Goal: Task Accomplishment & Management: Manage account settings

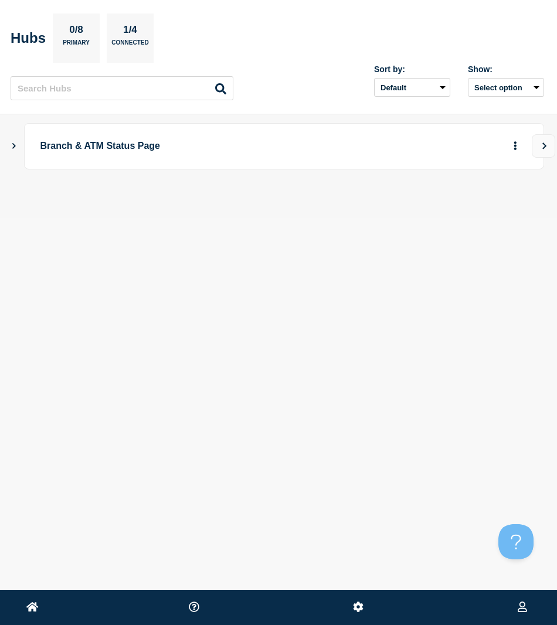
drag, startPoint x: 12, startPoint y: 141, endPoint x: 14, endPoint y: 149, distance: 7.8
click at [12, 142] on button "Show Connected Hubs" at bounding box center [14, 146] width 6 height 9
click at [497, 197] on button "button" at bounding box center [495, 204] width 19 height 18
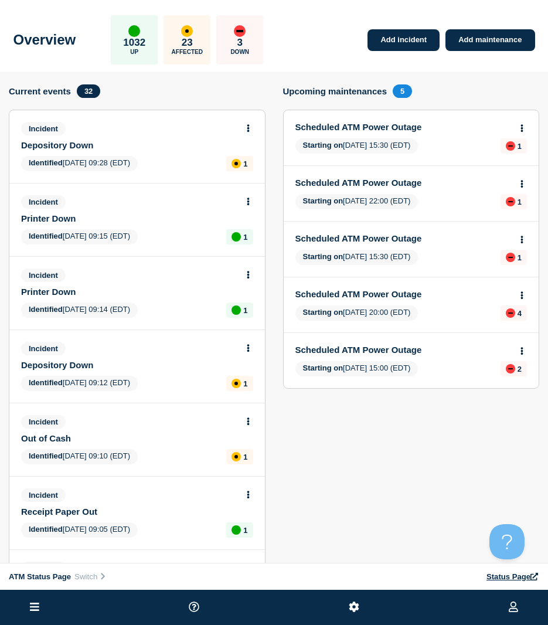
click at [33, 606] on icon at bounding box center [34, 606] width 9 height 11
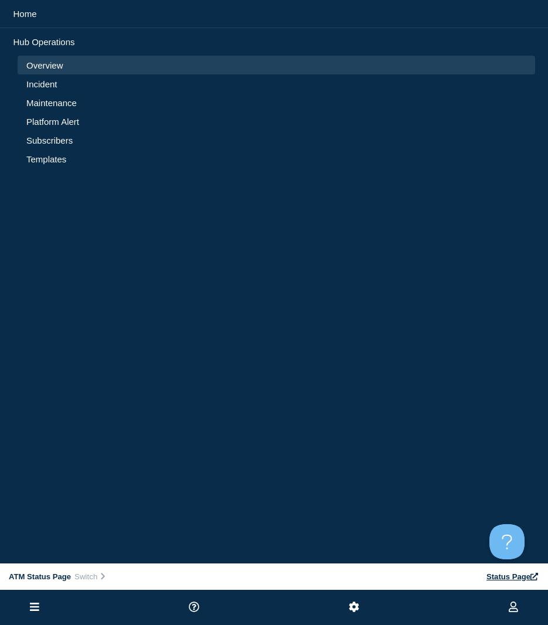
click at [41, 88] on link "Incident" at bounding box center [276, 84] width 500 height 10
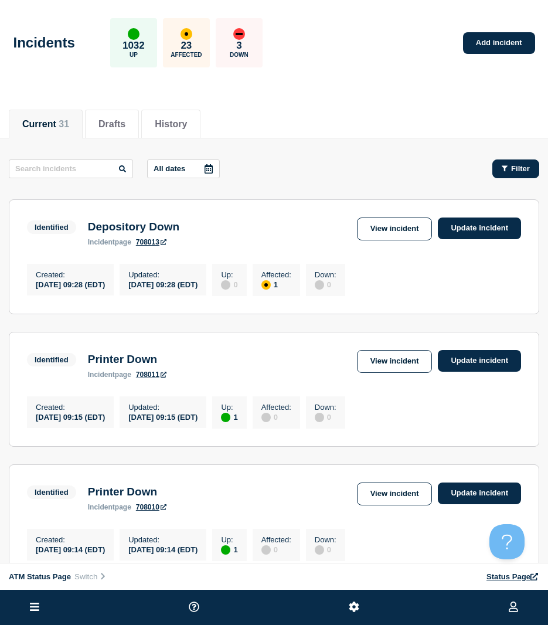
click at [496, 168] on button "Filter" at bounding box center [515, 168] width 47 height 19
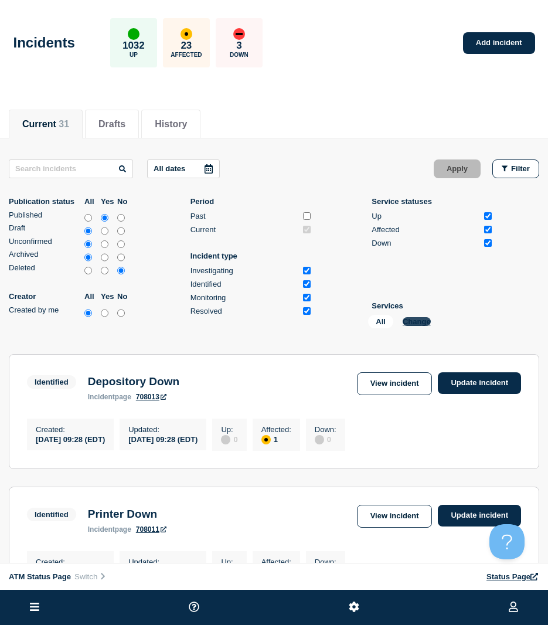
click at [422, 324] on button "Change" at bounding box center [417, 321] width 28 height 9
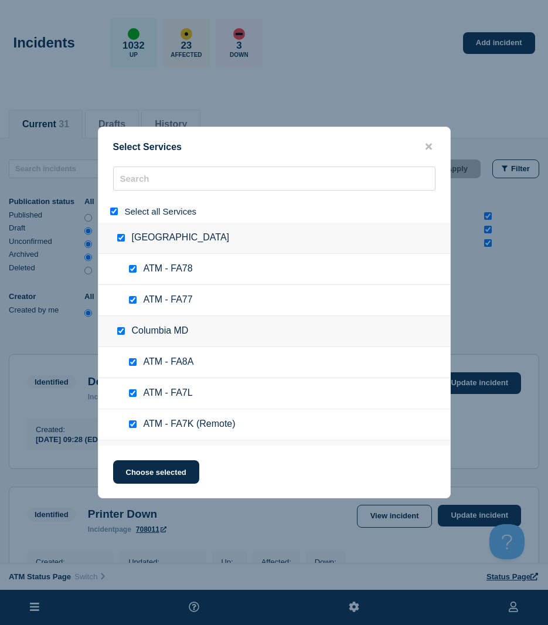
click at [115, 205] on div "Select all Services" at bounding box center [274, 211] width 352 height 23
click at [116, 209] on input "select all" at bounding box center [114, 211] width 8 height 8
checkbox input "false"
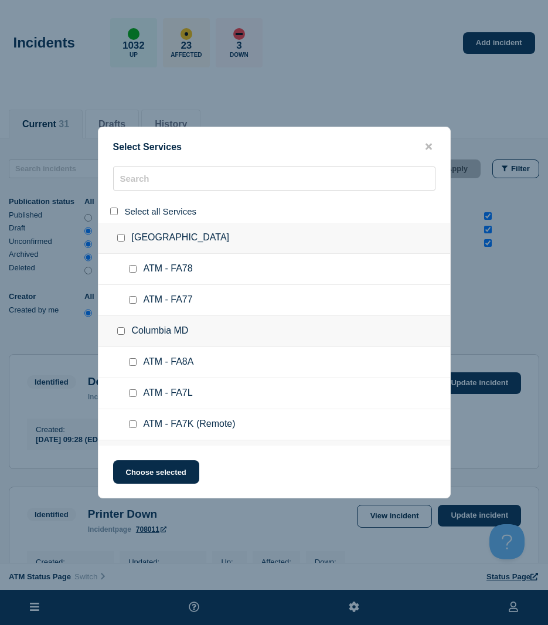
checkbox input "false"
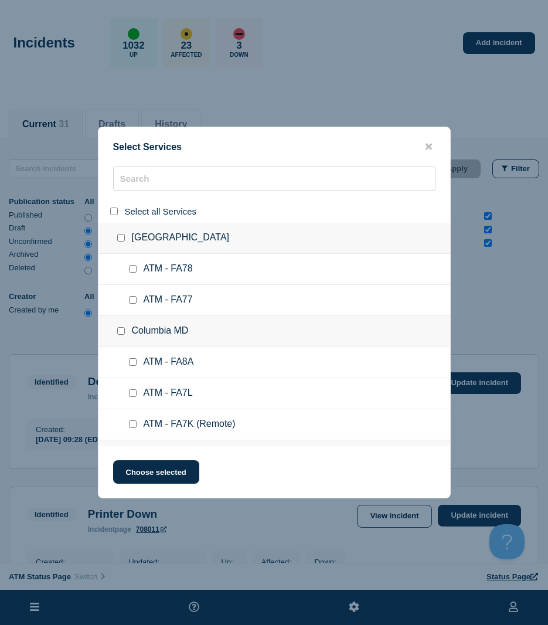
checkbox input "false"
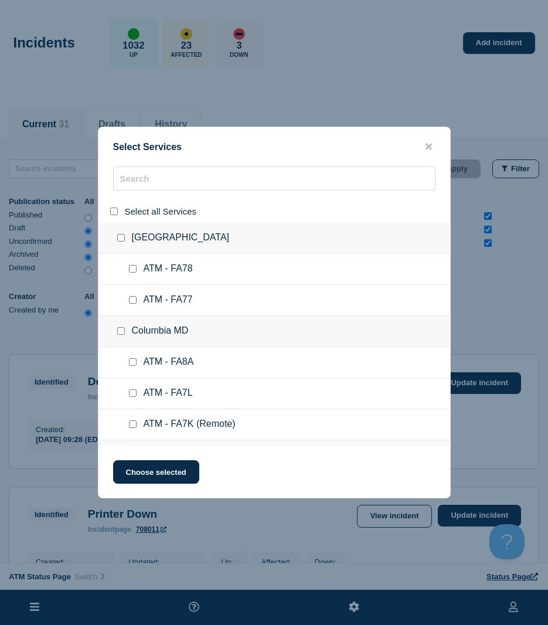
checkbox input "false"
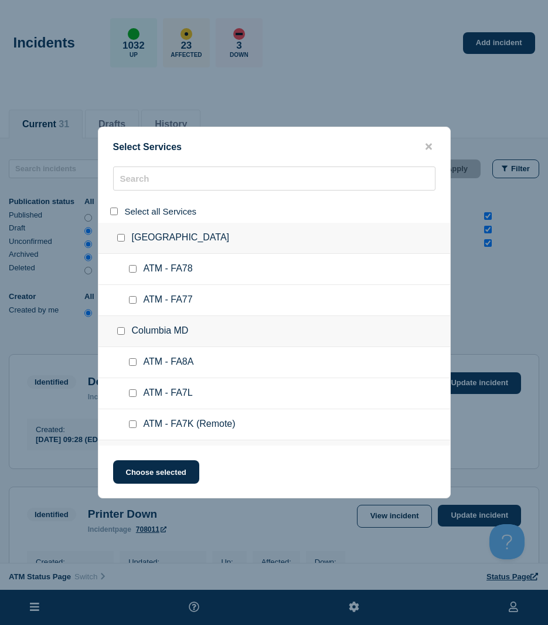
checkbox input "false"
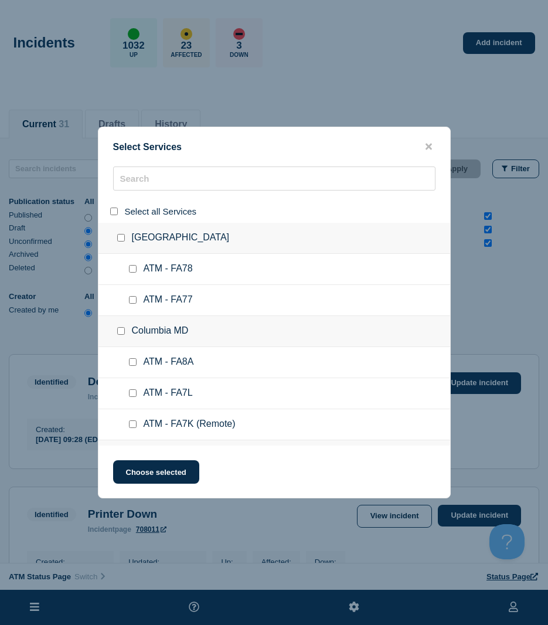
checkbox input "false"
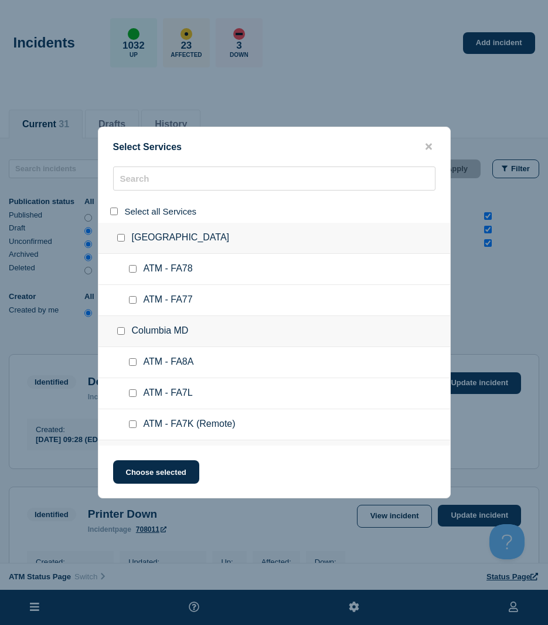
checkbox input "false"
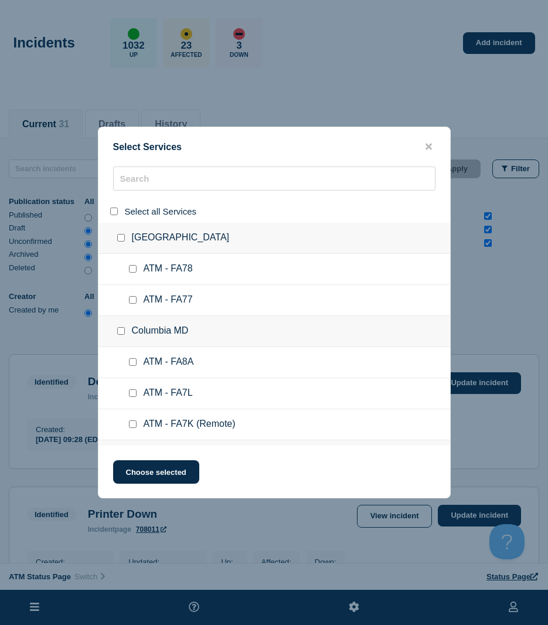
checkbox input "false"
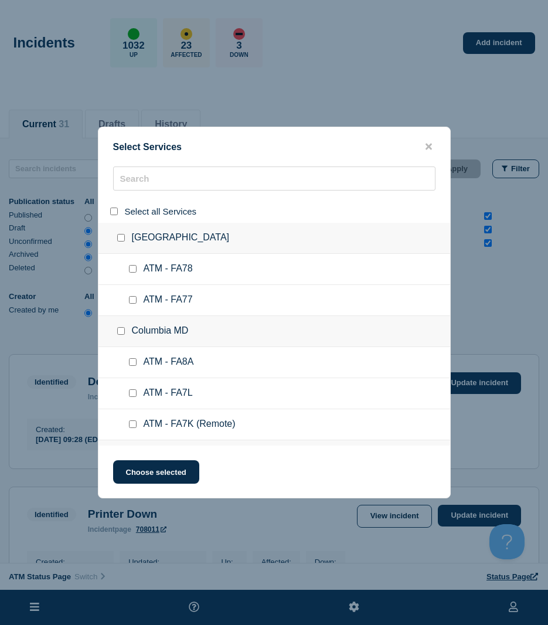
checkbox input "false"
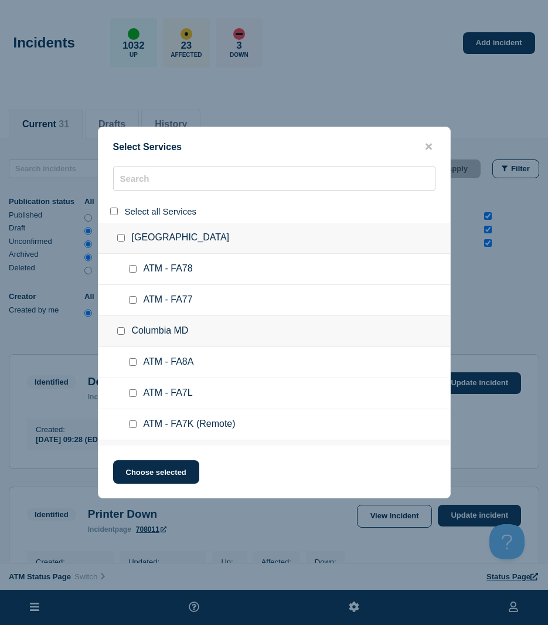
checkbox input "false"
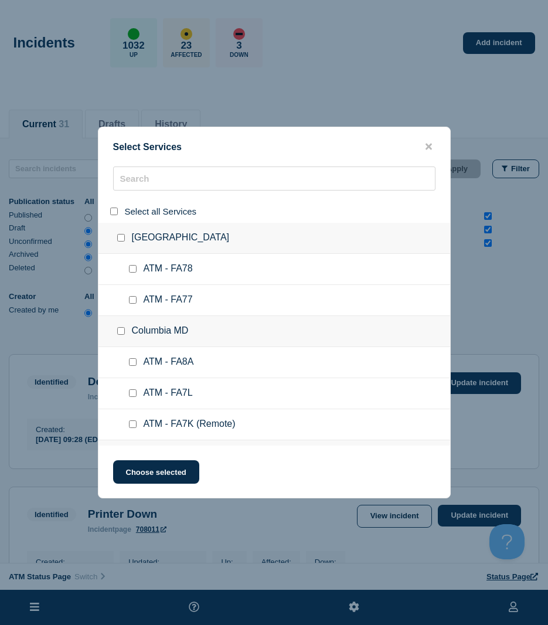
checkbox input "false"
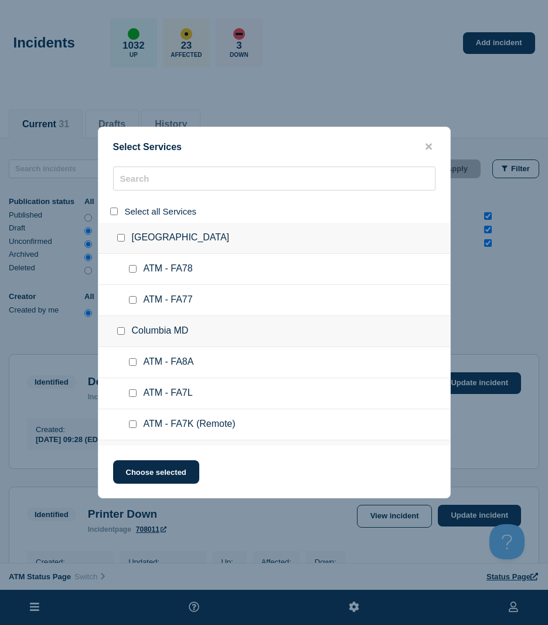
checkbox input "false"
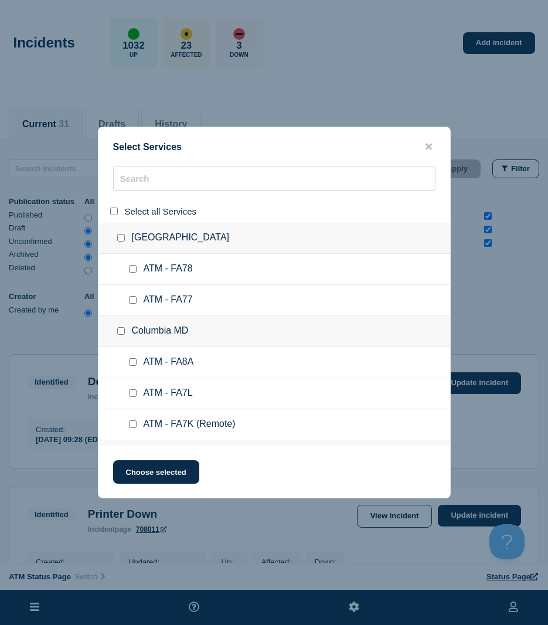
checkbox input "false"
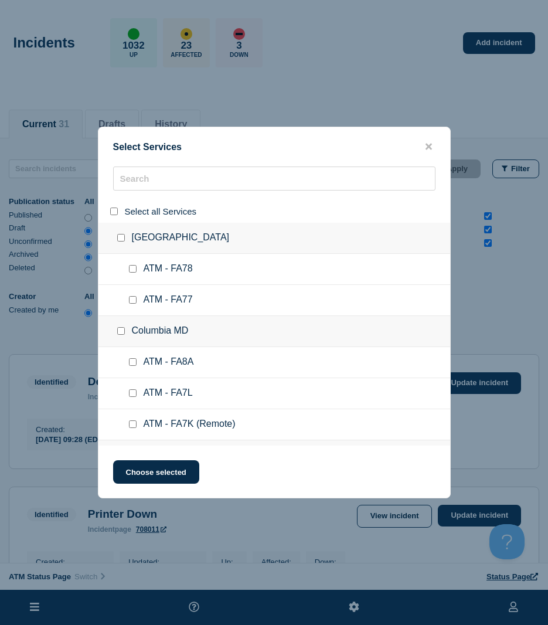
checkbox input "false"
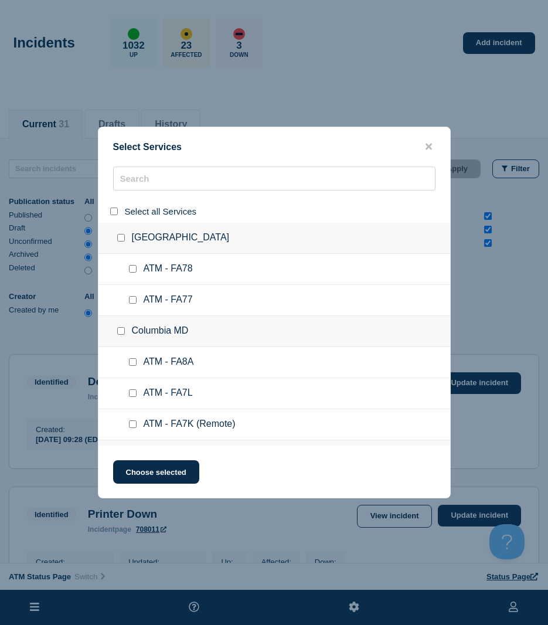
checkbox input "false"
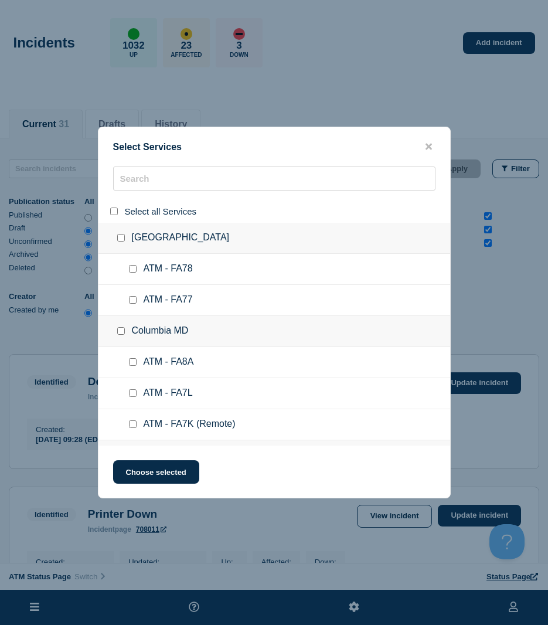
checkbox input "false"
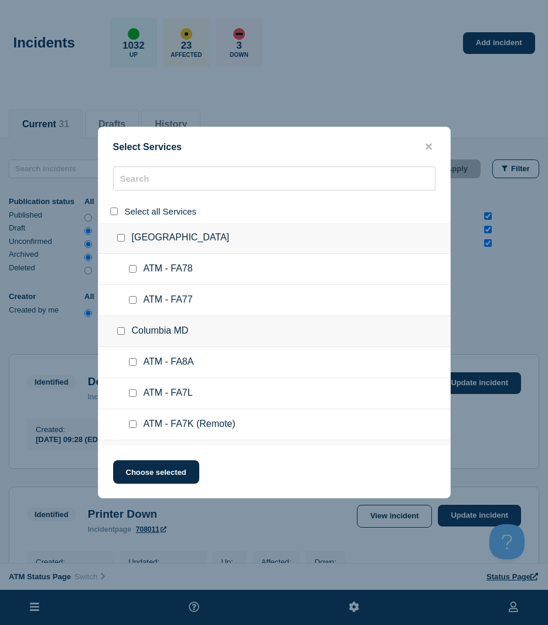
checkbox input "false"
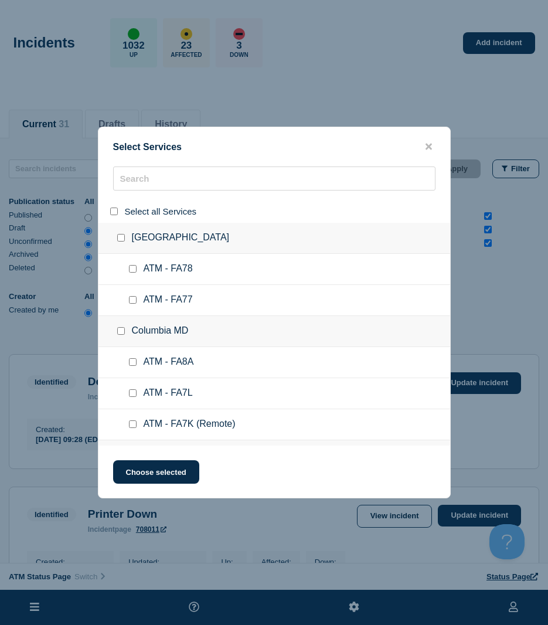
checkbox input "false"
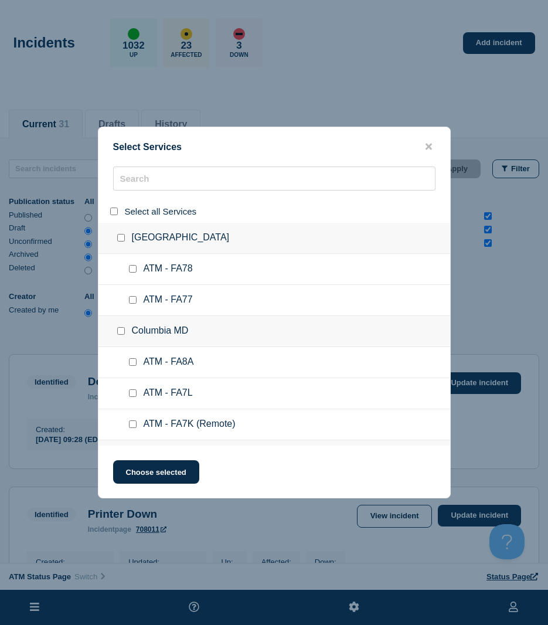
checkbox input "false"
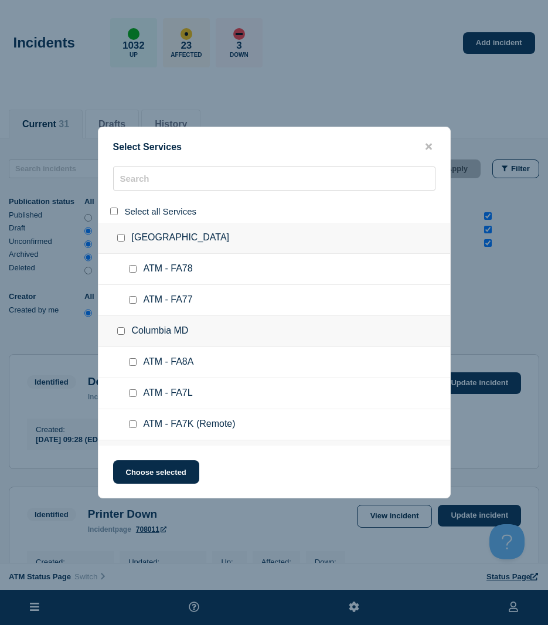
checkbox input "false"
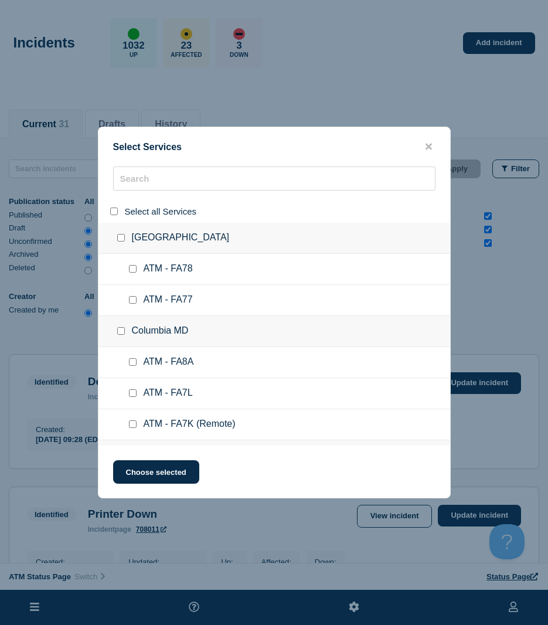
checkbox input "false"
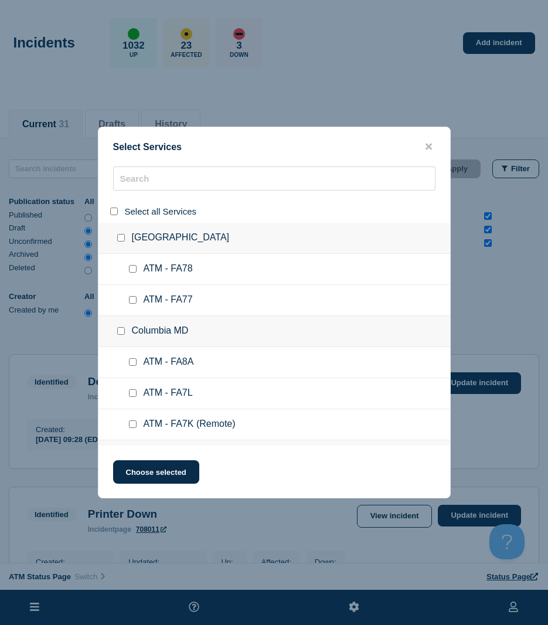
checkbox input "false"
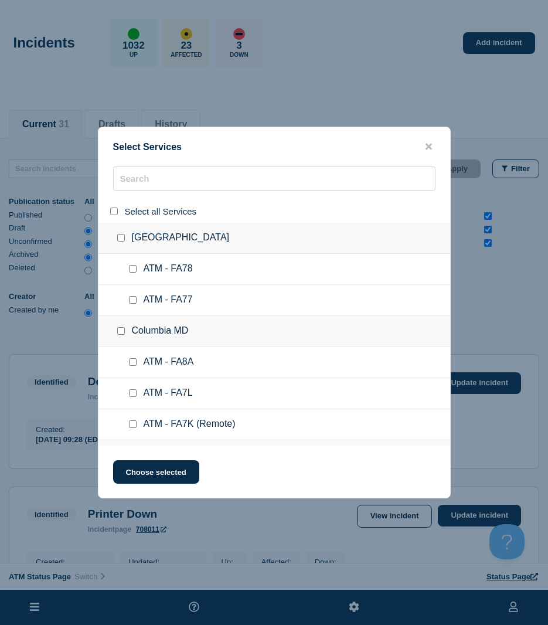
checkbox input "false"
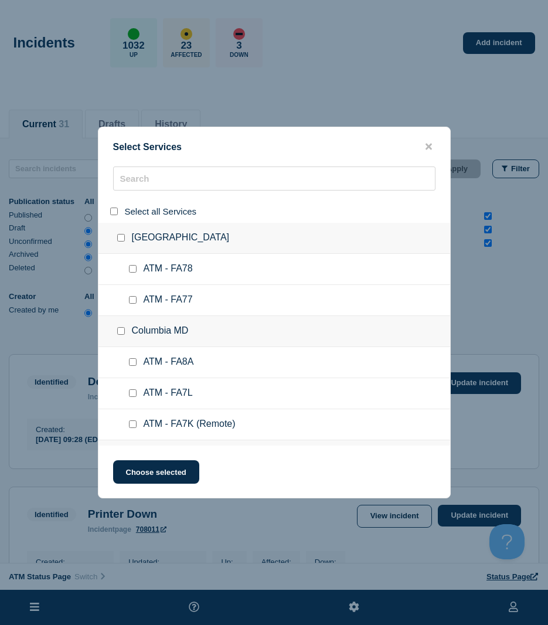
checkbox input "false"
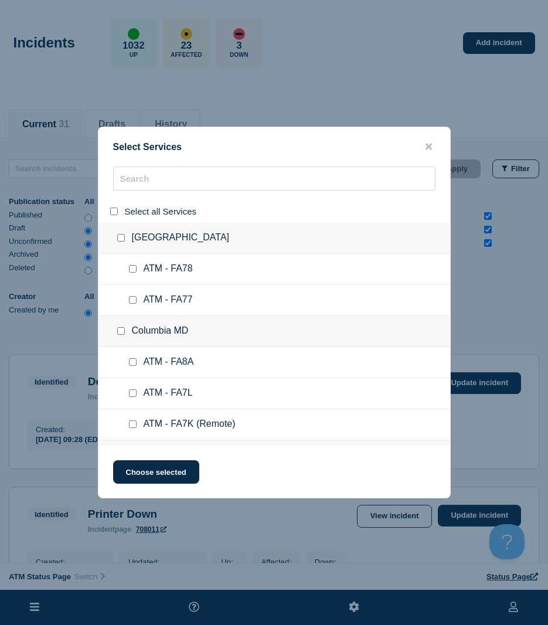
checkbox input "false"
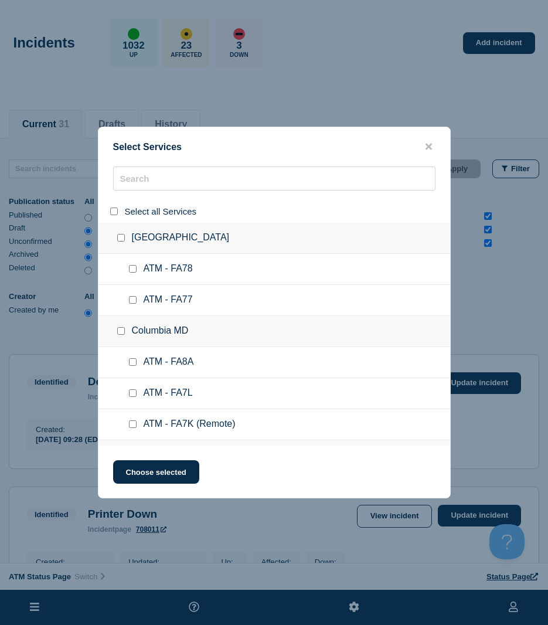
checkbox input "false"
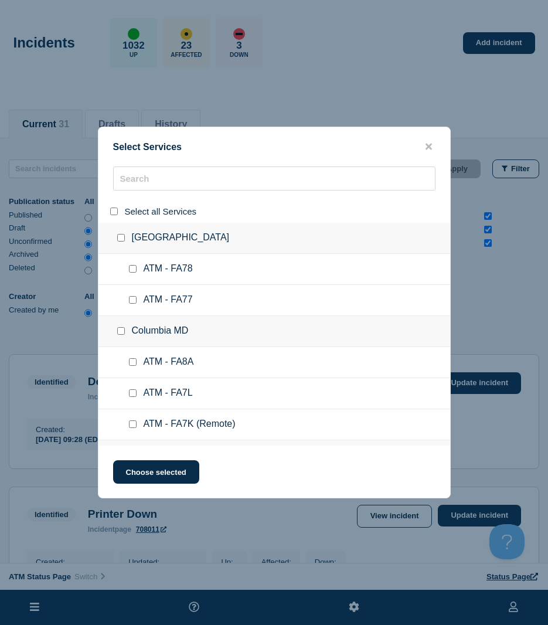
checkbox input "false"
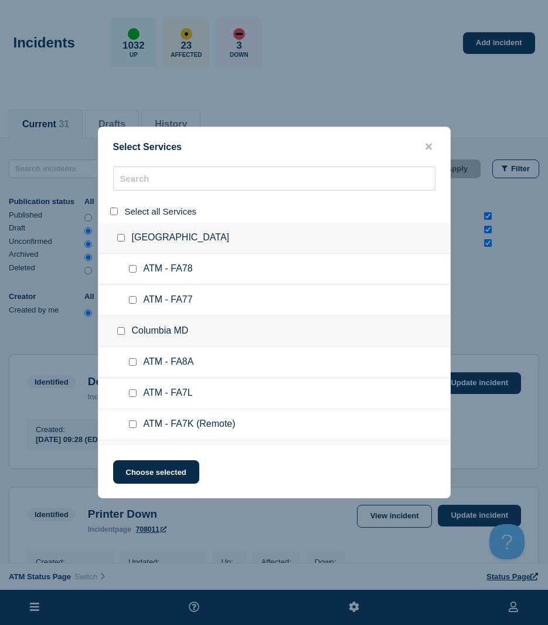
checkbox input "false"
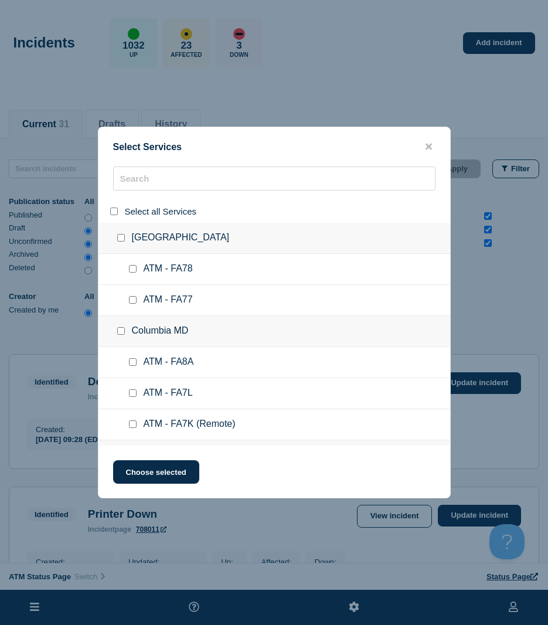
checkbox input "false"
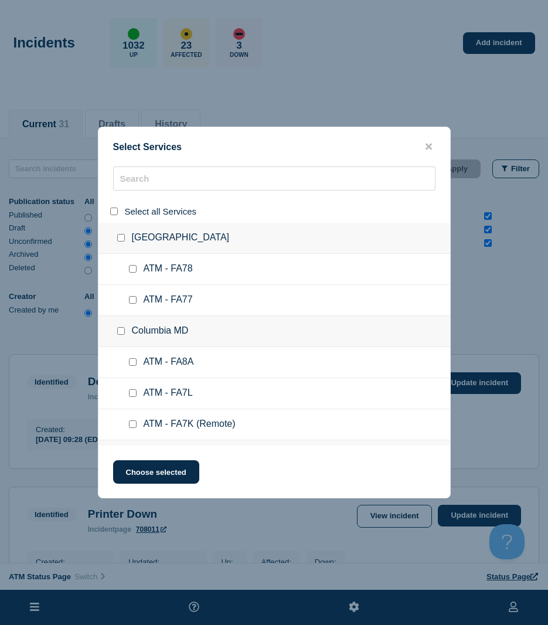
checkbox input "false"
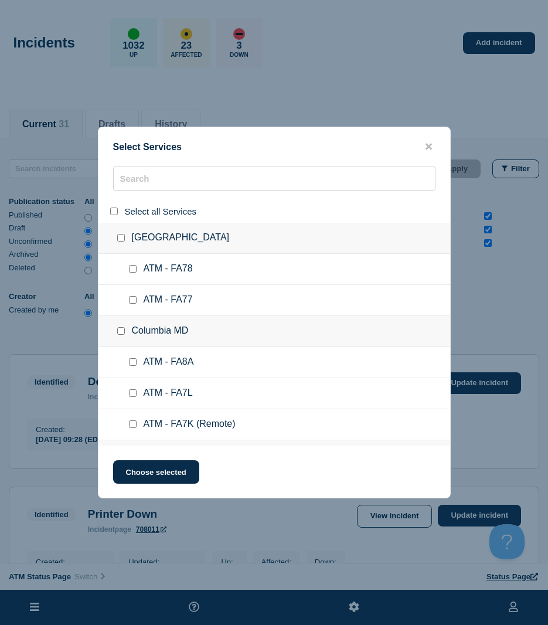
checkbox input "false"
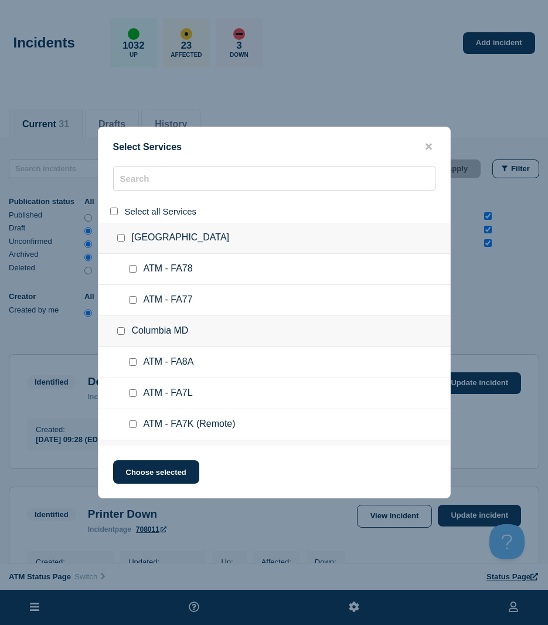
checkbox input "false"
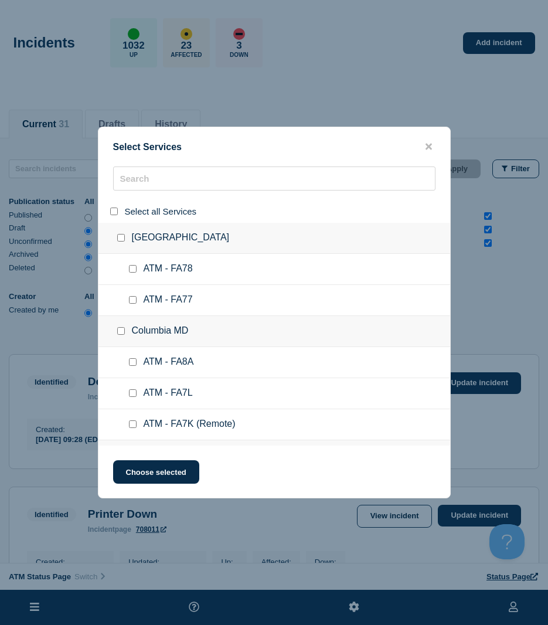
checkbox input "false"
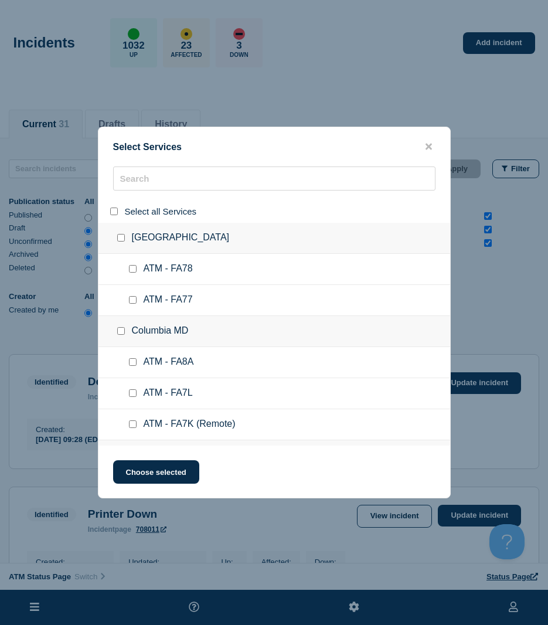
checkbox input "false"
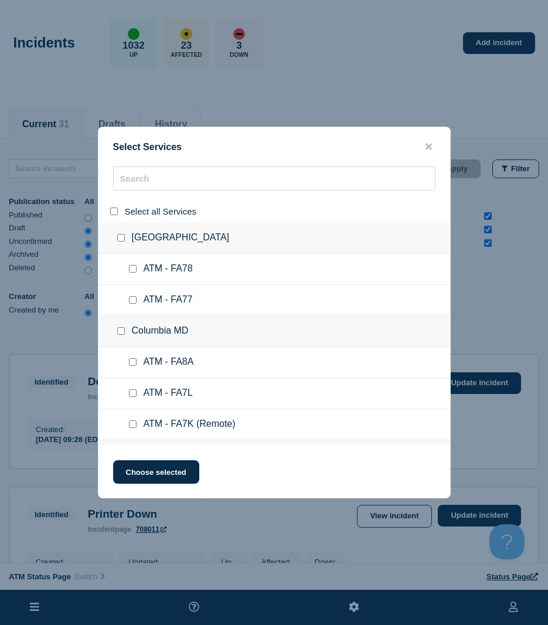
checkbox input "false"
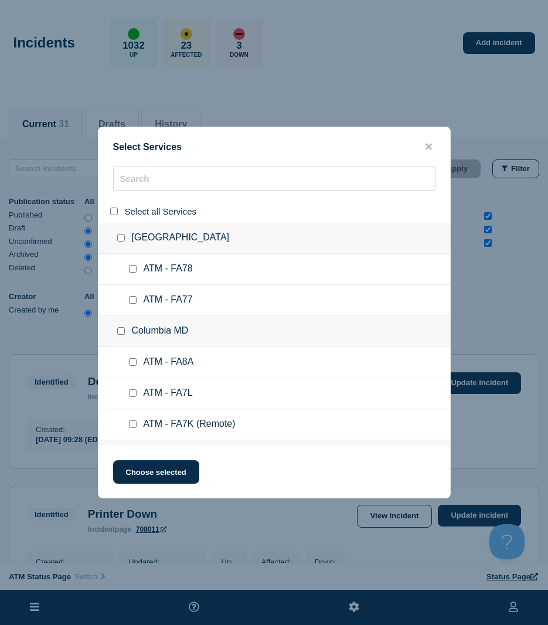
checkbox input "false"
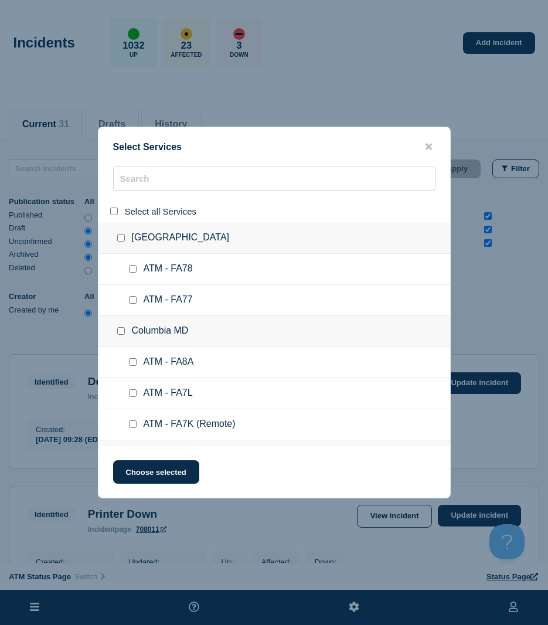
checkbox input "false"
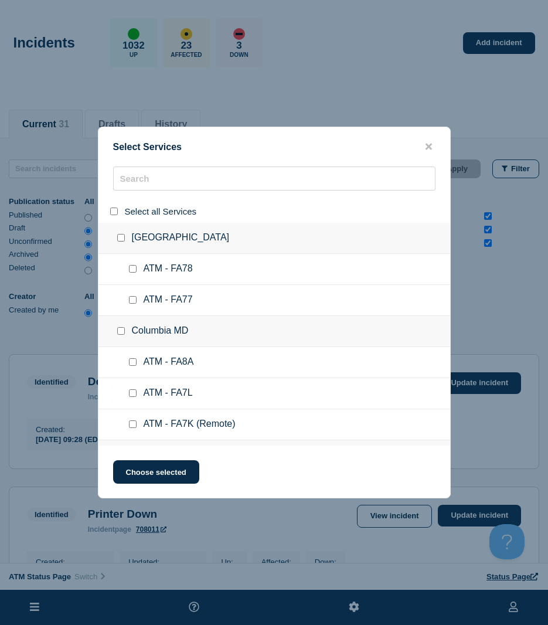
checkbox input "false"
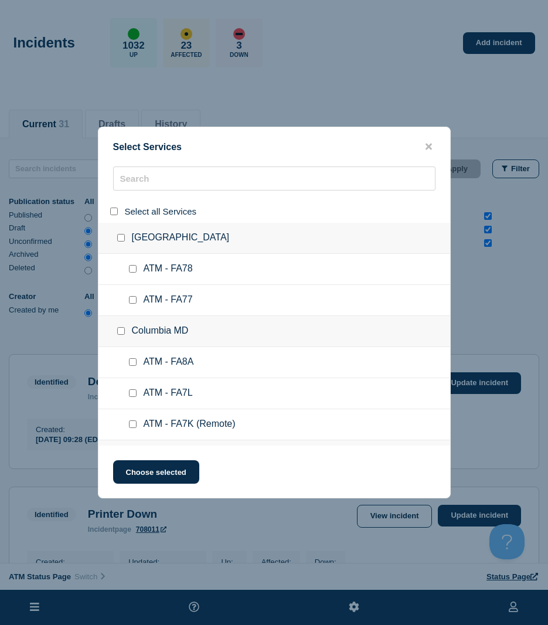
checkbox input "false"
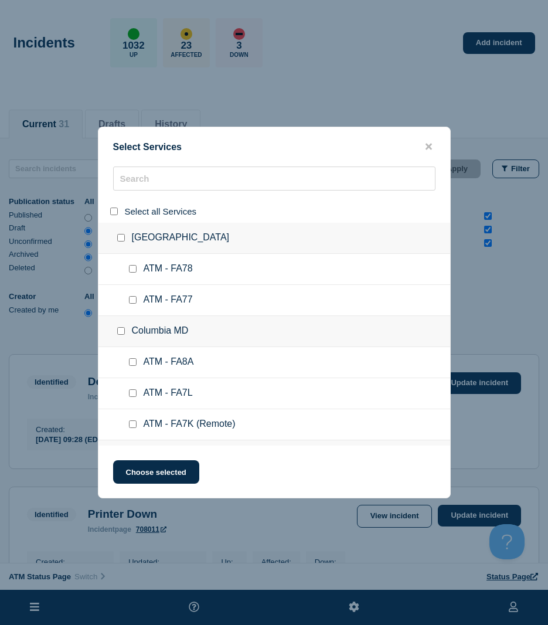
checkbox input "false"
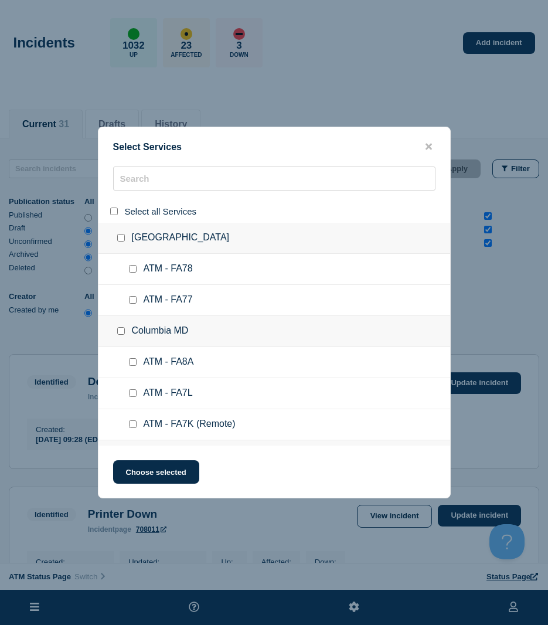
checkbox input "false"
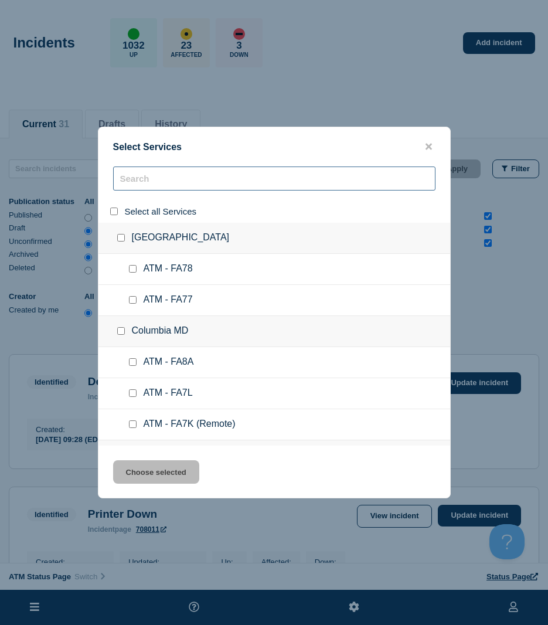
click at [138, 178] on input "search" at bounding box center [274, 178] width 322 height 24
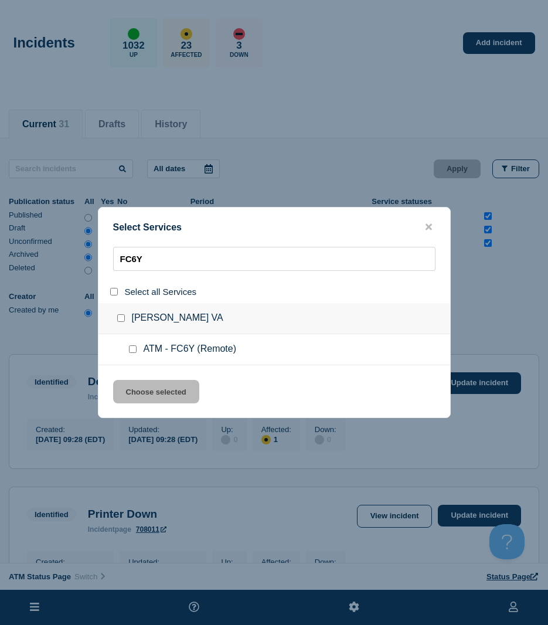
click at [131, 347] on input "service: ATM - FC6Y (Remote)" at bounding box center [133, 349] width 8 height 8
click at [142, 386] on button "Choose selected" at bounding box center [156, 391] width 86 height 23
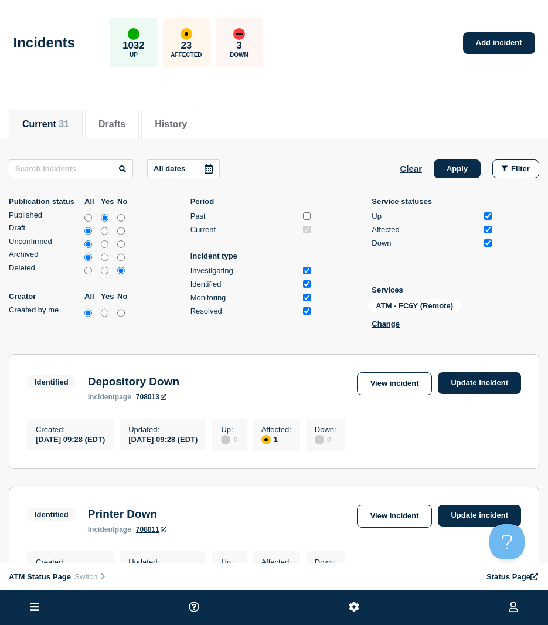
click at [430, 171] on div "Clear Apply Filter" at bounding box center [469, 168] width 139 height 19
click at [439, 169] on button "Apply" at bounding box center [457, 168] width 47 height 19
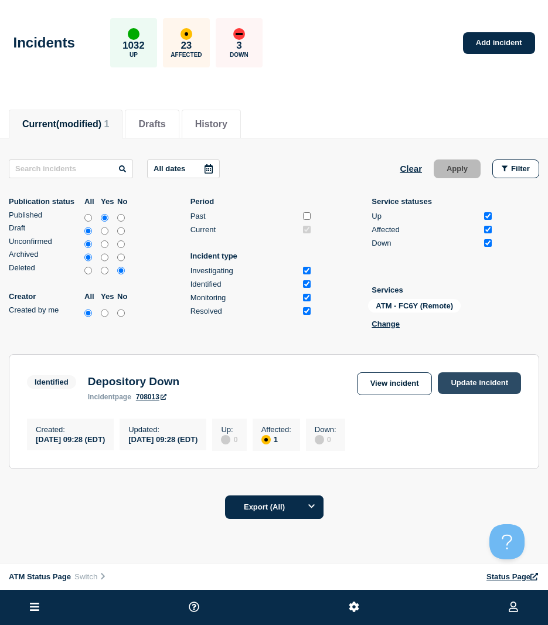
click at [488, 397] on div "Identified Depository Down incident page 708013 View incident Update incident" at bounding box center [274, 386] width 494 height 29
click at [480, 387] on link "Update incident" at bounding box center [479, 383] width 83 height 22
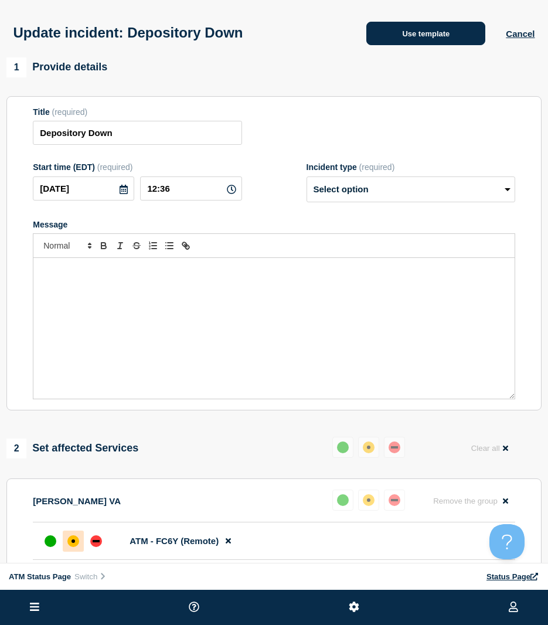
click at [409, 25] on button "Use template" at bounding box center [425, 33] width 119 height 23
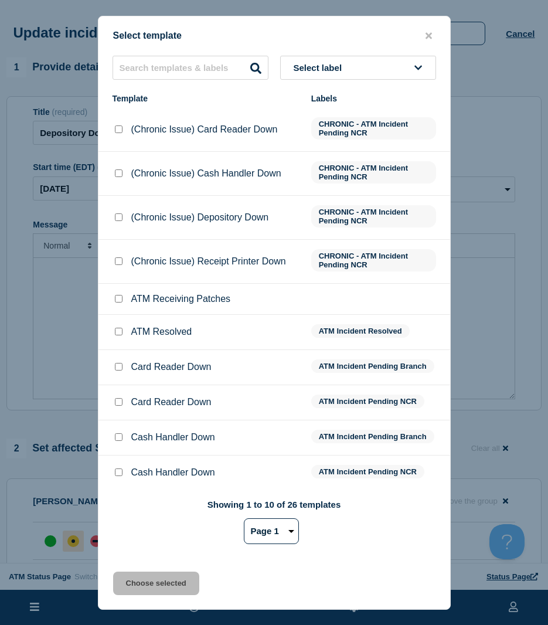
click at [110, 332] on li "ATM Resolved ATM Incident Resolved" at bounding box center [274, 332] width 352 height 35
click at [120, 329] on div at bounding box center [119, 332] width 12 height 12
click at [120, 331] on input "ATM Resolved checkbox" at bounding box center [119, 332] width 8 height 8
click at [150, 595] on button "Choose selected" at bounding box center [156, 582] width 86 height 23
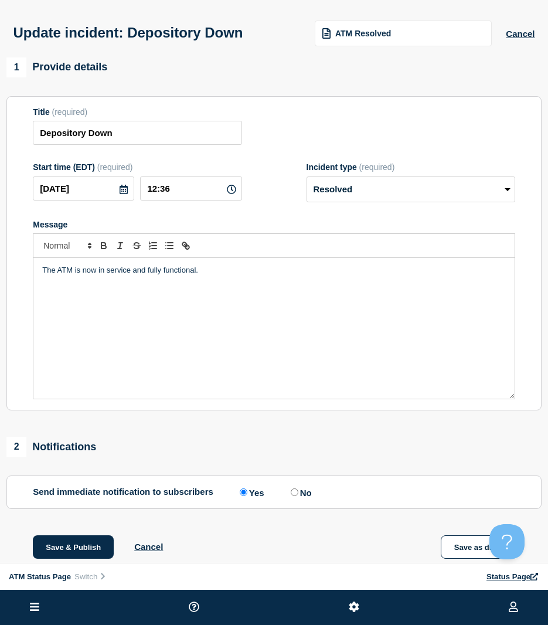
scroll to position [136, 0]
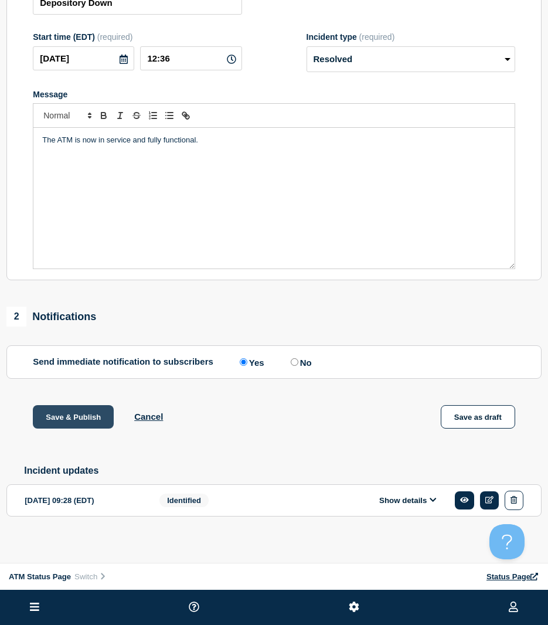
click at [69, 420] on button "Save & Publish" at bounding box center [73, 416] width 81 height 23
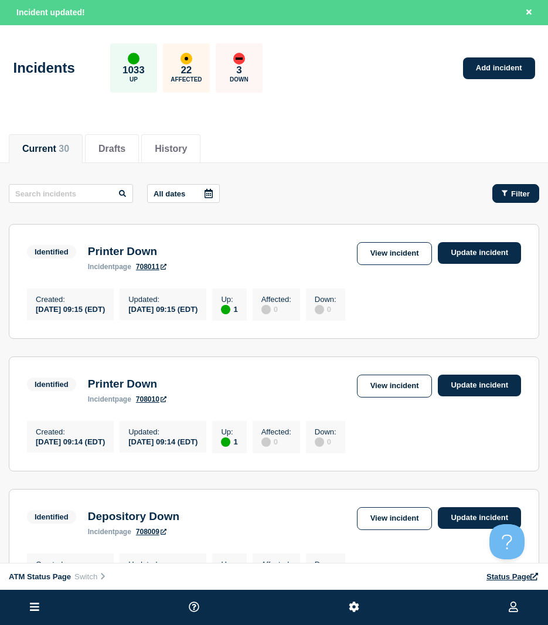
click at [522, 196] on span "Filter" at bounding box center [520, 193] width 19 height 9
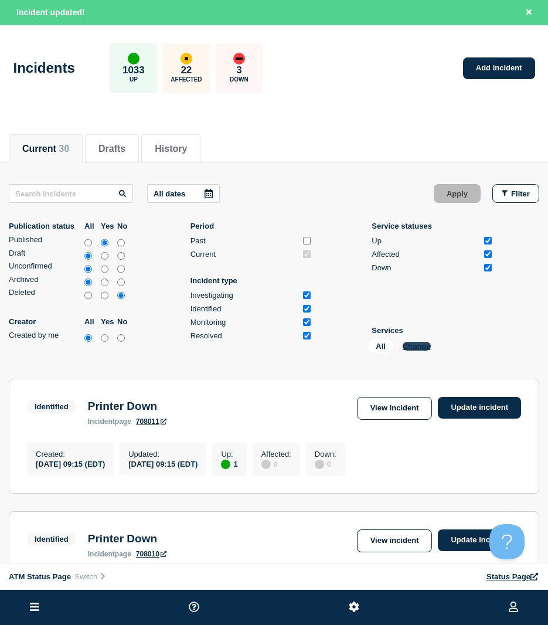
click at [425, 345] on button "Change" at bounding box center [417, 346] width 28 height 9
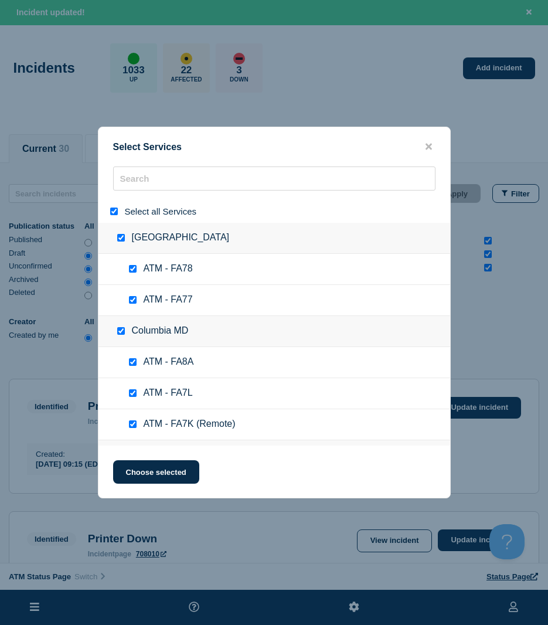
click at [110, 212] on input "select all" at bounding box center [114, 211] width 8 height 8
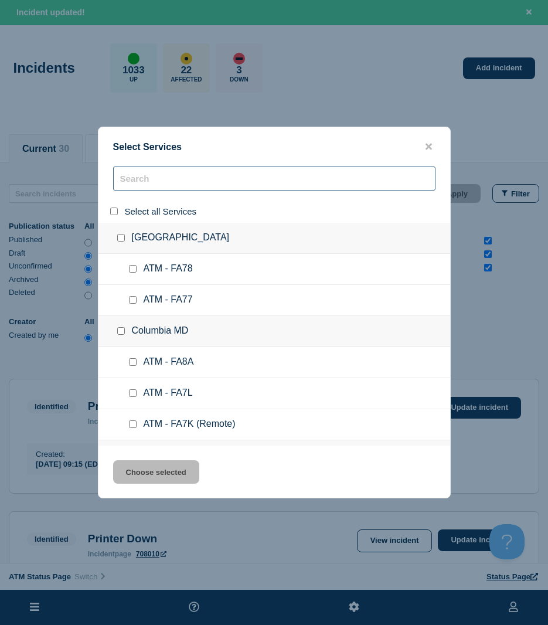
click at [130, 188] on input "search" at bounding box center [274, 178] width 322 height 24
click at [132, 184] on input "search" at bounding box center [274, 178] width 322 height 24
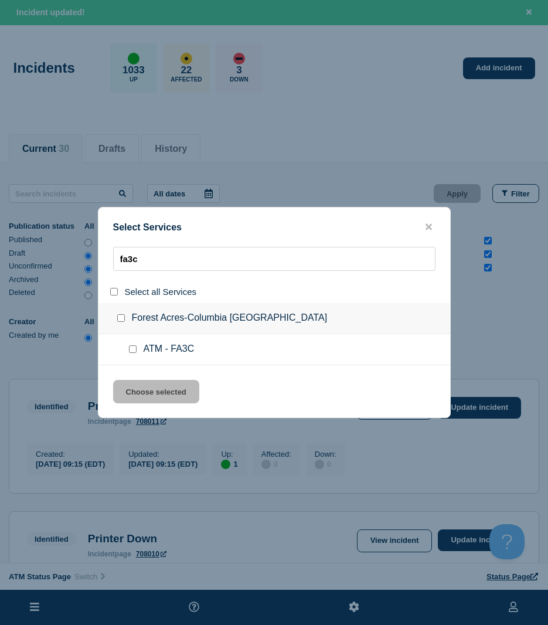
click at [129, 349] on input "service: ATM - FA3C" at bounding box center [133, 349] width 8 height 8
click at [136, 385] on button "Choose selected" at bounding box center [156, 391] width 86 height 23
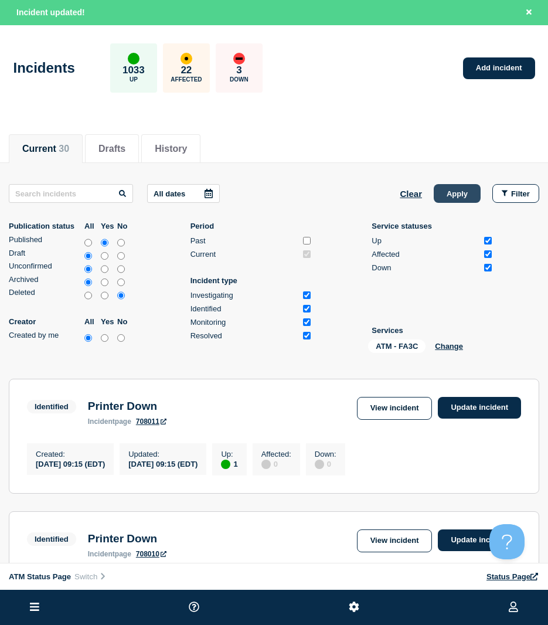
click at [443, 196] on button "Apply" at bounding box center [457, 193] width 47 height 19
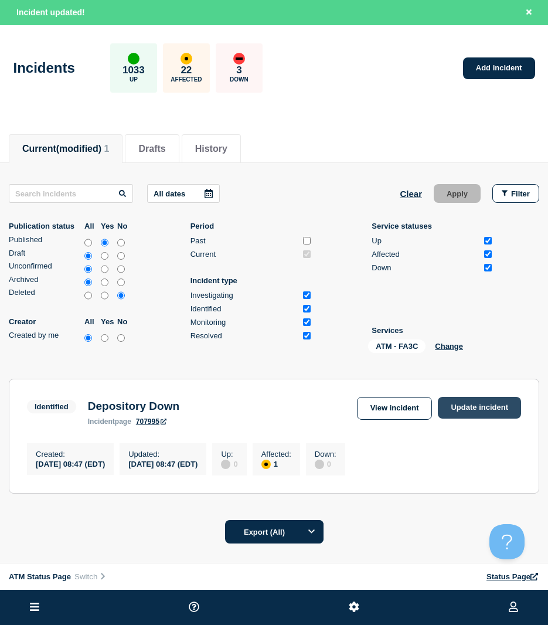
click at [498, 403] on link "Update incident" at bounding box center [479, 408] width 83 height 22
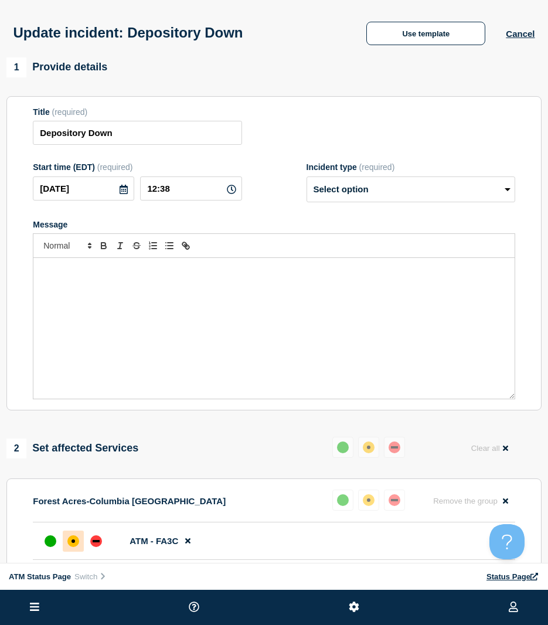
click at [435, 52] on div "Update incident: Depository Down Use template Cancel" at bounding box center [274, 28] width 548 height 57
click at [432, 43] on button "Use template" at bounding box center [425, 33] width 119 height 23
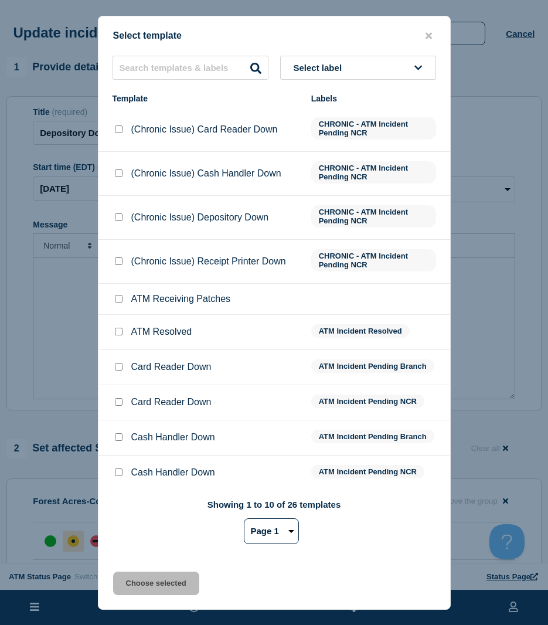
click at [118, 332] on input "ATM Resolved checkbox" at bounding box center [119, 332] width 8 height 8
click at [135, 576] on button "Choose selected" at bounding box center [156, 582] width 86 height 23
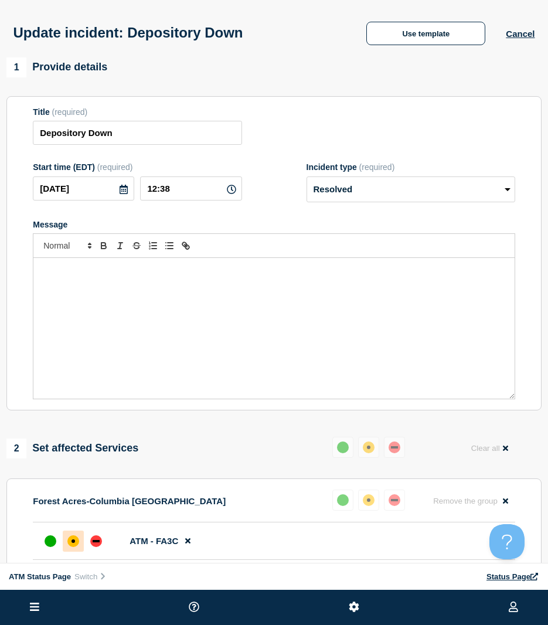
scroll to position [136, 0]
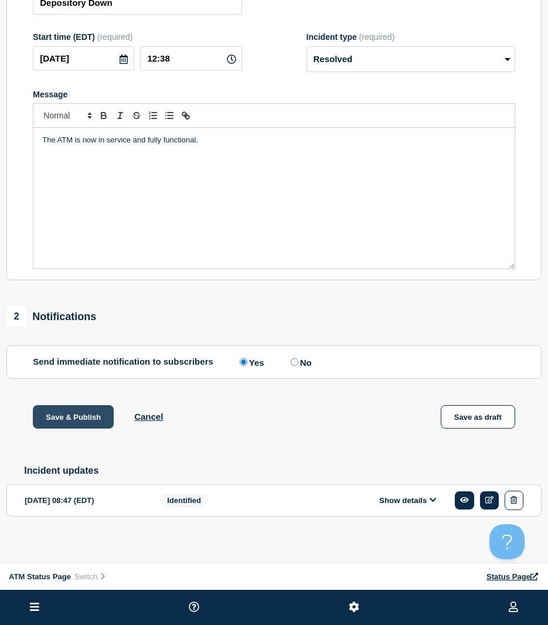
click at [83, 415] on button "Save & Publish" at bounding box center [73, 416] width 81 height 23
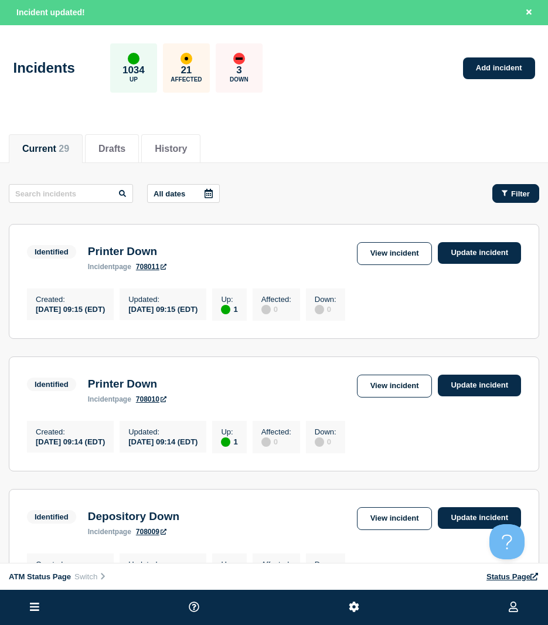
click at [524, 193] on span "Filter" at bounding box center [520, 193] width 19 height 9
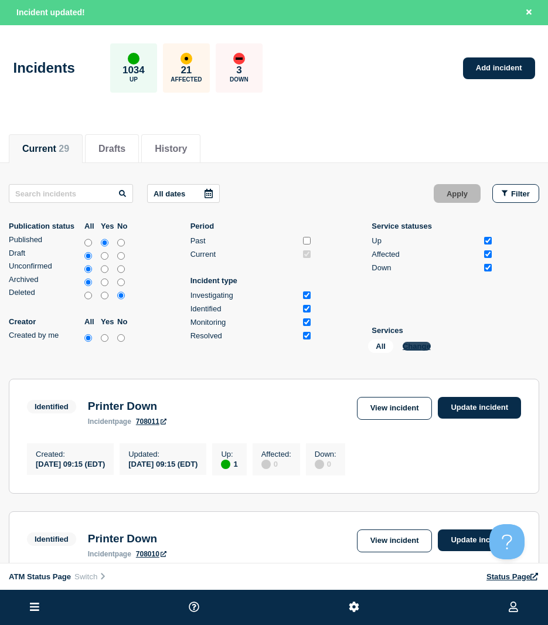
click at [416, 343] on button "Change" at bounding box center [417, 346] width 28 height 9
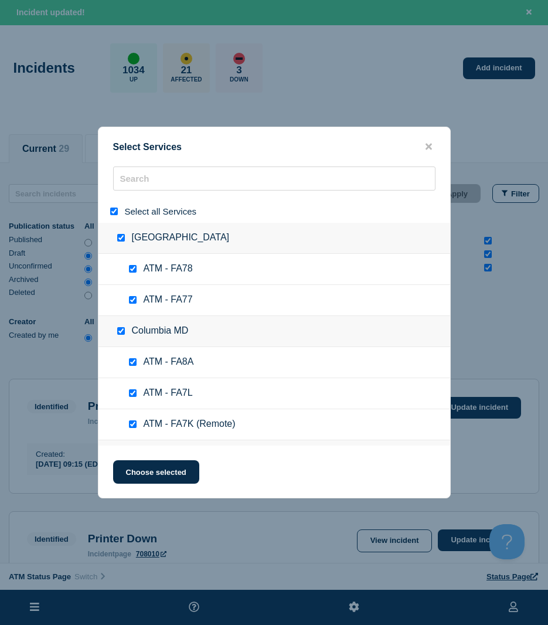
click at [116, 214] on input "select all" at bounding box center [114, 211] width 8 height 8
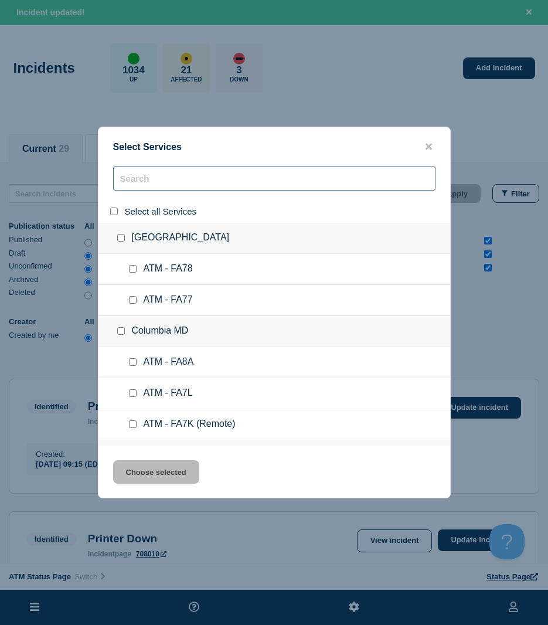
click at [144, 185] on input "search" at bounding box center [274, 178] width 322 height 24
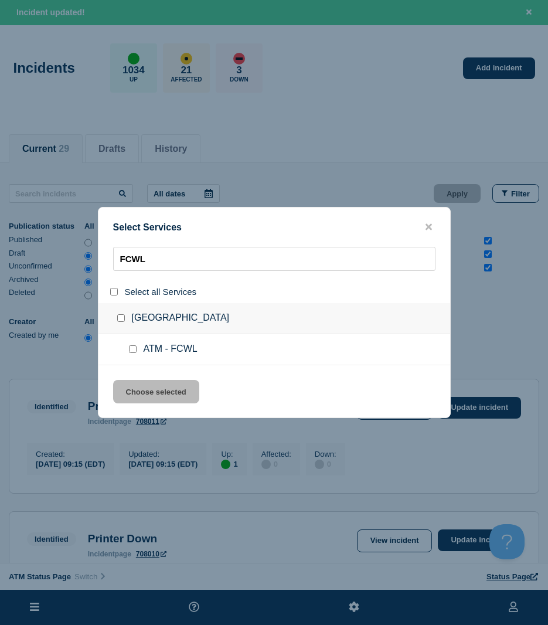
click at [132, 355] on div at bounding box center [135, 349] width 17 height 12
click at [131, 351] on input "service: ATM - FCWL" at bounding box center [133, 349] width 8 height 8
click at [138, 380] on div "Select Services FCWL Select all Services [GEOGRAPHIC_DATA] [GEOGRAPHIC_DATA] AT…" at bounding box center [274, 312] width 353 height 211
click at [180, 383] on button "Choose selected" at bounding box center [156, 391] width 86 height 23
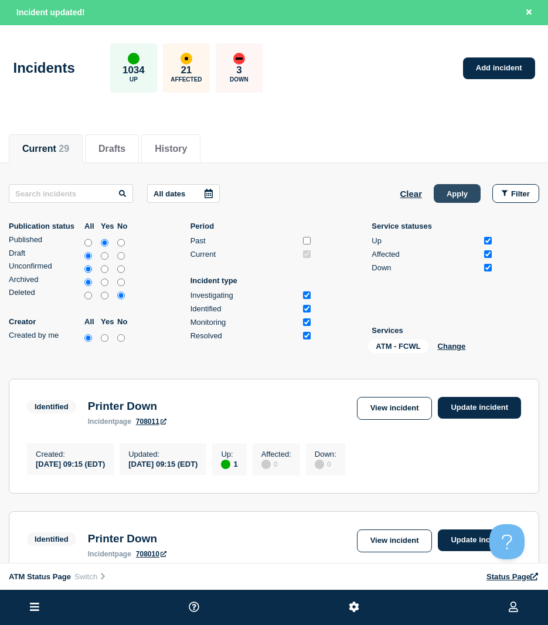
click at [463, 200] on button "Apply" at bounding box center [457, 193] width 47 height 19
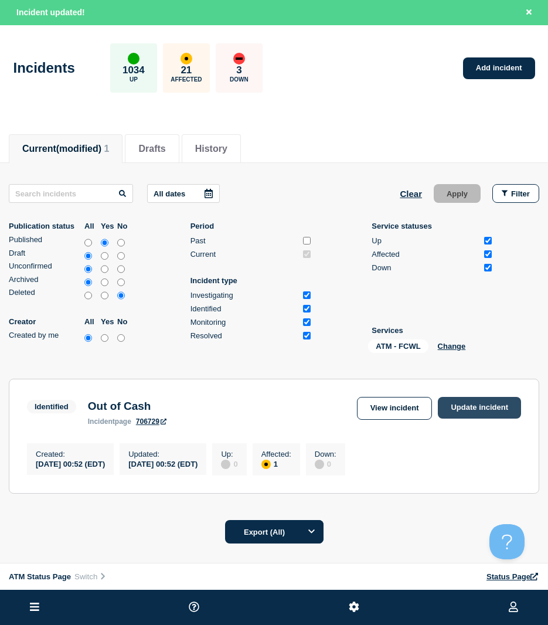
click at [479, 410] on link "Update incident" at bounding box center [479, 408] width 83 height 22
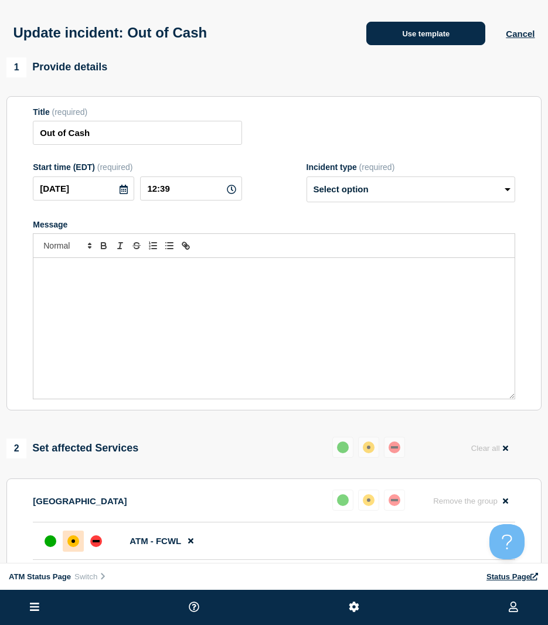
click at [439, 44] on button "Use template" at bounding box center [425, 33] width 119 height 23
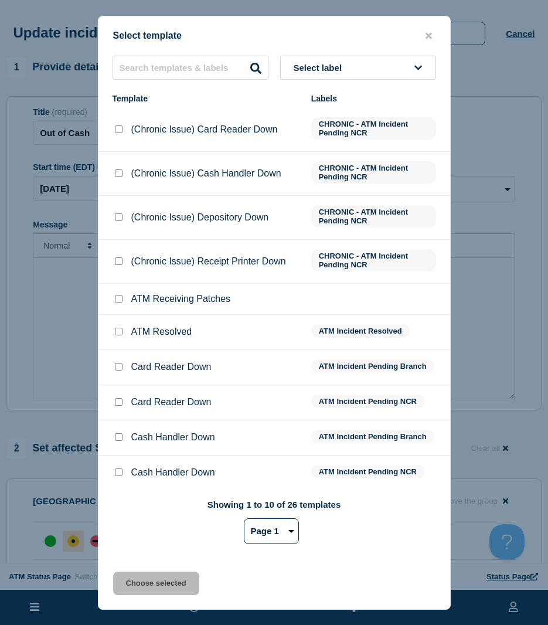
click at [118, 333] on input "ATM Resolved checkbox" at bounding box center [119, 332] width 8 height 8
click at [176, 582] on button "Choose selected" at bounding box center [156, 582] width 86 height 23
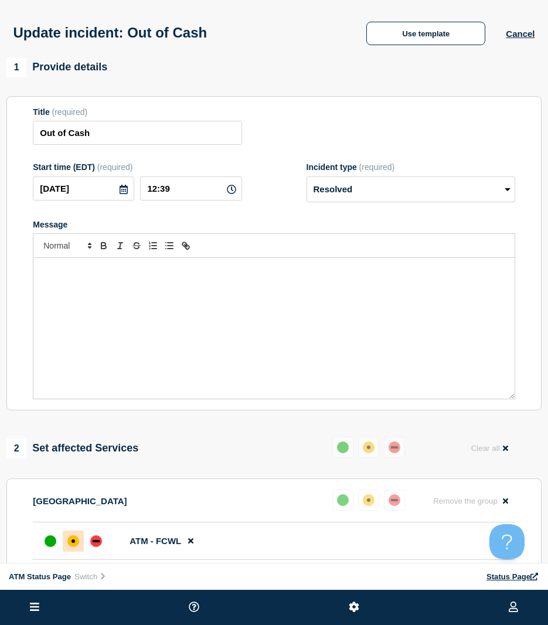
scroll to position [136, 0]
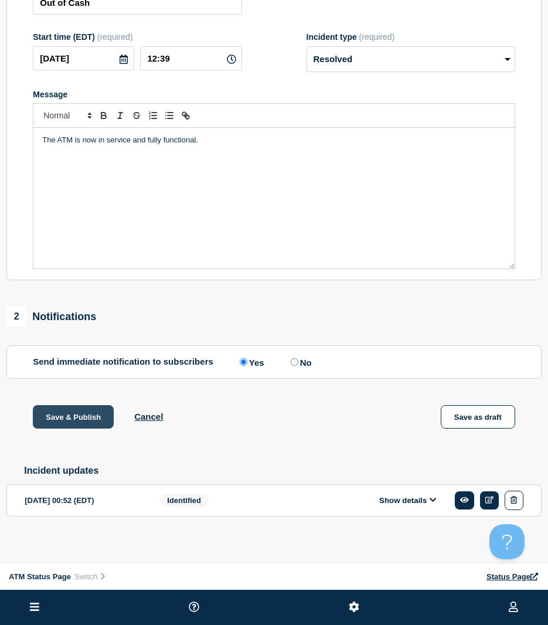
click at [94, 422] on button "Save & Publish" at bounding box center [73, 416] width 81 height 23
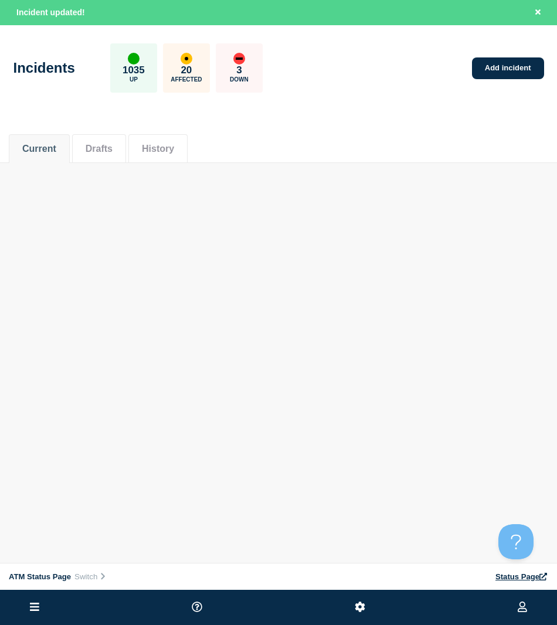
click at [377, 193] on div "ATM Status Page Connected Hub View Status Page NFCU [PERSON_NAME] Incident upda…" at bounding box center [278, 117] width 557 height 234
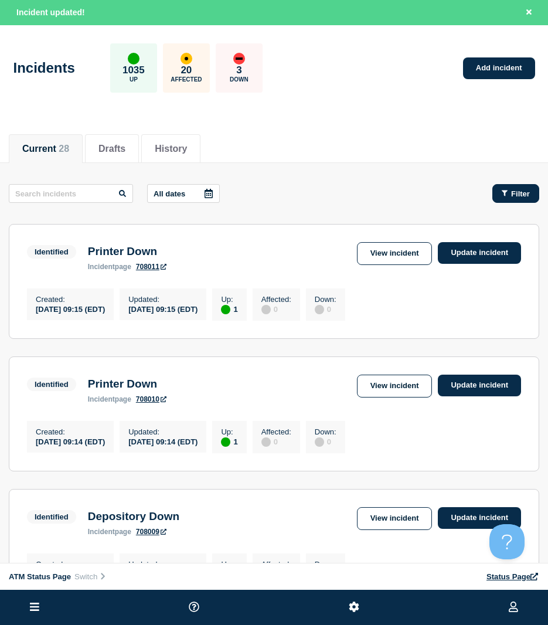
click at [522, 190] on span "Filter" at bounding box center [520, 193] width 19 height 9
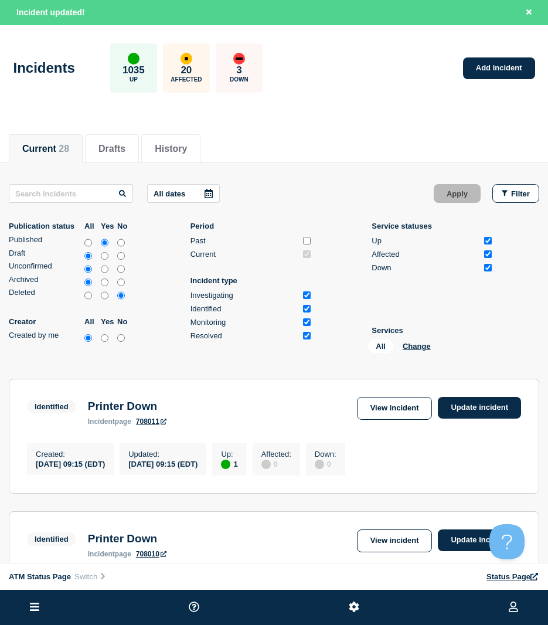
click at [417, 340] on div "All Change" at bounding box center [426, 348] width 117 height 18
click at [417, 345] on button "Change" at bounding box center [417, 346] width 28 height 9
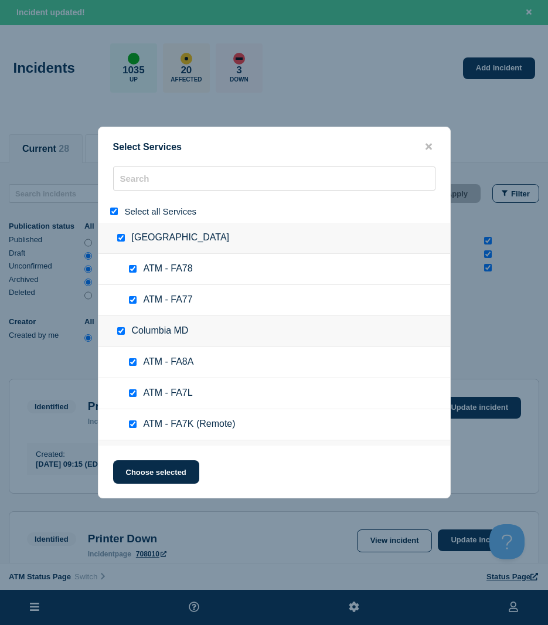
click at [110, 209] on div at bounding box center [116, 211] width 17 height 11
click at [116, 212] on input "select all" at bounding box center [114, 211] width 8 height 8
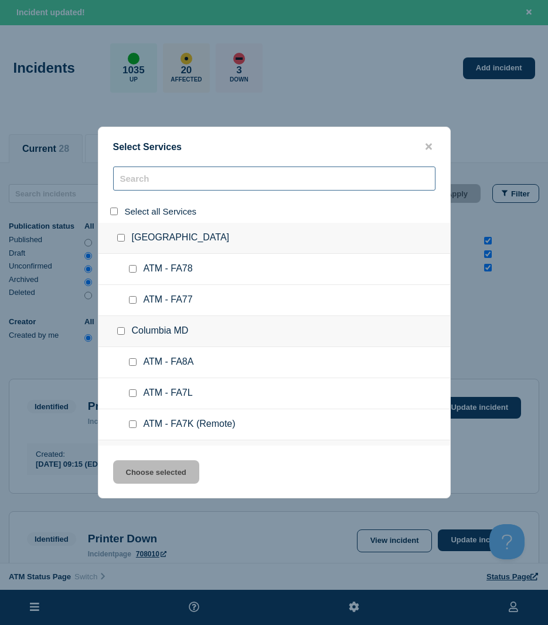
click at [134, 188] on input "search" at bounding box center [274, 178] width 322 height 24
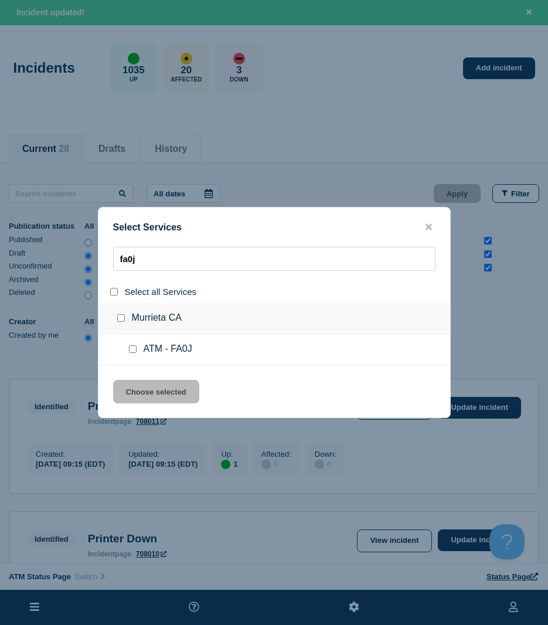
click at [130, 350] on input "service: ATM - FA0J" at bounding box center [133, 349] width 8 height 8
click at [131, 347] on input "service: ATM - FA0J" at bounding box center [133, 349] width 8 height 8
click at [175, 270] on input "fa0j" at bounding box center [274, 259] width 322 height 24
click at [134, 349] on input "service: ATM - FCG9" at bounding box center [133, 349] width 8 height 8
click at [137, 376] on div "Select Services fcg9 Select all Services Moyock [GEOGRAPHIC_DATA] ATM - FCG9 Ch…" at bounding box center [274, 312] width 353 height 211
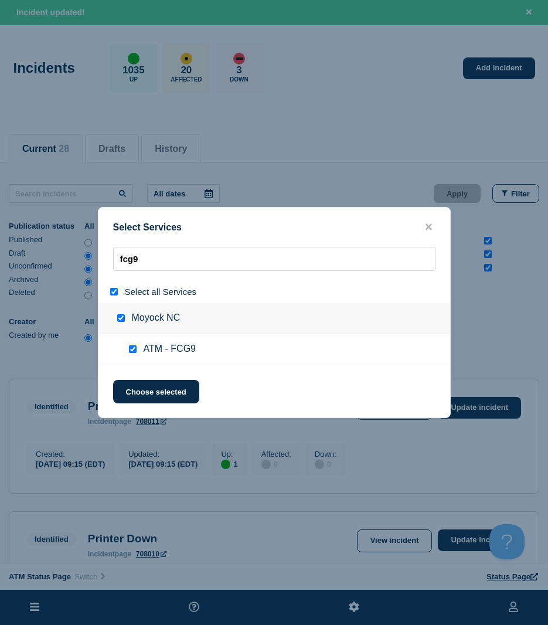
click at [141, 380] on div "Select Services fcg9 Select all Services Moyock [GEOGRAPHIC_DATA] ATM - FCG9 Ch…" at bounding box center [274, 312] width 353 height 211
click at [141, 385] on button "Choose selected" at bounding box center [156, 391] width 86 height 23
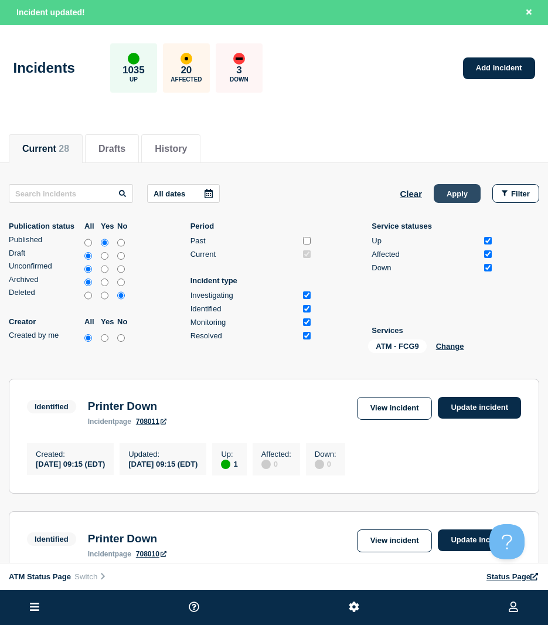
click at [453, 199] on button "Apply" at bounding box center [457, 193] width 47 height 19
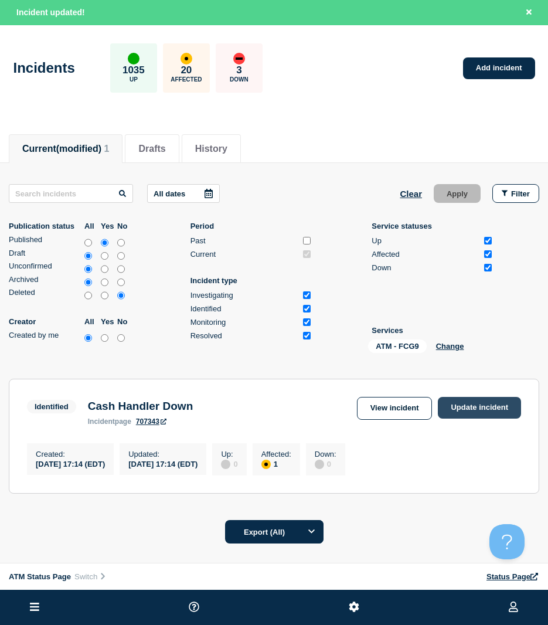
click at [464, 415] on link "Update incident" at bounding box center [479, 408] width 83 height 22
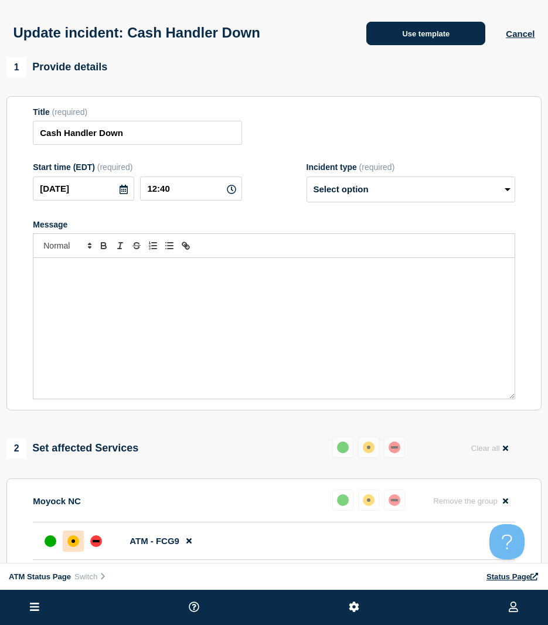
click at [400, 35] on button "Use template" at bounding box center [425, 33] width 119 height 23
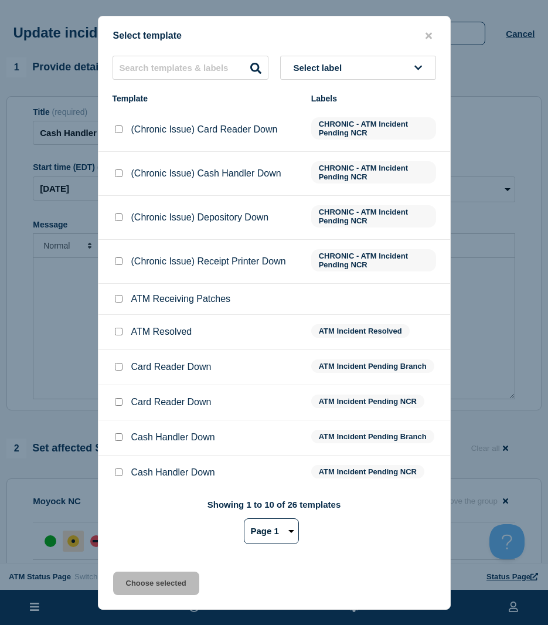
click at [117, 331] on input "ATM Resolved checkbox" at bounding box center [119, 332] width 8 height 8
click at [161, 593] on button "Choose selected" at bounding box center [156, 582] width 86 height 23
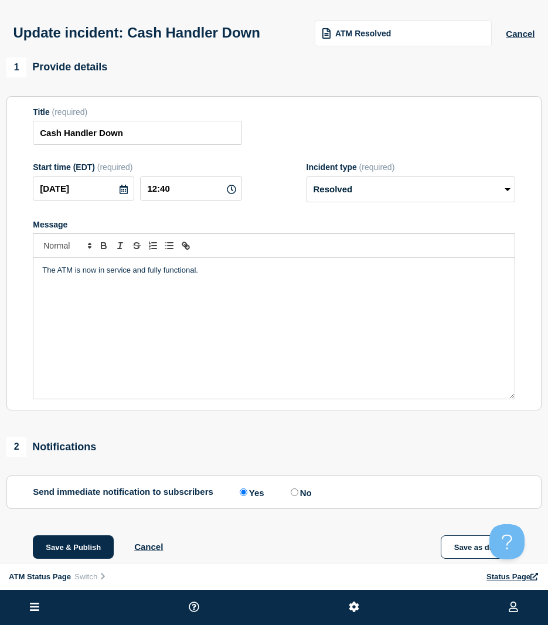
scroll to position [117, 0]
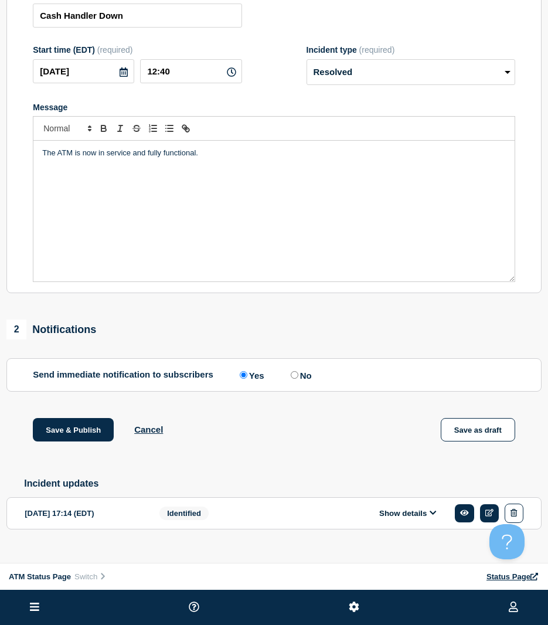
click at [71, 451] on div "Save & Publish Cancel Save as draft" at bounding box center [273, 444] width 535 height 53
click at [70, 439] on button "Save & Publish" at bounding box center [73, 429] width 81 height 23
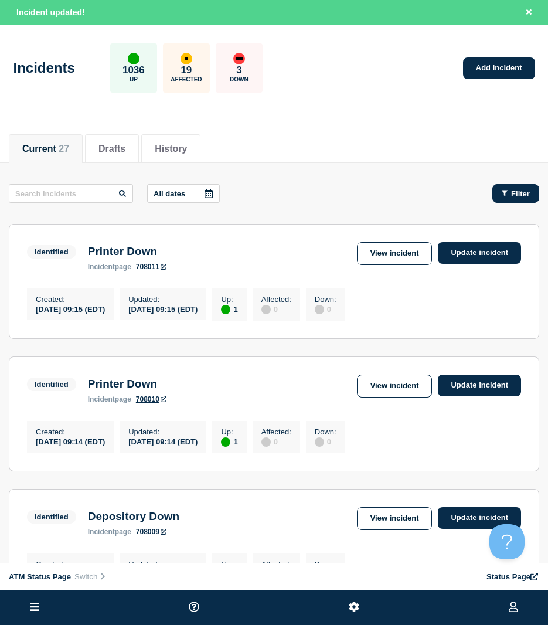
click at [507, 199] on button "Filter" at bounding box center [515, 193] width 47 height 19
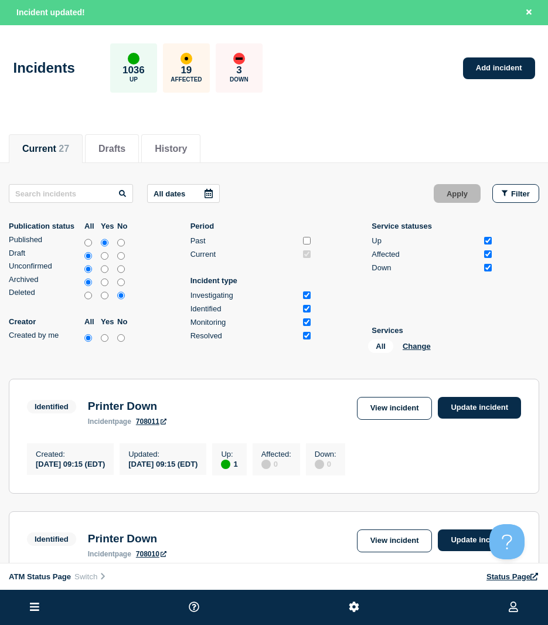
click at [420, 341] on div "All Change" at bounding box center [426, 348] width 117 height 18
click at [411, 343] on button "Change" at bounding box center [417, 346] width 28 height 9
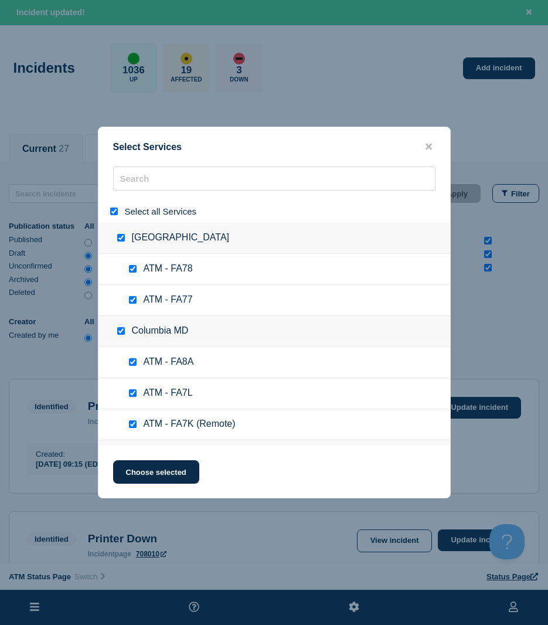
click at [113, 210] on input "select all" at bounding box center [114, 211] width 8 height 8
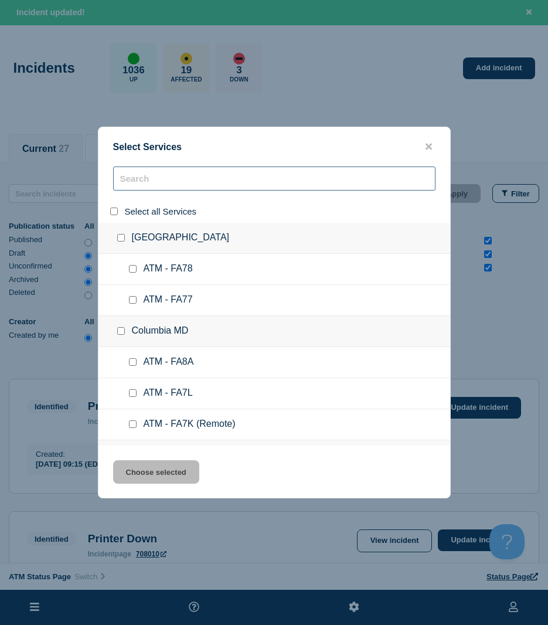
click at [143, 180] on input "search" at bounding box center [274, 178] width 322 height 24
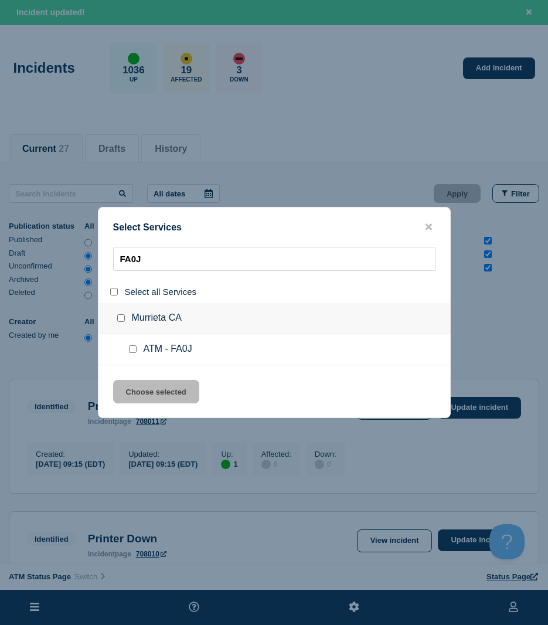
click at [134, 353] on input "service: ATM - FA0J" at bounding box center [133, 349] width 8 height 8
click at [138, 377] on div "Select Services FA0J Select all Services [GEOGRAPHIC_DATA] [GEOGRAPHIC_DATA] AT…" at bounding box center [274, 312] width 353 height 211
click at [138, 386] on button "Choose selected" at bounding box center [156, 391] width 86 height 23
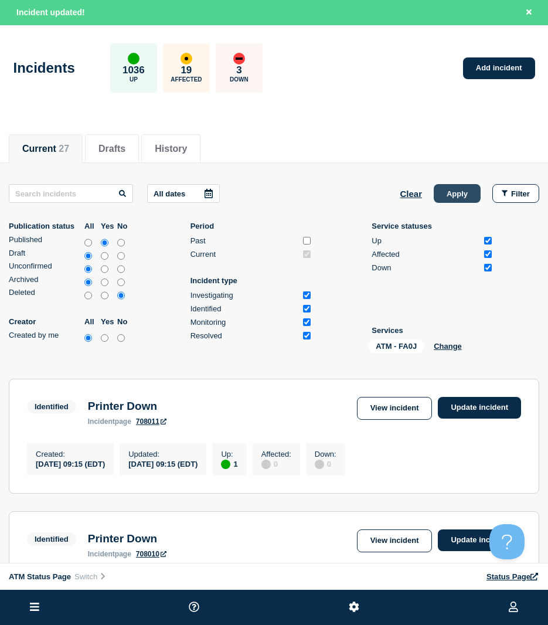
click at [441, 201] on button "Apply" at bounding box center [457, 193] width 47 height 19
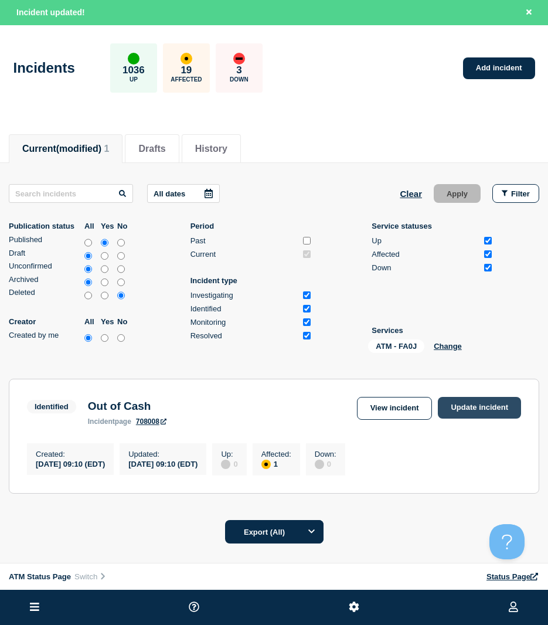
click at [471, 397] on section "Identified Out of Cash incident page 708008 View incident Update incident Creat…" at bounding box center [274, 436] width 530 height 115
click at [472, 401] on link "Update incident" at bounding box center [479, 408] width 83 height 22
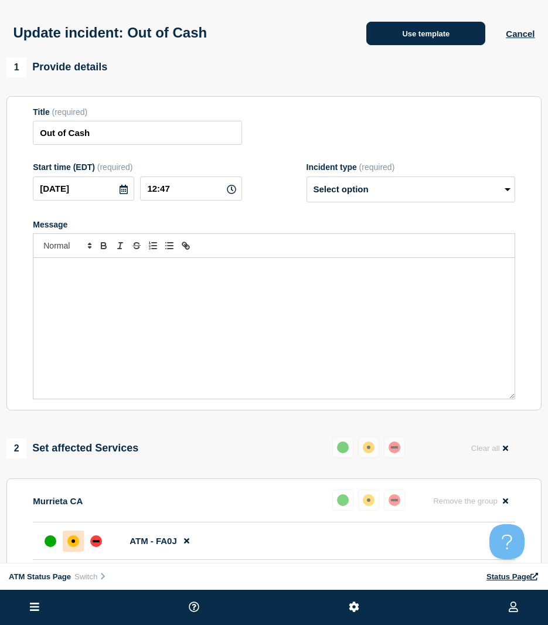
click at [410, 46] on div "Update incident: Out of Cash Use template Cancel" at bounding box center [274, 28] width 548 height 57
drag, startPoint x: 410, startPoint y: 46, endPoint x: 400, endPoint y: 42, distance: 11.0
click at [400, 42] on button "Use template" at bounding box center [425, 33] width 119 height 23
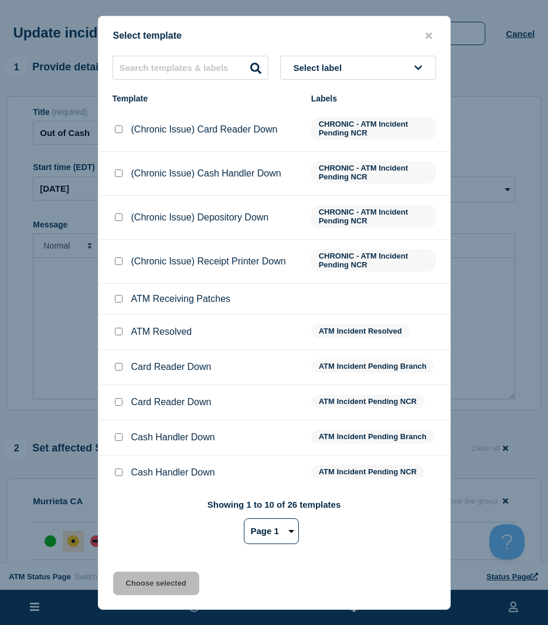
drag, startPoint x: 118, startPoint y: 332, endPoint x: 125, endPoint y: 442, distance: 110.4
click at [118, 332] on input "ATM Resolved checkbox" at bounding box center [119, 332] width 8 height 8
click at [139, 578] on button "Choose selected" at bounding box center [156, 582] width 86 height 23
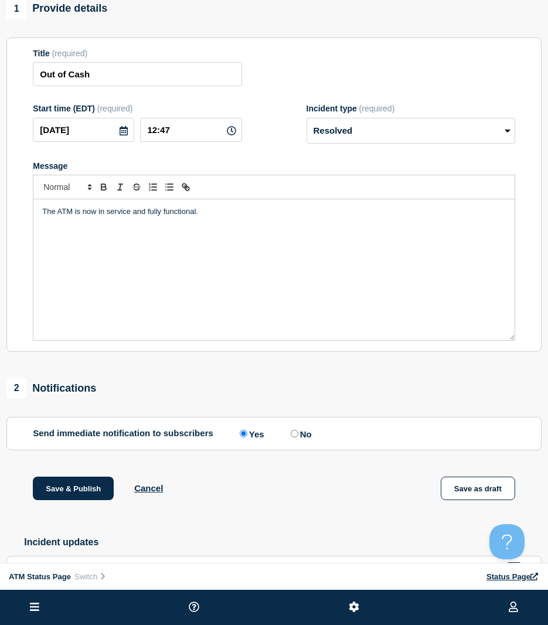
scroll to position [136, 0]
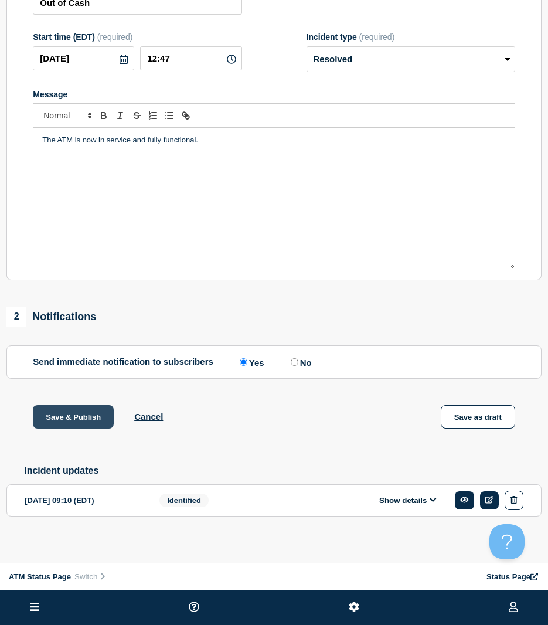
click at [93, 413] on button "Save & Publish" at bounding box center [73, 416] width 81 height 23
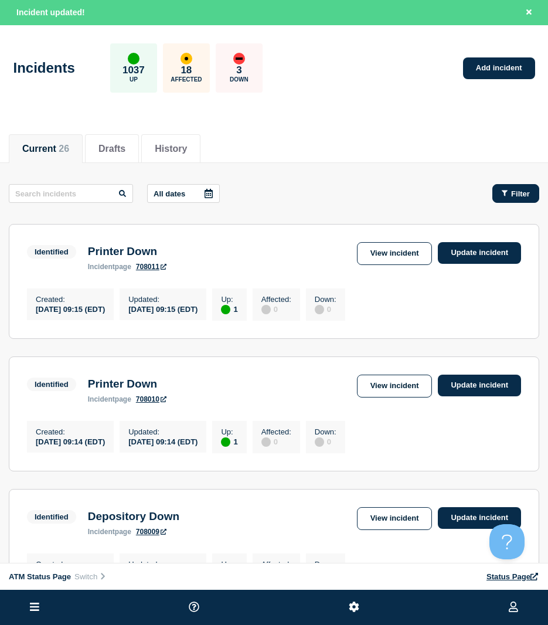
click at [509, 194] on div "Filter" at bounding box center [516, 193] width 28 height 9
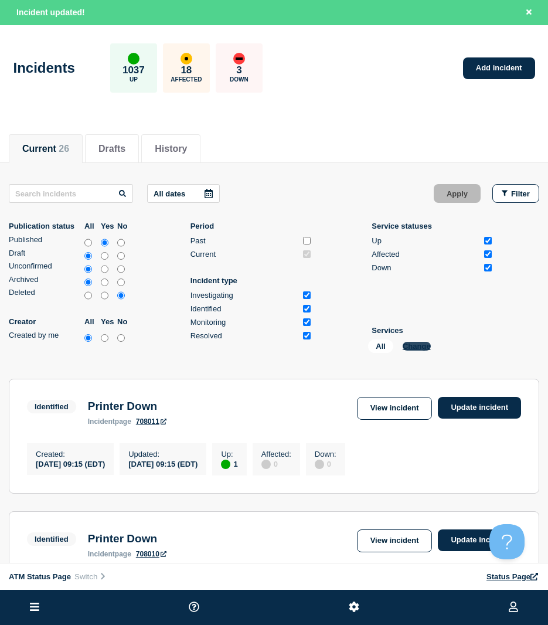
click at [410, 347] on button "Change" at bounding box center [417, 346] width 28 height 9
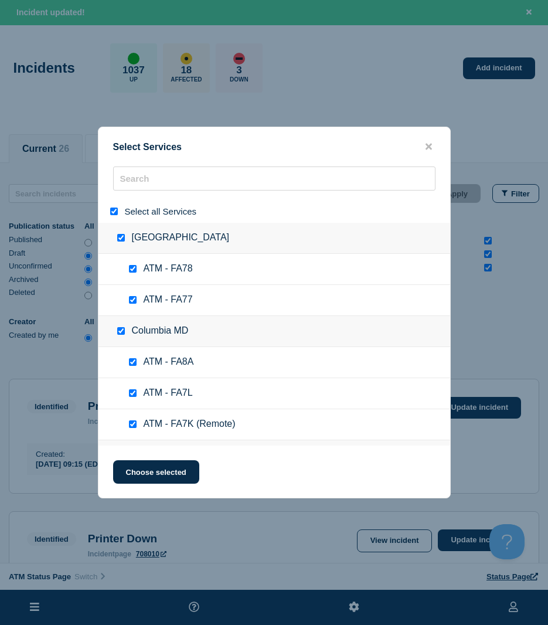
click at [116, 211] on input "select all" at bounding box center [114, 211] width 8 height 8
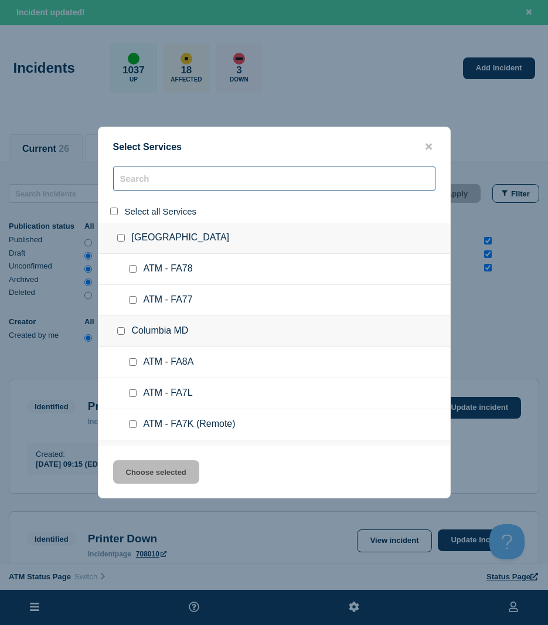
click at [137, 179] on input "search" at bounding box center [274, 178] width 322 height 24
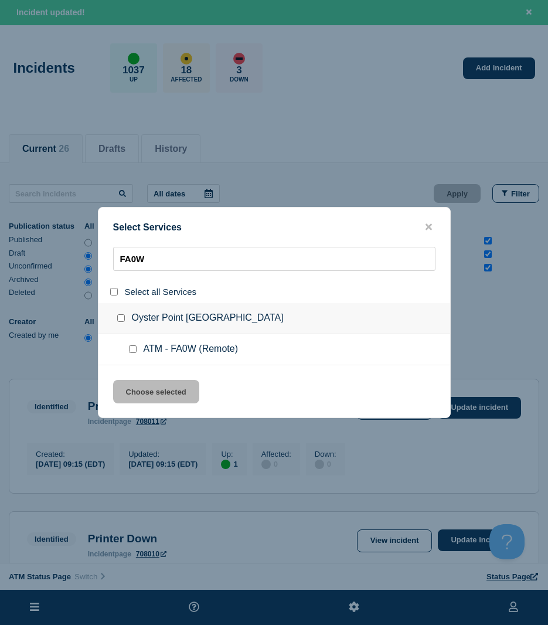
click at [132, 346] on div at bounding box center [135, 349] width 17 height 12
click at [130, 347] on input "service: ATM - FA0W (Remote)" at bounding box center [133, 349] width 8 height 8
click at [139, 383] on button "Choose selected" at bounding box center [156, 391] width 86 height 23
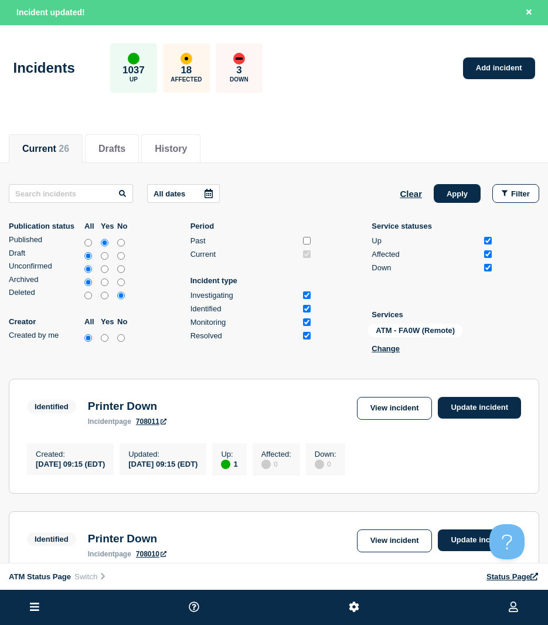
click at [454, 190] on button "Apply" at bounding box center [457, 193] width 47 height 19
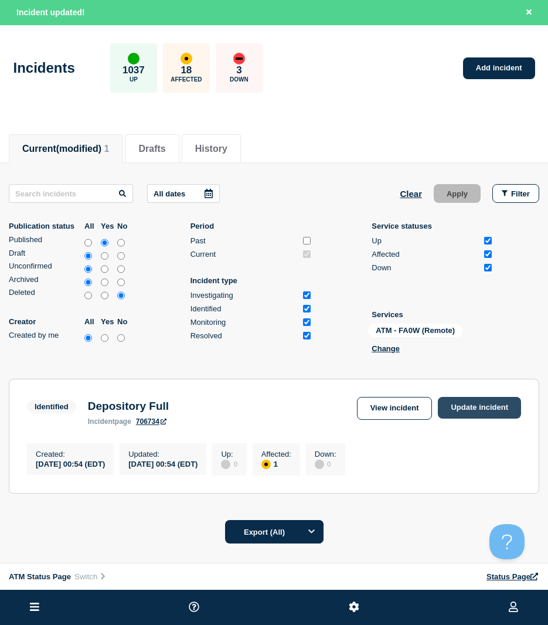
click at [462, 410] on link "Update incident" at bounding box center [479, 408] width 83 height 22
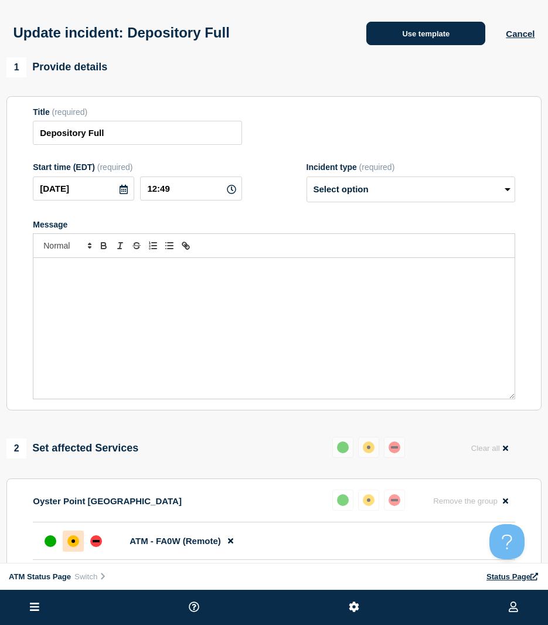
click at [413, 39] on button "Use template" at bounding box center [425, 33] width 119 height 23
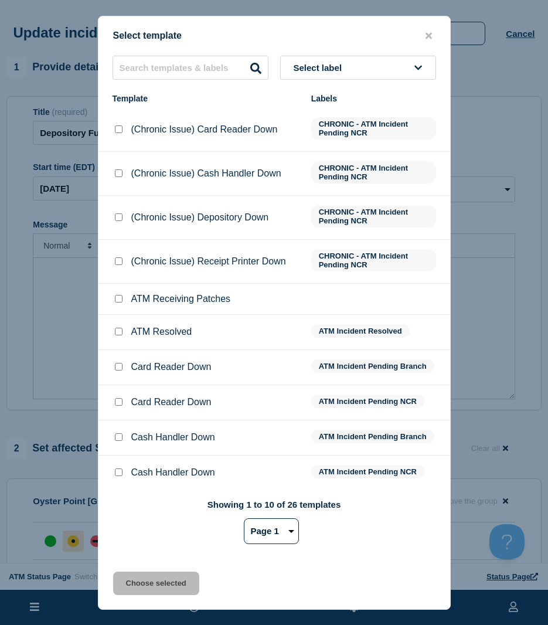
click at [117, 338] on div at bounding box center [119, 332] width 12 height 12
click at [117, 335] on input "ATM Resolved checkbox" at bounding box center [119, 332] width 8 height 8
click at [139, 578] on button "Choose selected" at bounding box center [156, 582] width 86 height 23
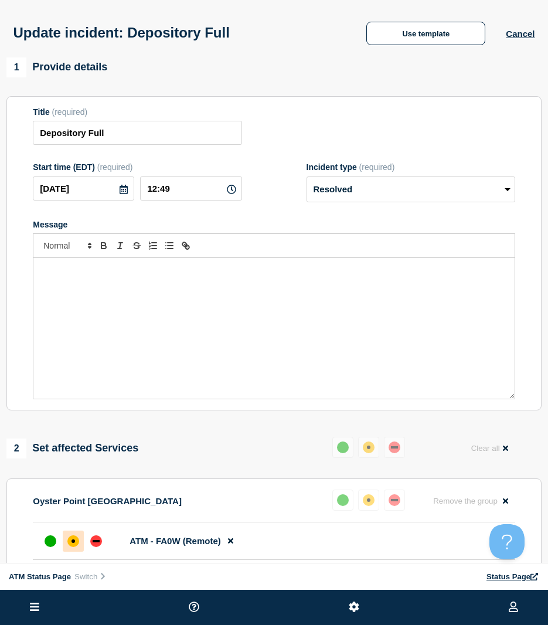
scroll to position [117, 0]
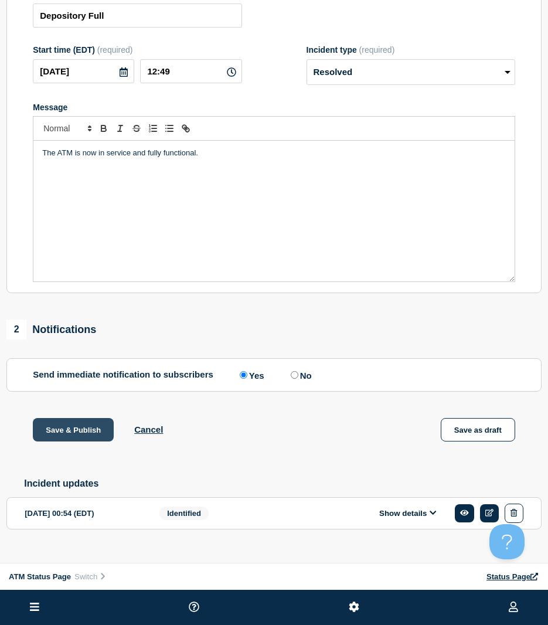
click at [86, 434] on button "Save & Publish" at bounding box center [73, 429] width 81 height 23
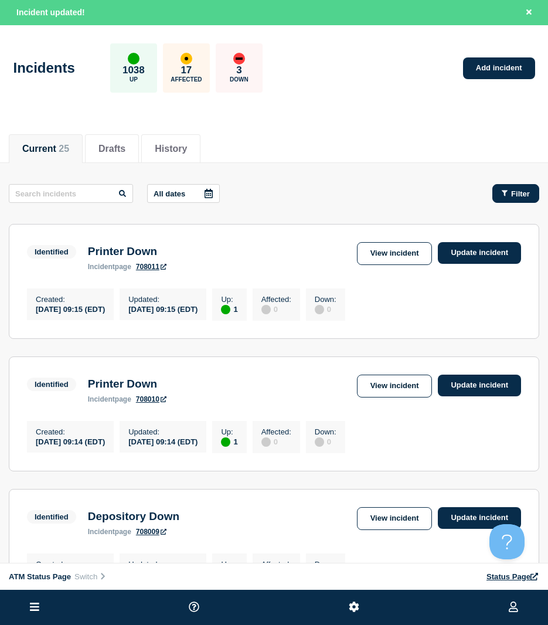
click at [509, 197] on button "Filter" at bounding box center [515, 193] width 47 height 19
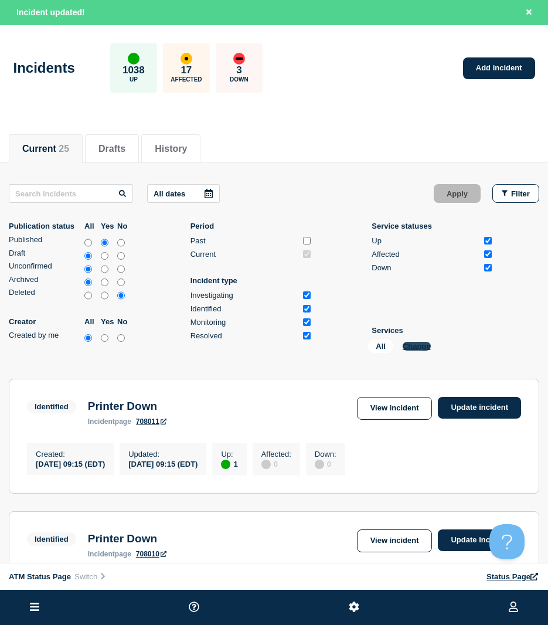
click at [425, 344] on button "Change" at bounding box center [417, 346] width 28 height 9
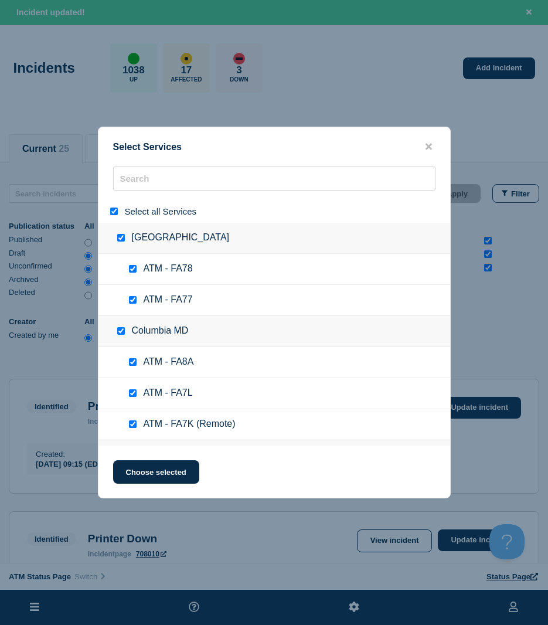
click at [113, 210] on input "select all" at bounding box center [114, 211] width 8 height 8
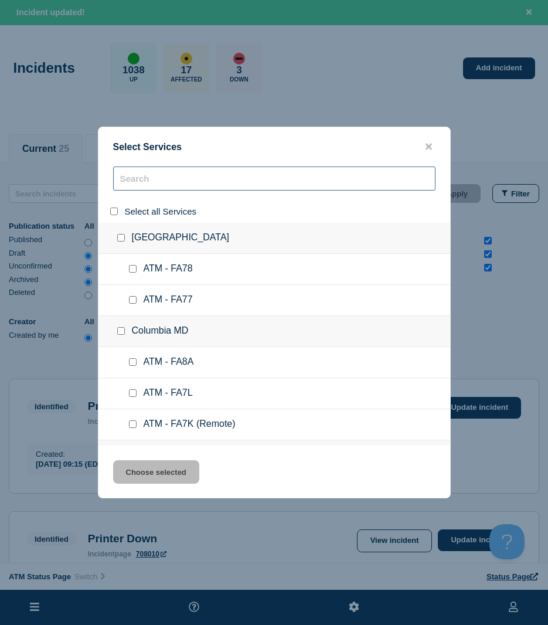
click at [141, 185] on input "search" at bounding box center [274, 178] width 322 height 24
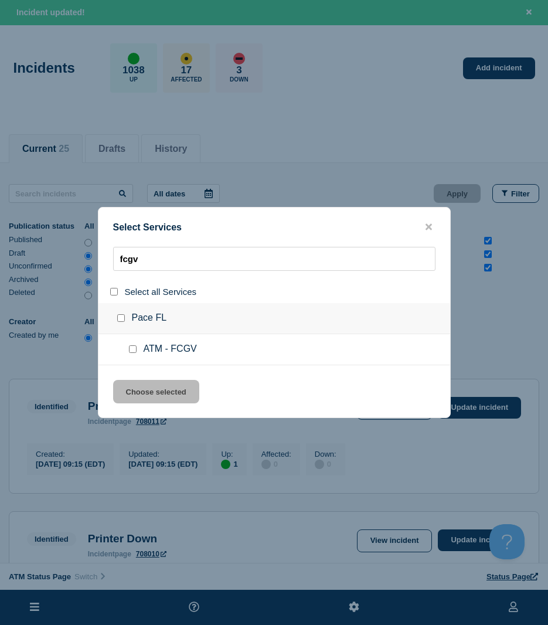
click at [128, 349] on div at bounding box center [135, 349] width 17 height 12
click at [132, 346] on div at bounding box center [135, 349] width 17 height 12
click at [131, 347] on input "service: ATM - FCGV" at bounding box center [133, 349] width 8 height 8
click at [132, 397] on button "Choose selected" at bounding box center [156, 391] width 86 height 23
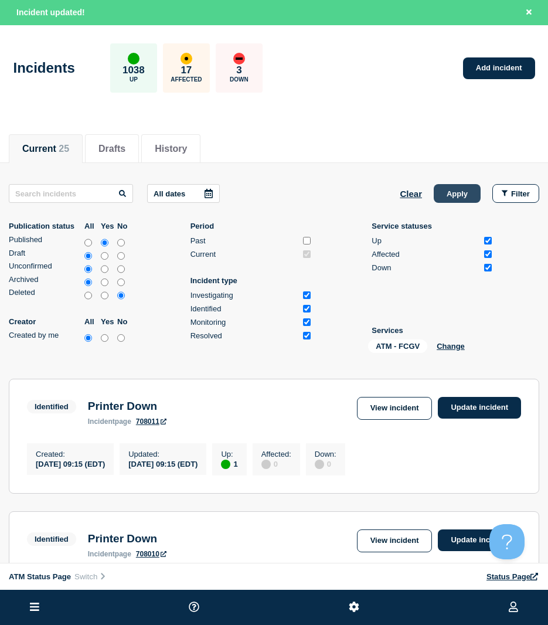
click at [454, 197] on button "Apply" at bounding box center [457, 193] width 47 height 19
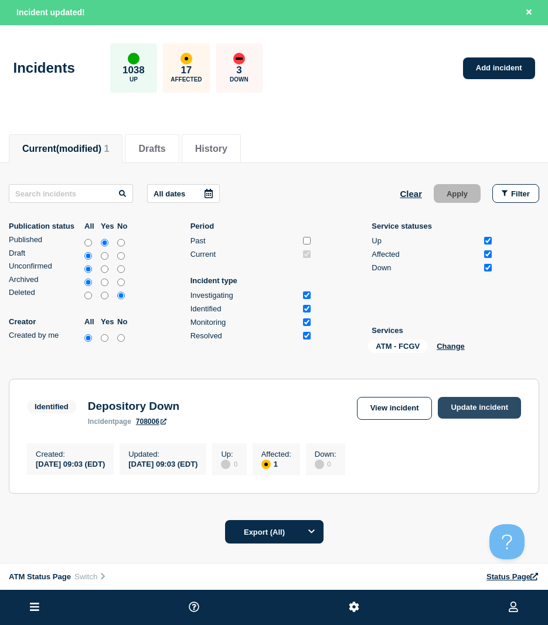
click at [455, 399] on link "Update incident" at bounding box center [479, 408] width 83 height 22
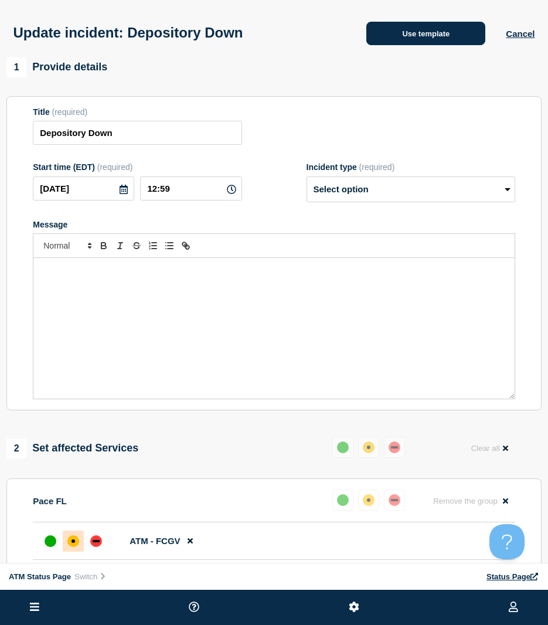
click at [449, 35] on button "Use template" at bounding box center [425, 33] width 119 height 23
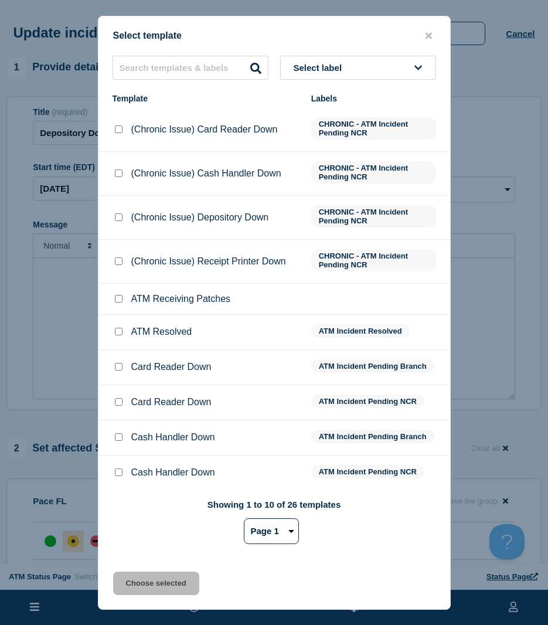
click at [117, 335] on input "ATM Resolved checkbox" at bounding box center [119, 332] width 8 height 8
click at [144, 578] on button "Choose selected" at bounding box center [156, 582] width 86 height 23
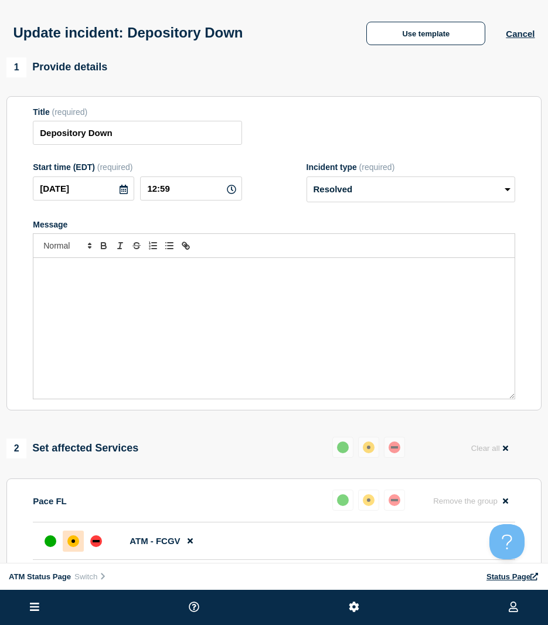
scroll to position [117, 0]
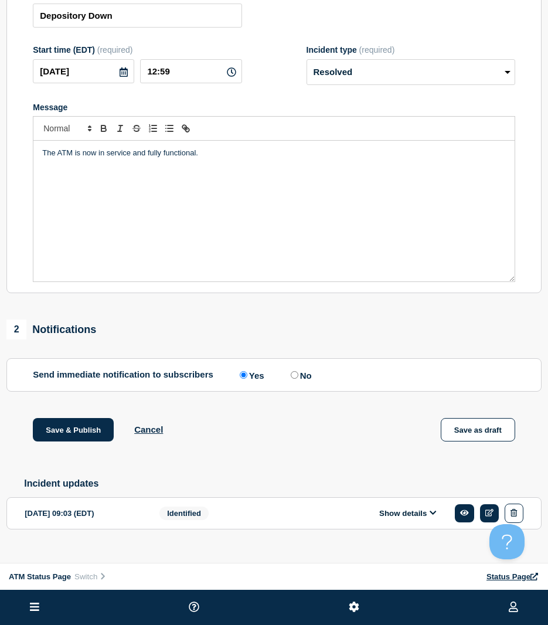
click at [79, 449] on div "Save & Publish Cancel Save as draft" at bounding box center [273, 444] width 535 height 53
click at [78, 437] on button "Save & Publish" at bounding box center [73, 429] width 81 height 23
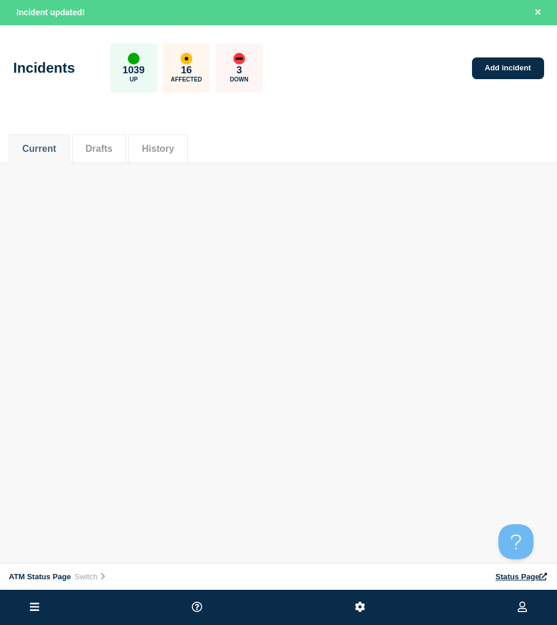
click at [255, 218] on div "ATM Status Page Connected Hub View Status Page NFCU [PERSON_NAME] Incident upda…" at bounding box center [278, 117] width 557 height 234
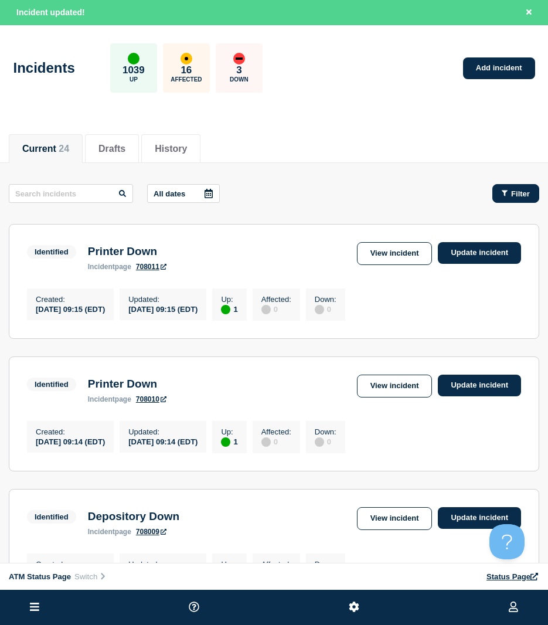
click at [496, 196] on button "Filter" at bounding box center [515, 193] width 47 height 19
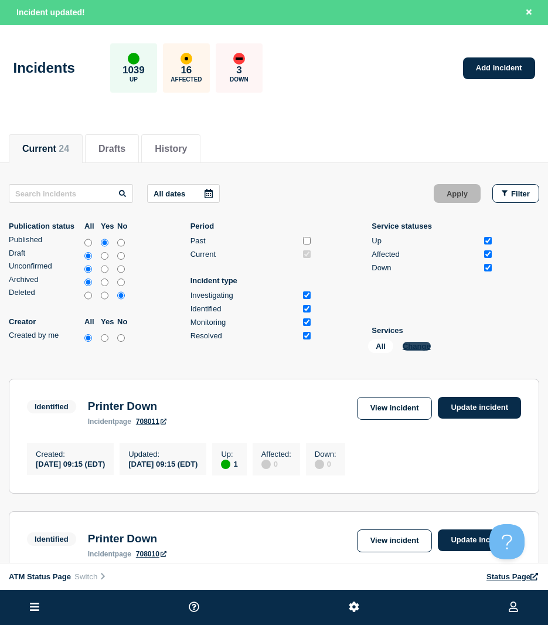
click at [408, 346] on button "Change" at bounding box center [417, 346] width 28 height 9
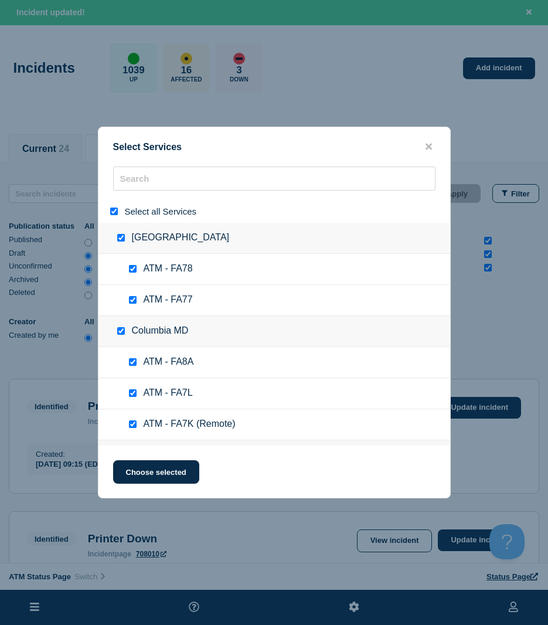
click at [114, 215] on input "select all" at bounding box center [114, 211] width 8 height 8
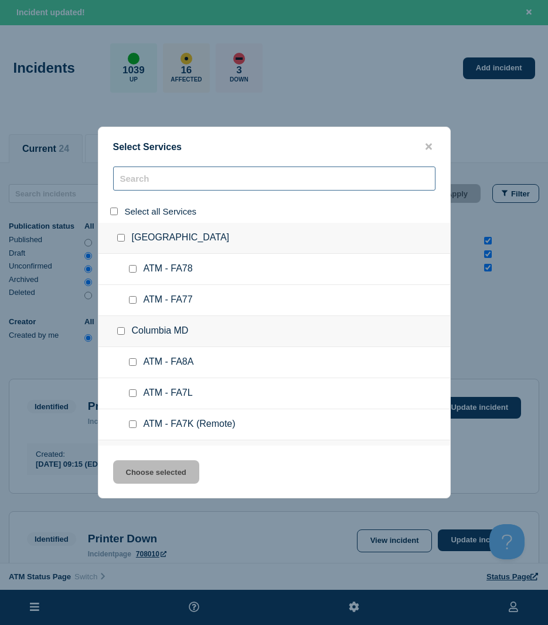
click at [148, 180] on input "search" at bounding box center [274, 178] width 322 height 24
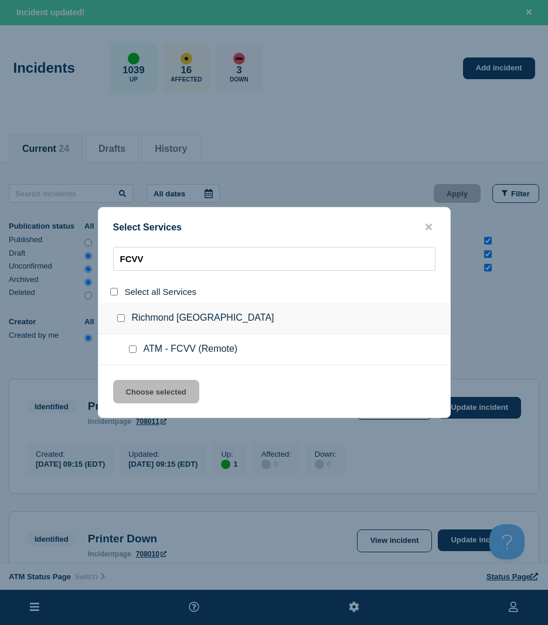
click at [132, 349] on input "service: ATM - FCVV (Remote)" at bounding box center [133, 349] width 8 height 8
click at [138, 391] on button "Choose selected" at bounding box center [156, 391] width 86 height 23
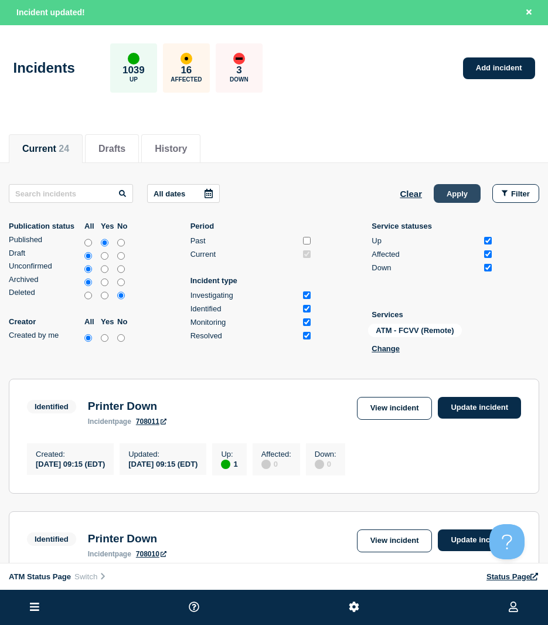
click at [452, 196] on button "Apply" at bounding box center [457, 193] width 47 height 19
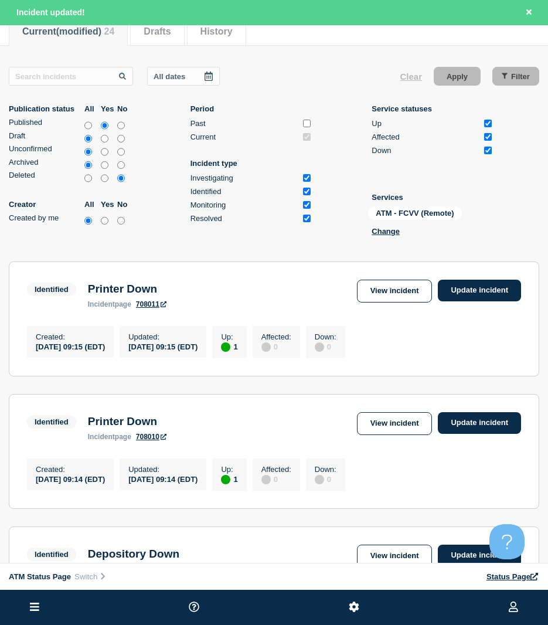
scroll to position [83, 0]
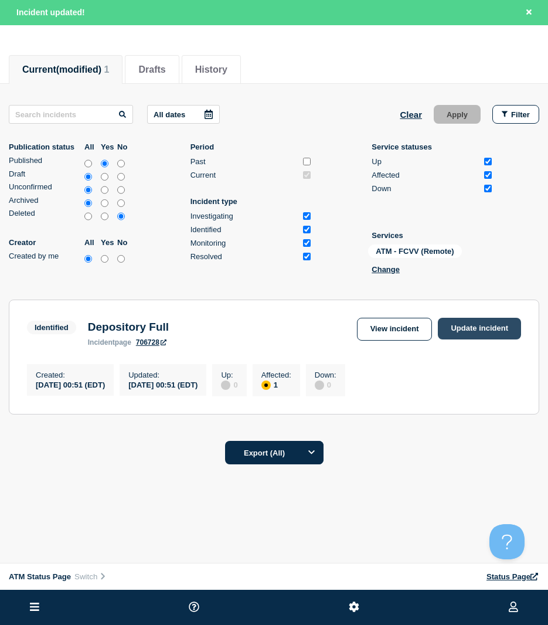
click at [495, 318] on link "Update incident" at bounding box center [479, 329] width 83 height 22
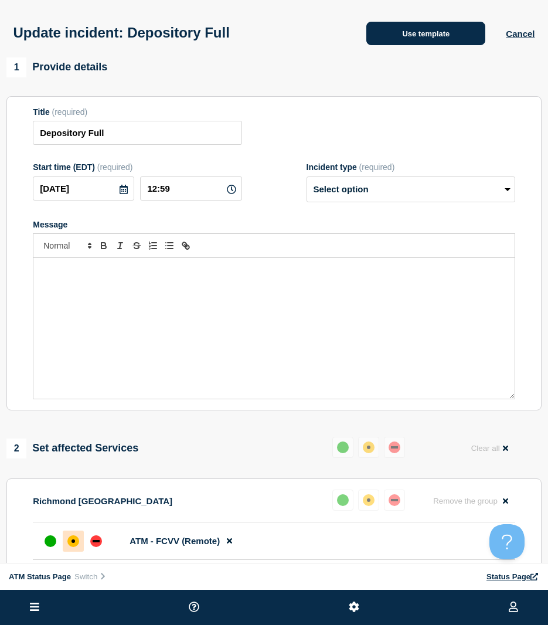
click at [426, 42] on button "Use template" at bounding box center [425, 33] width 119 height 23
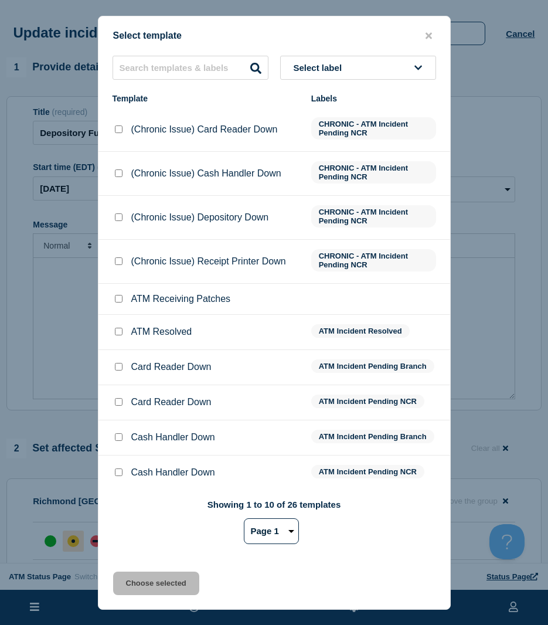
click at [120, 326] on li "ATM Resolved ATM Incident Resolved" at bounding box center [274, 332] width 352 height 35
click at [113, 332] on div at bounding box center [119, 332] width 12 height 12
click at [118, 335] on input "ATM Resolved checkbox" at bounding box center [119, 332] width 8 height 8
click at [143, 591] on button "Choose selected" at bounding box center [156, 582] width 86 height 23
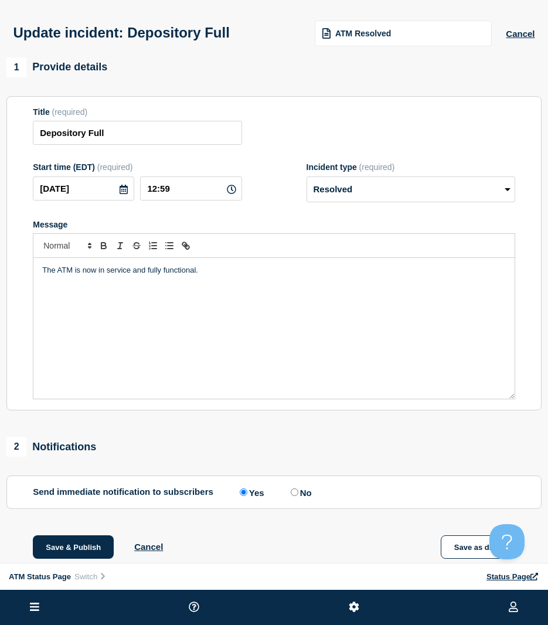
scroll to position [59, 0]
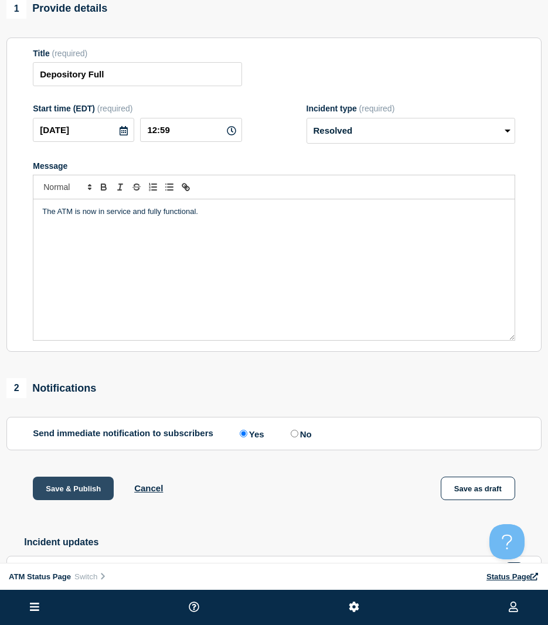
click at [60, 491] on button "Save & Publish" at bounding box center [73, 487] width 81 height 23
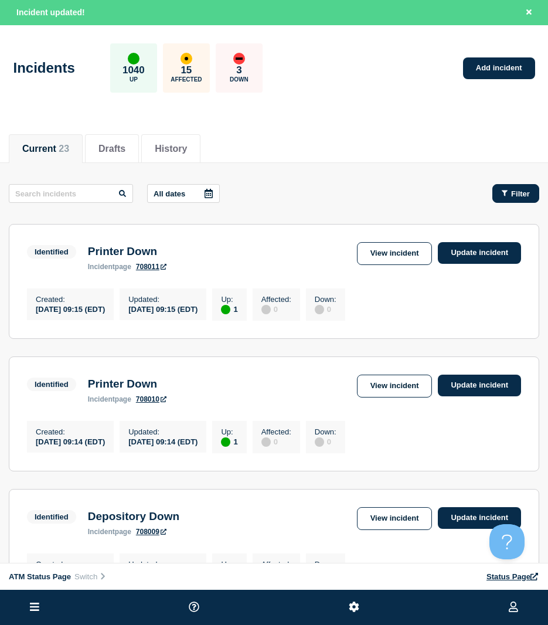
click at [509, 198] on button "Filter" at bounding box center [515, 193] width 47 height 19
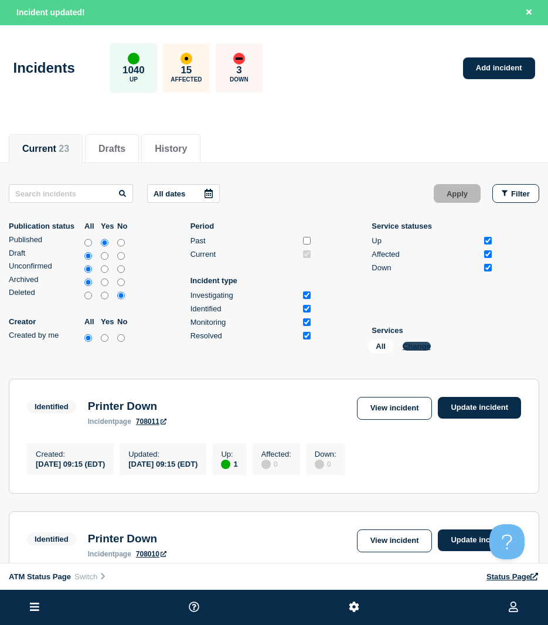
click at [413, 345] on button "Change" at bounding box center [417, 346] width 28 height 9
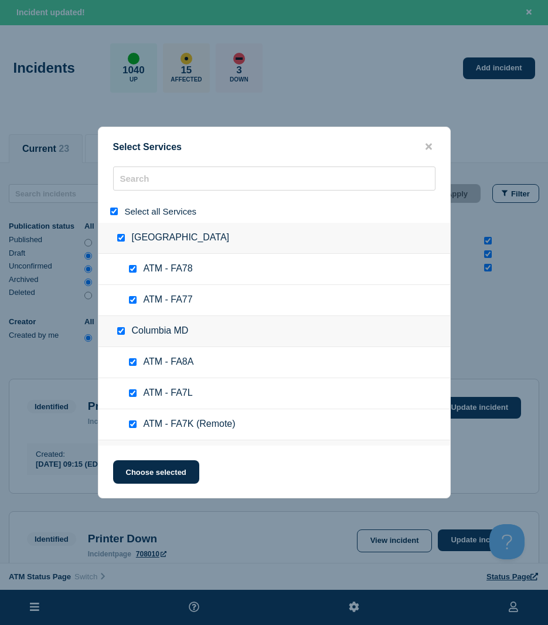
click at [114, 211] on input "select all" at bounding box center [114, 211] width 8 height 8
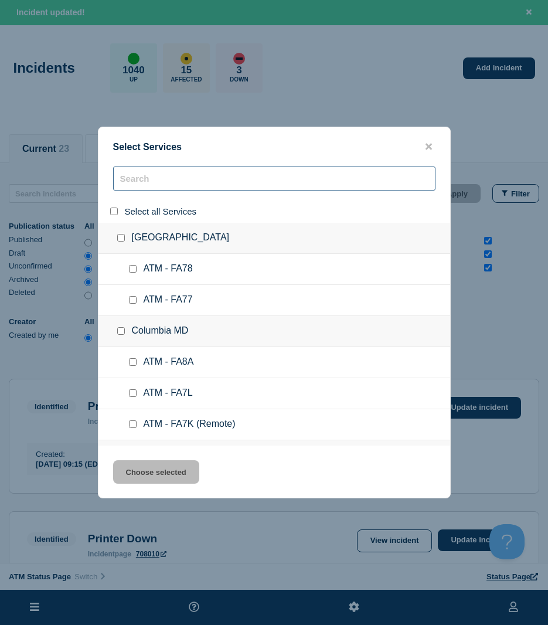
click at [145, 179] on input "search" at bounding box center [274, 178] width 322 height 24
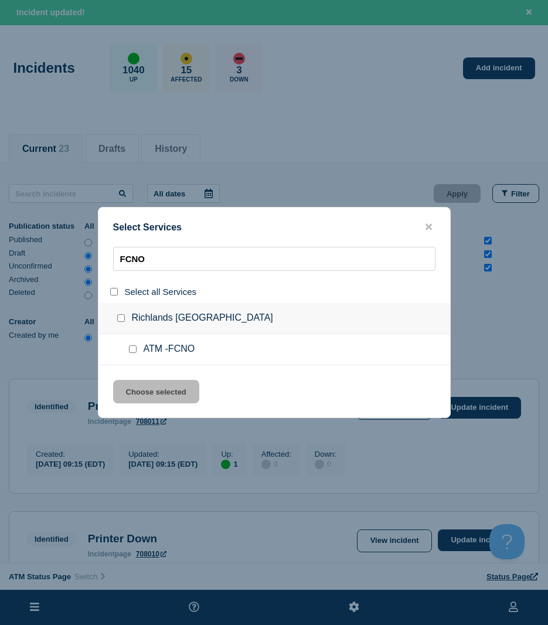
click at [132, 347] on input "service: ATM -FCNO" at bounding box center [133, 349] width 8 height 8
click at [144, 387] on button "Choose selected" at bounding box center [156, 391] width 86 height 23
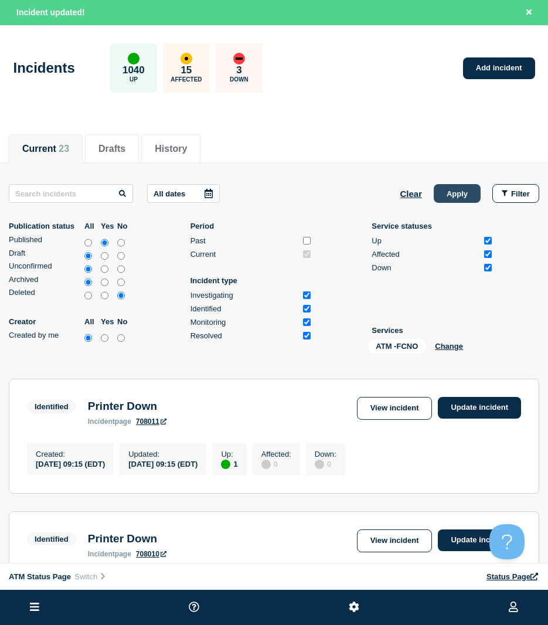
click at [446, 197] on button "Apply" at bounding box center [457, 193] width 47 height 19
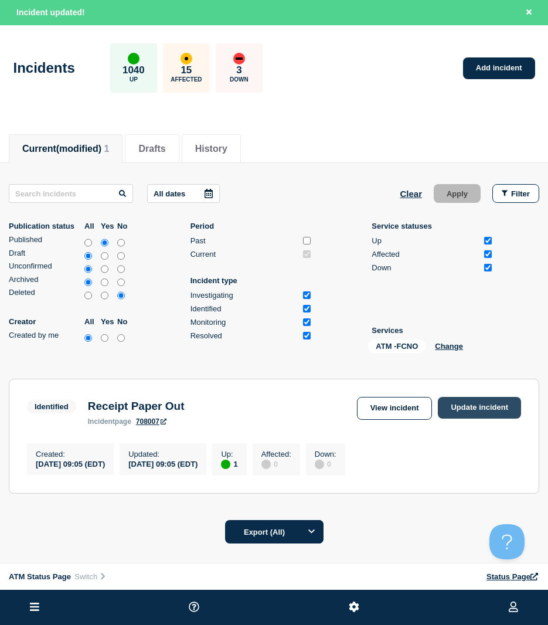
click at [466, 401] on link "Update incident" at bounding box center [479, 408] width 83 height 22
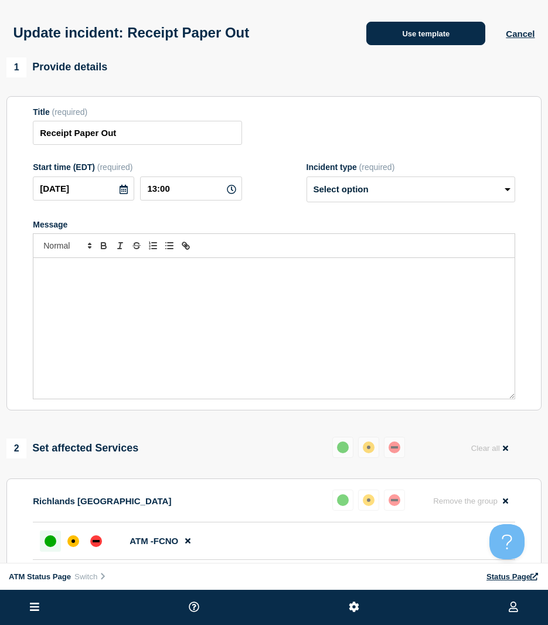
click at [408, 37] on button "Use template" at bounding box center [425, 33] width 119 height 23
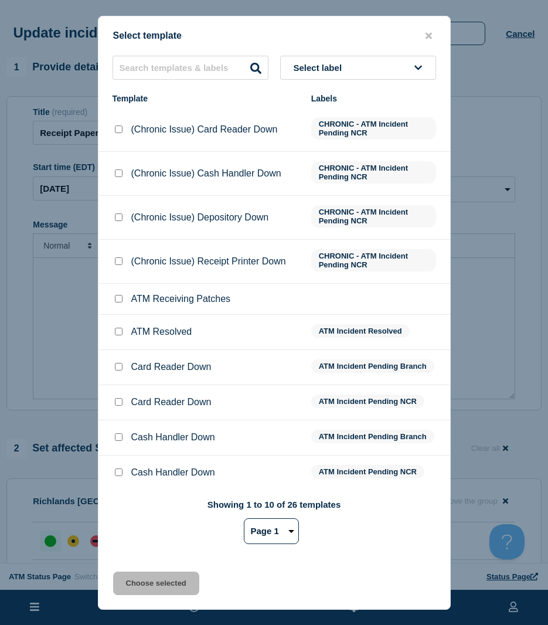
click at [121, 334] on input "ATM Resolved checkbox" at bounding box center [119, 332] width 8 height 8
click at [138, 581] on button "Choose selected" at bounding box center [156, 582] width 86 height 23
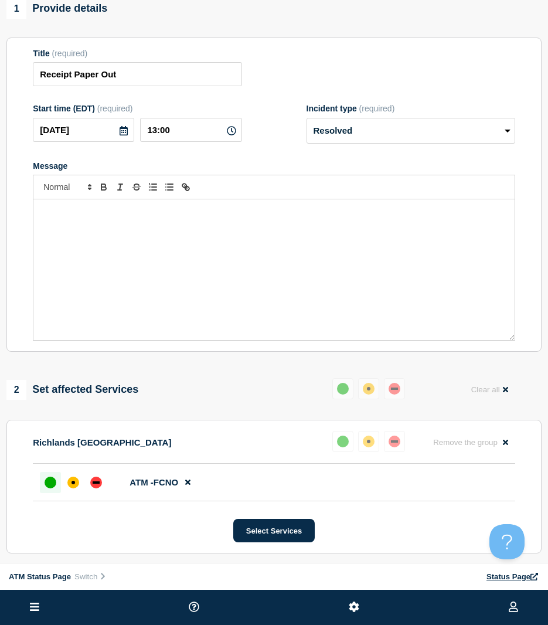
scroll to position [117, 0]
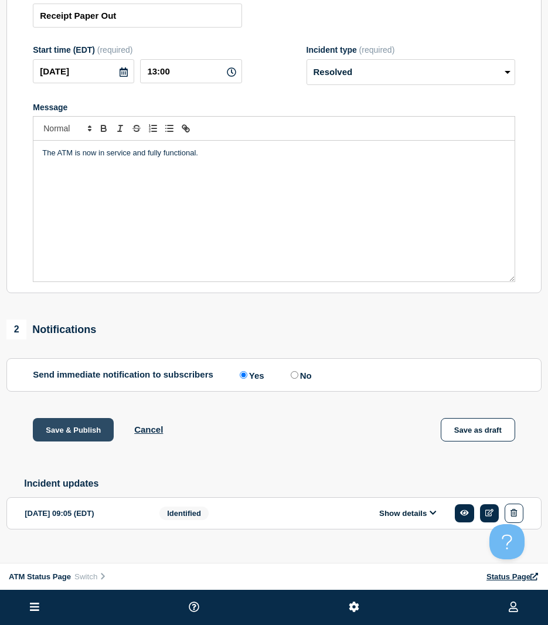
click at [86, 426] on button "Save & Publish" at bounding box center [73, 429] width 81 height 23
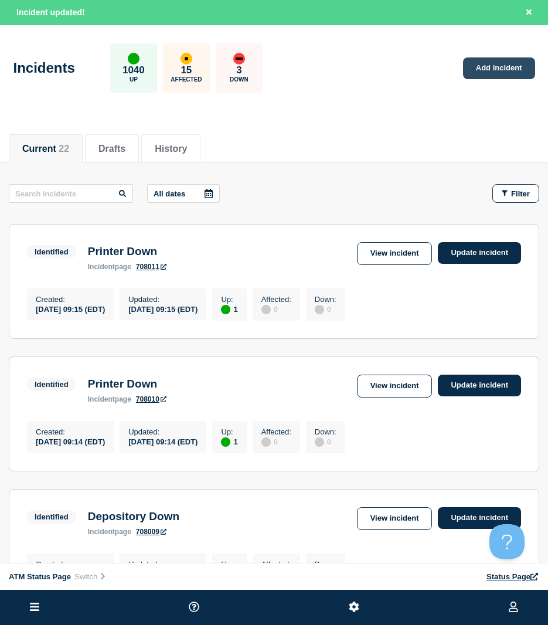
click at [488, 72] on link "Add incident" at bounding box center [499, 68] width 72 height 22
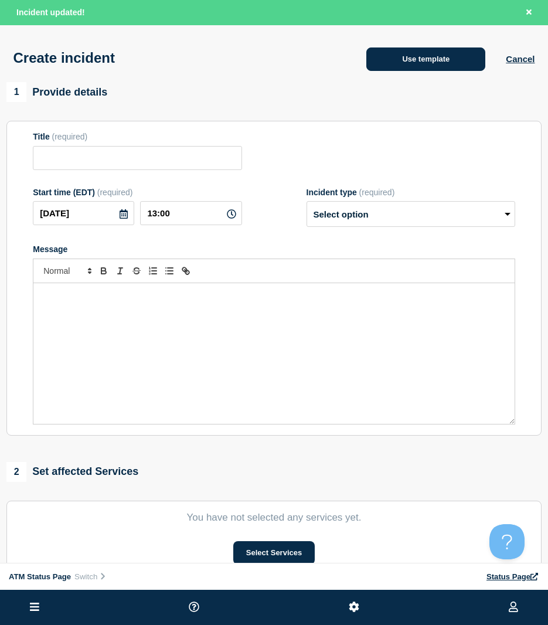
click at [439, 62] on button "Use template" at bounding box center [425, 58] width 119 height 23
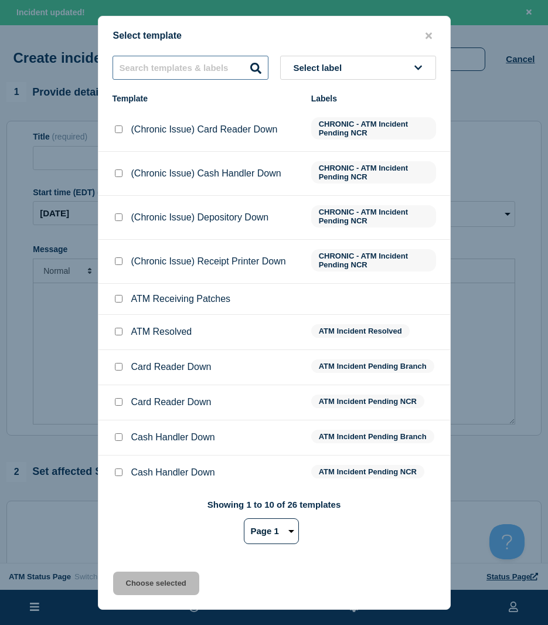
click at [156, 73] on input "text" at bounding box center [191, 68] width 156 height 24
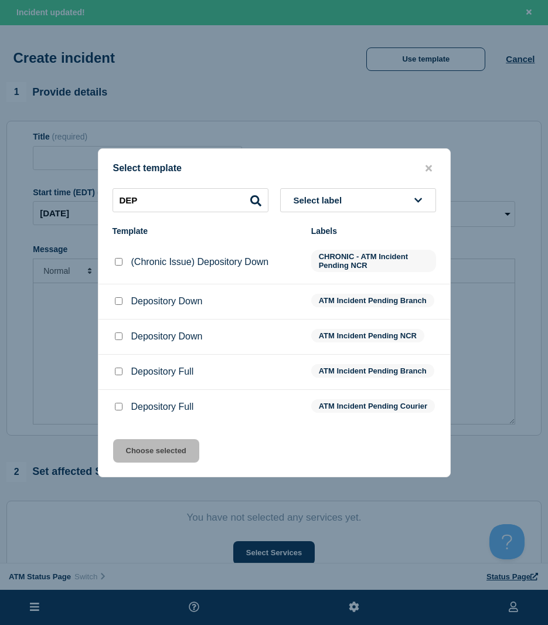
drag, startPoint x: 116, startPoint y: 300, endPoint x: 132, endPoint y: 363, distance: 65.4
click at [116, 300] on input "Depository Down checkbox" at bounding box center [119, 301] width 8 height 8
click at [172, 462] on button "Choose selected" at bounding box center [156, 450] width 86 height 23
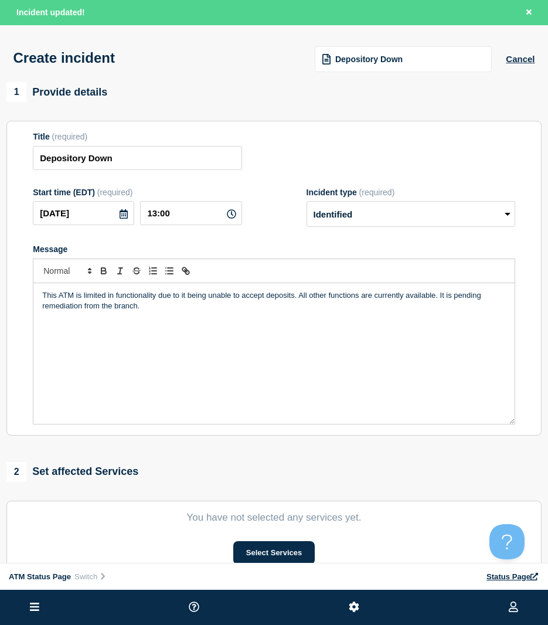
scroll to position [176, 0]
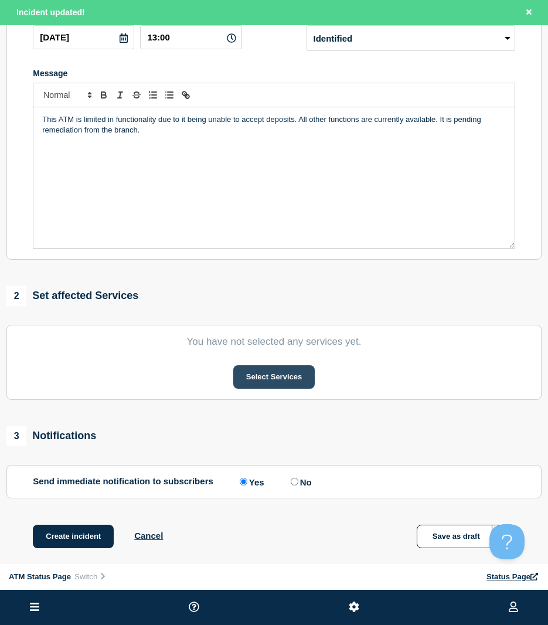
click at [254, 373] on button "Select Services" at bounding box center [273, 376] width 81 height 23
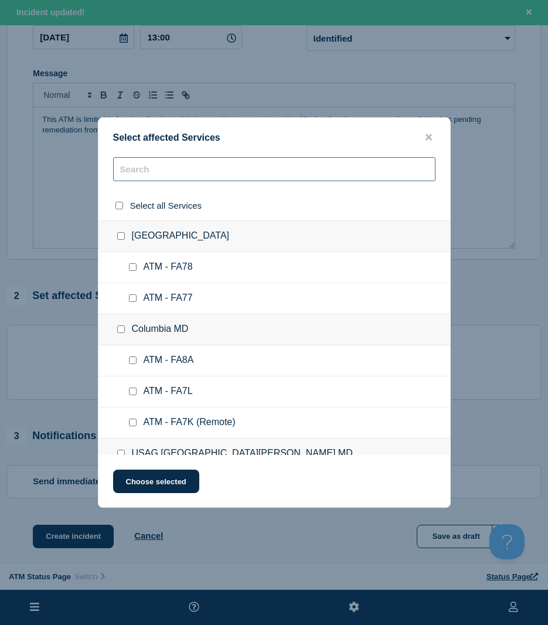
click at [193, 163] on input "text" at bounding box center [274, 169] width 322 height 24
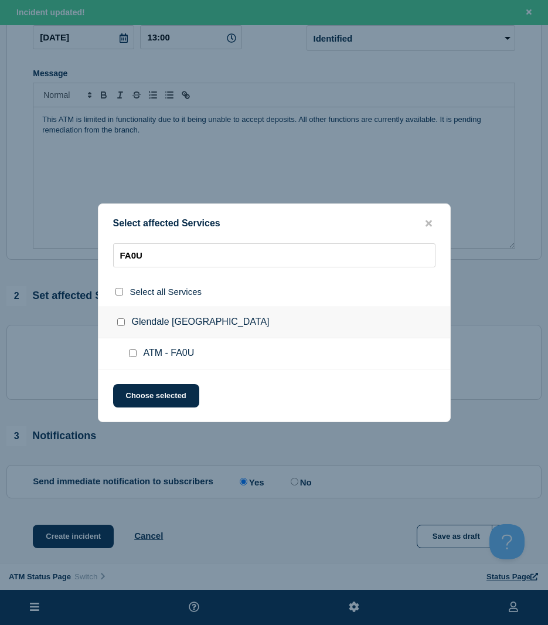
click at [128, 356] on div at bounding box center [135, 353] width 17 height 12
click at [130, 356] on input "ATM - FA0U checkbox" at bounding box center [133, 353] width 8 height 8
click at [131, 399] on button "Choose selected" at bounding box center [156, 395] width 86 height 23
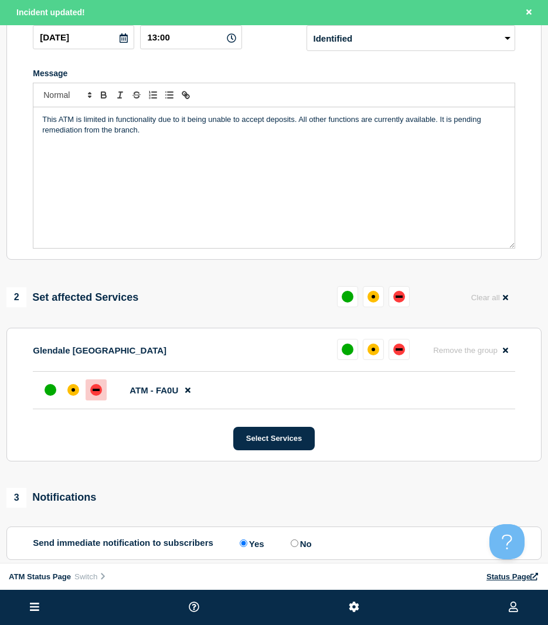
click at [90, 395] on div at bounding box center [96, 389] width 21 height 21
click at [79, 398] on div at bounding box center [73, 389] width 21 height 21
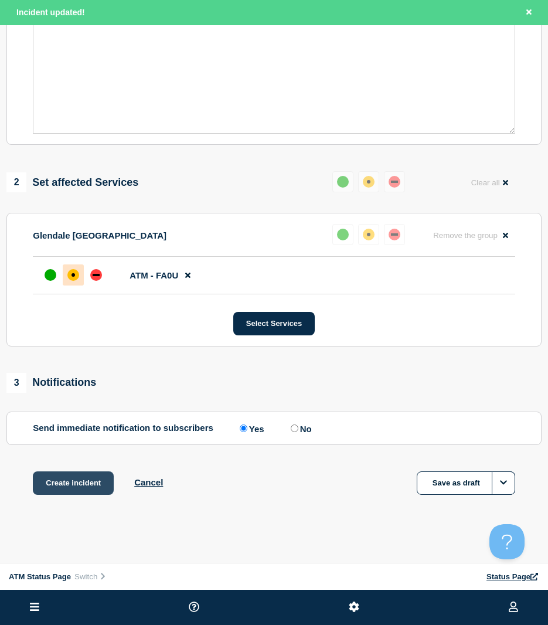
click at [85, 477] on button "Create incident" at bounding box center [73, 482] width 81 height 23
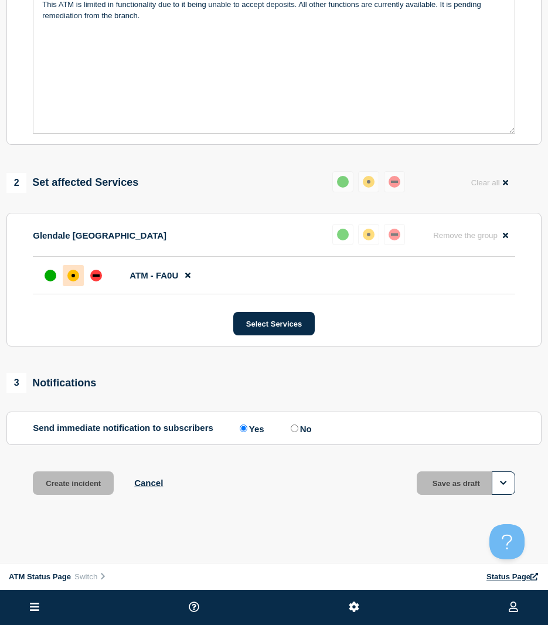
scroll to position [268, 0]
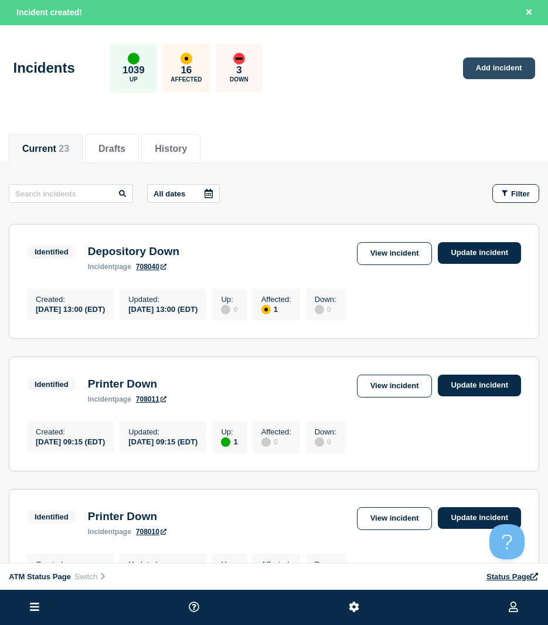
click at [515, 66] on link "Add incident" at bounding box center [499, 68] width 72 height 22
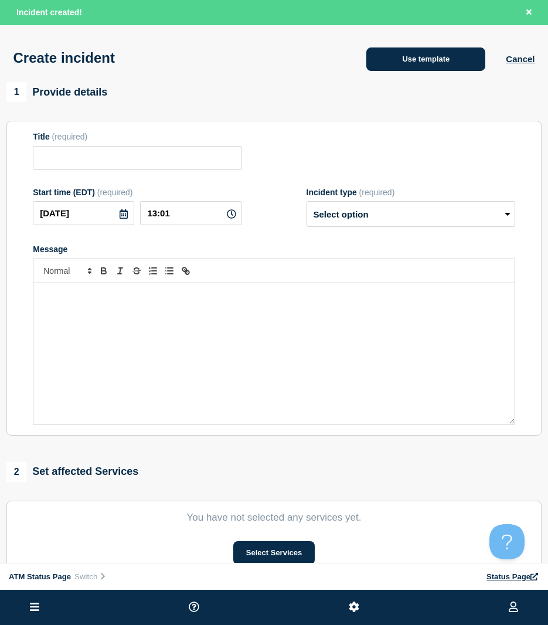
click at [404, 67] on button "Use template" at bounding box center [425, 58] width 119 height 23
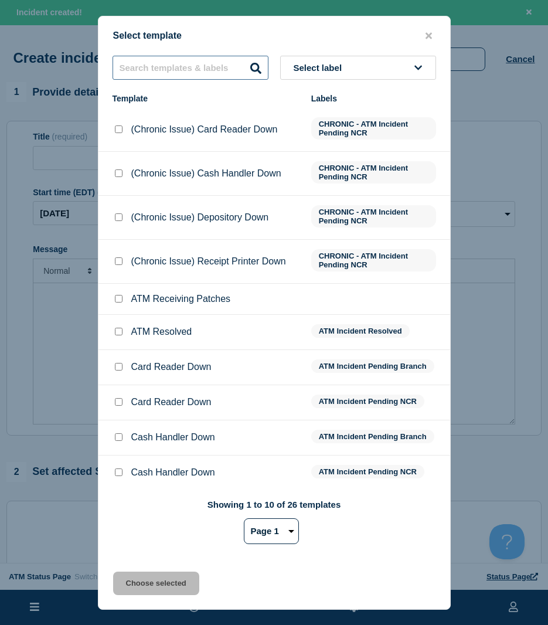
click at [158, 74] on input "text" at bounding box center [191, 68] width 156 height 24
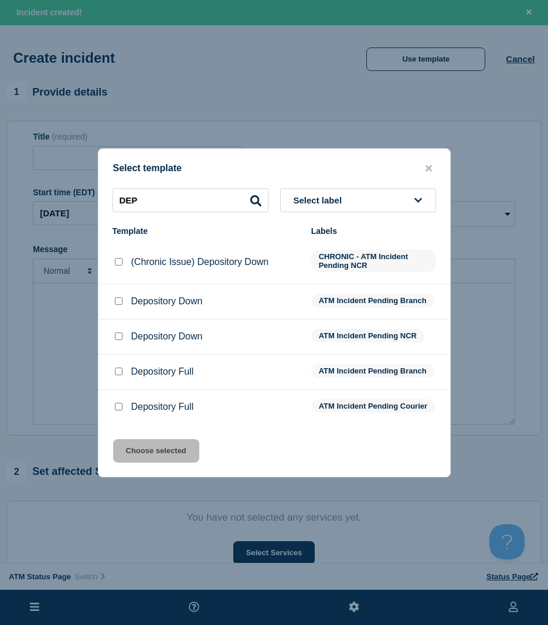
click at [118, 295] on div at bounding box center [119, 301] width 12 height 12
click at [119, 299] on input "Depository Down checkbox" at bounding box center [119, 301] width 8 height 8
click at [152, 452] on button "Choose selected" at bounding box center [156, 450] width 86 height 23
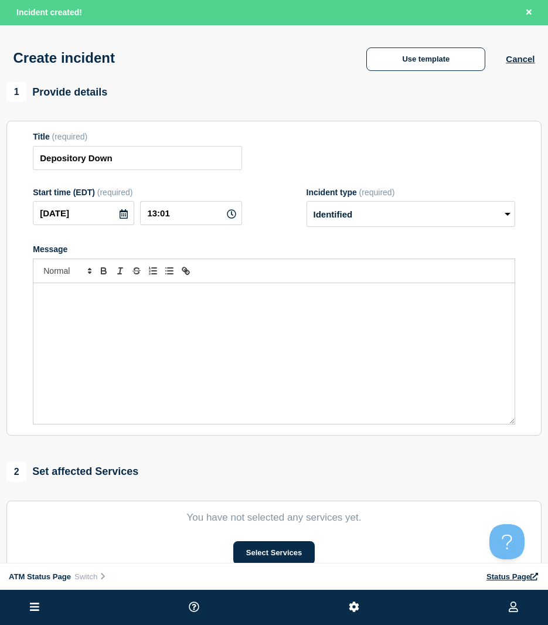
scroll to position [117, 0]
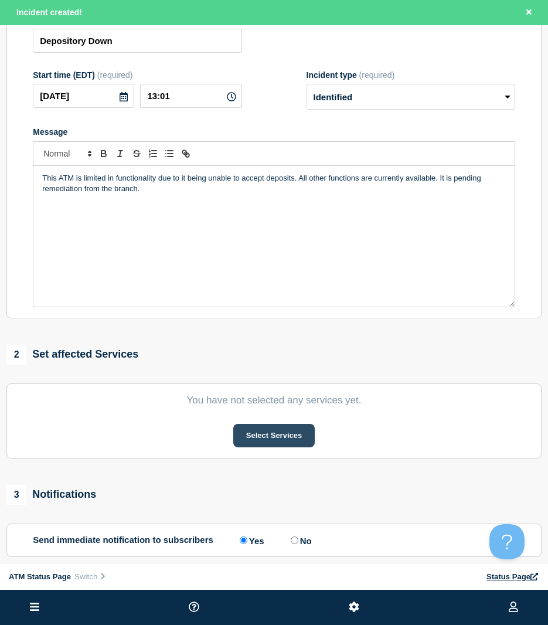
click at [263, 437] on button "Select Services" at bounding box center [273, 435] width 81 height 23
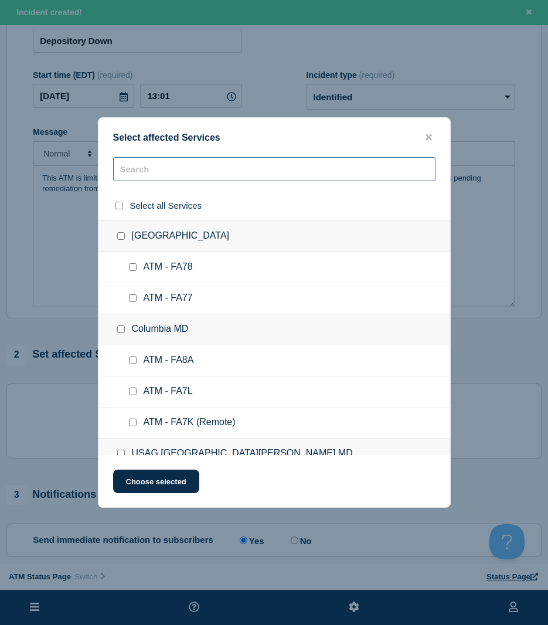
click at [141, 176] on input "text" at bounding box center [274, 169] width 322 height 24
click at [142, 171] on input "text" at bounding box center [274, 169] width 322 height 24
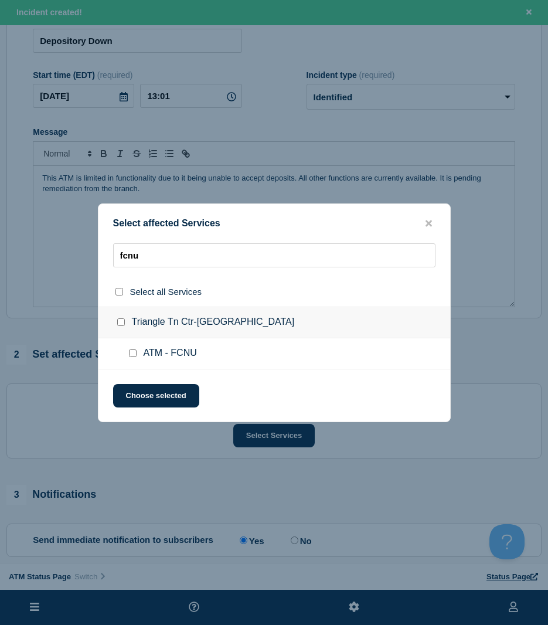
drag, startPoint x: 129, startPoint y: 351, endPoint x: 137, endPoint y: 357, distance: 9.6
click at [131, 352] on input "ATM - FCNU checkbox" at bounding box center [133, 353] width 8 height 8
click at [144, 387] on div "Select affected Services fcnu Select all Services Triangle Tn Ctr-[GEOGRAPHIC_D…" at bounding box center [274, 312] width 353 height 219
drag, startPoint x: 144, startPoint y: 387, endPoint x: 131, endPoint y: 394, distance: 15.2
click at [131, 391] on button "Choose selected" at bounding box center [156, 395] width 86 height 23
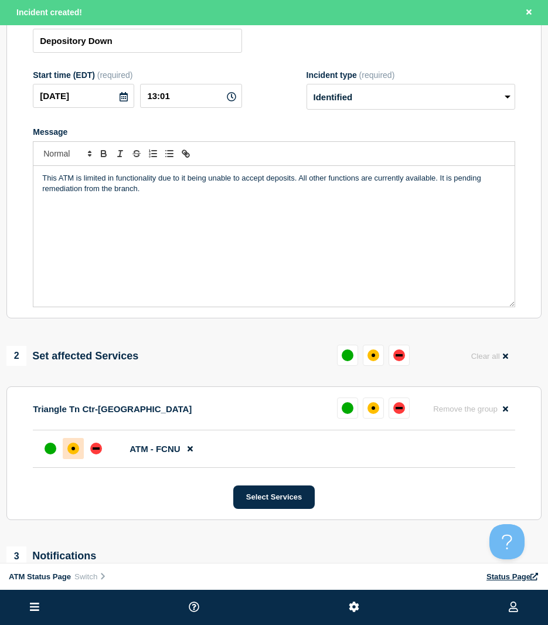
click at [77, 448] on div "affected" at bounding box center [73, 448] width 12 height 12
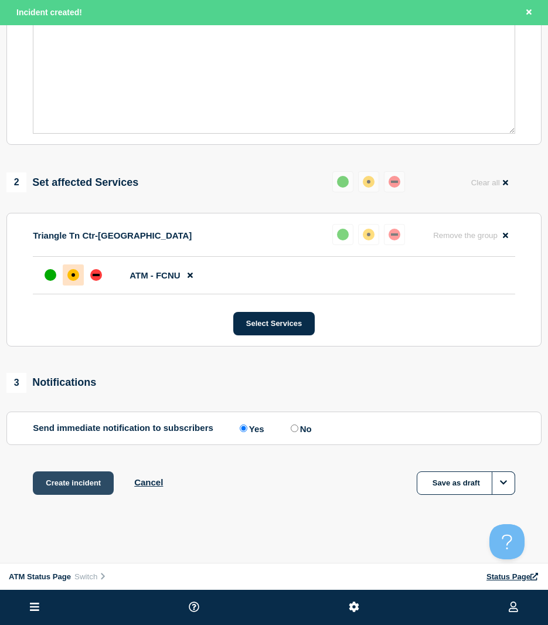
click at [68, 474] on button "Create incident" at bounding box center [73, 482] width 81 height 23
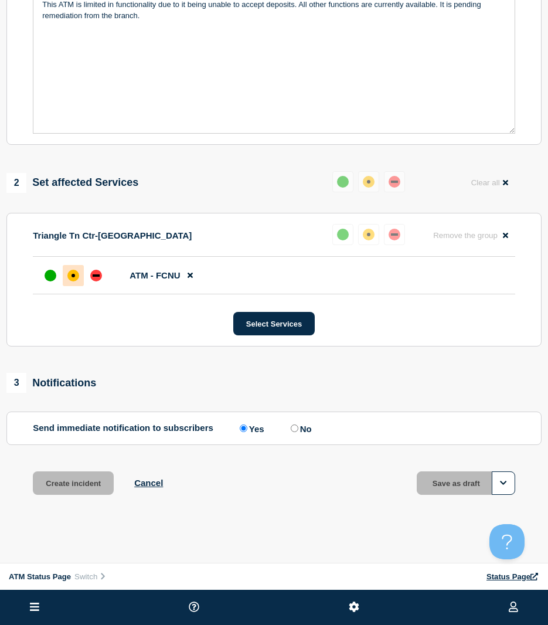
scroll to position [268, 0]
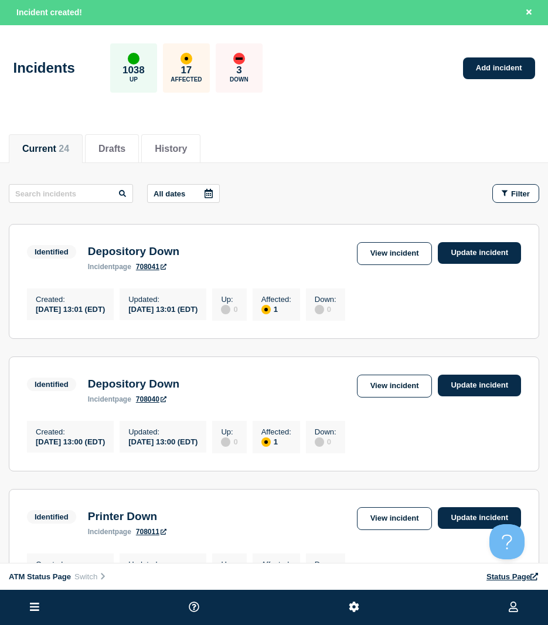
drag, startPoint x: 514, startPoint y: 64, endPoint x: 548, endPoint y: 74, distance: 35.3
click at [514, 64] on link "Add incident" at bounding box center [499, 68] width 72 height 22
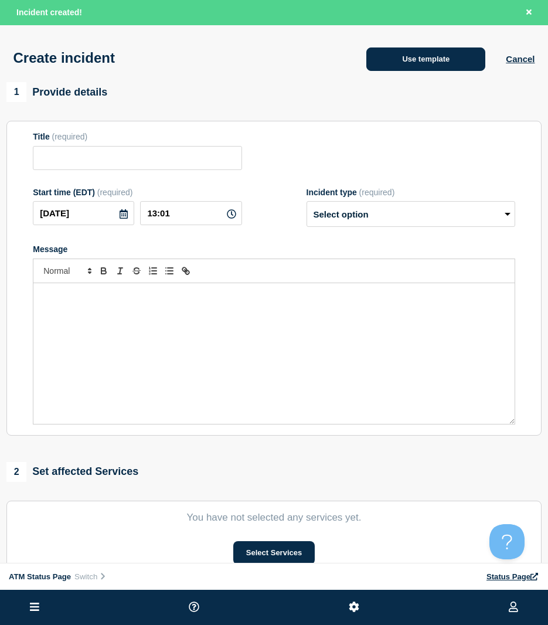
click at [426, 63] on button "Use template" at bounding box center [425, 58] width 119 height 23
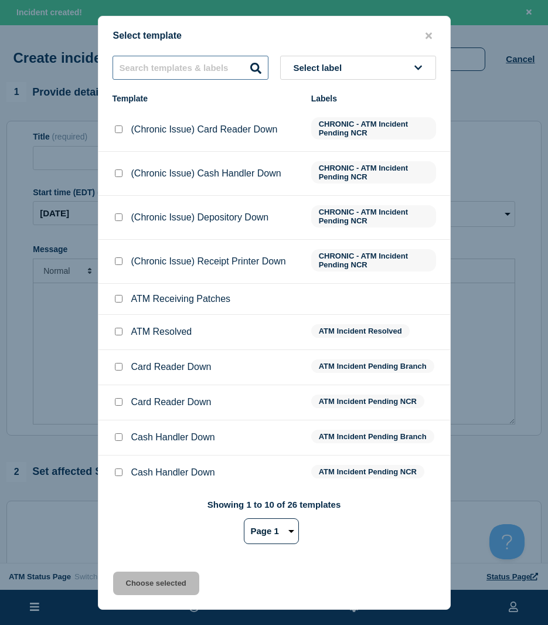
click at [209, 73] on input "text" at bounding box center [191, 68] width 156 height 24
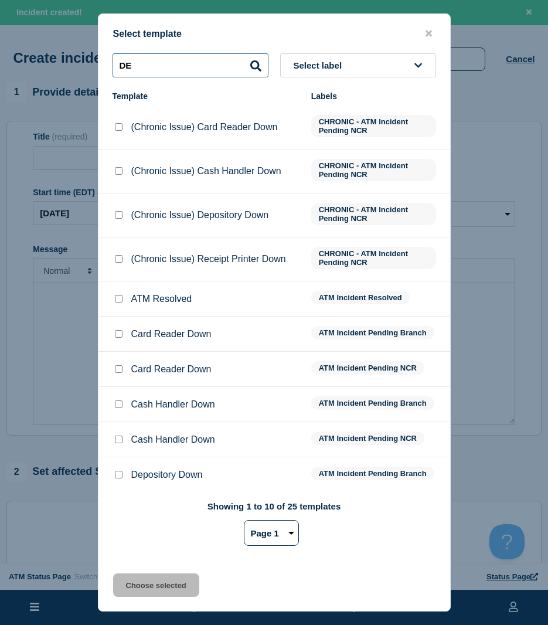
click at [160, 68] on input "DE" at bounding box center [191, 65] width 156 height 24
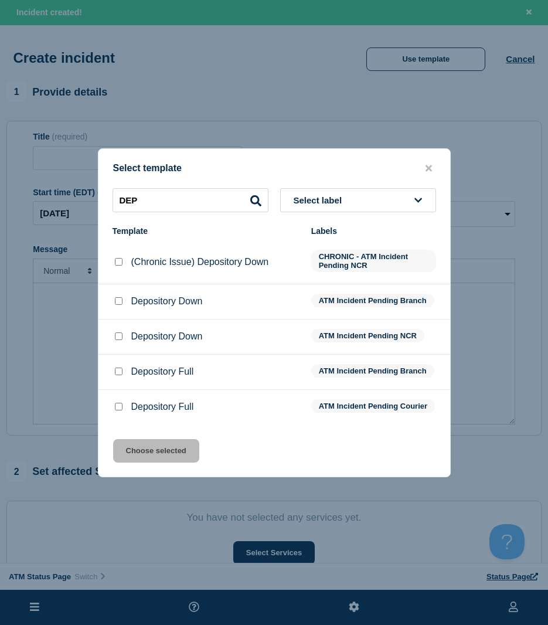
click at [117, 336] on input "Depository Down checkbox" at bounding box center [119, 336] width 8 height 8
click at [121, 297] on input "Depository Down checkbox" at bounding box center [119, 301] width 8 height 8
click at [120, 336] on input "Depository Down checkbox" at bounding box center [119, 336] width 8 height 8
click at [163, 454] on button "Choose selected" at bounding box center [156, 450] width 86 height 23
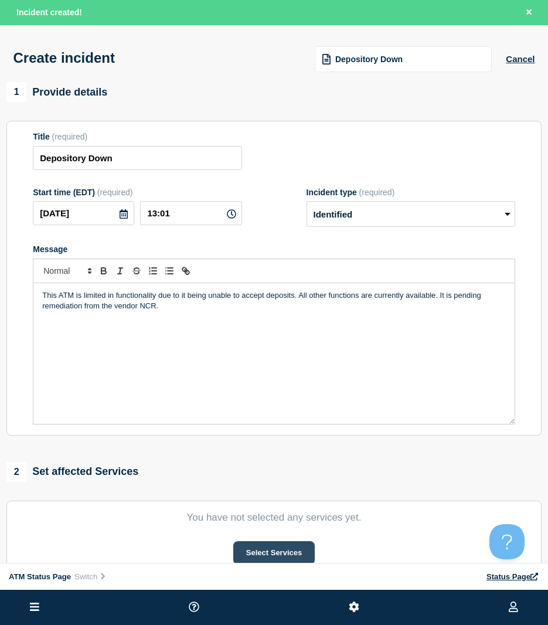
click at [286, 553] on button "Select Services" at bounding box center [273, 552] width 81 height 23
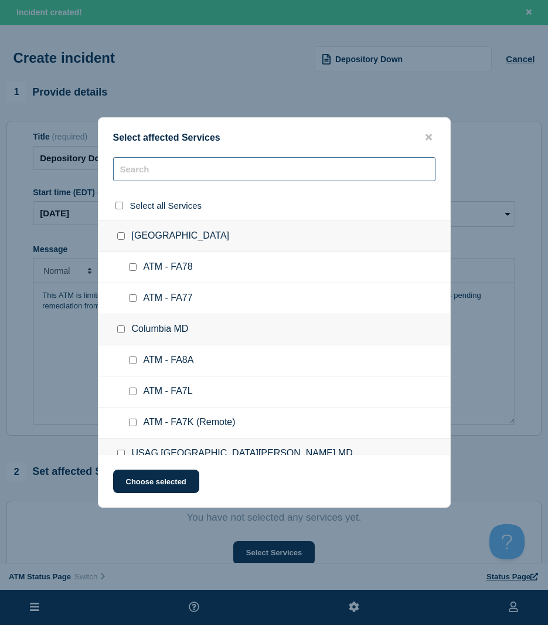
click at [161, 179] on input "text" at bounding box center [274, 169] width 322 height 24
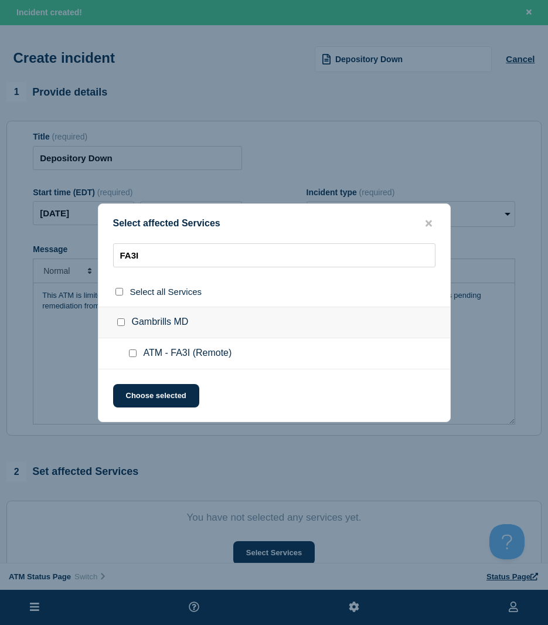
click at [129, 355] on input "ATM - FA3I (Remote) checkbox" at bounding box center [133, 353] width 8 height 8
click at [132, 386] on button "Choose selected" at bounding box center [156, 395] width 86 height 23
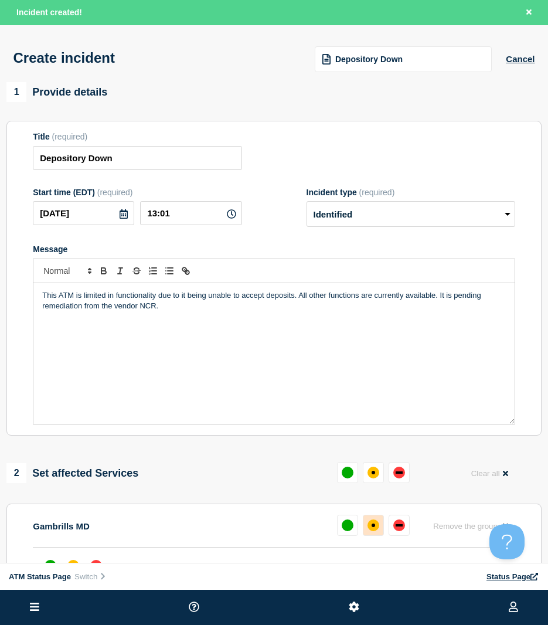
click at [369, 522] on button at bounding box center [373, 524] width 21 height 21
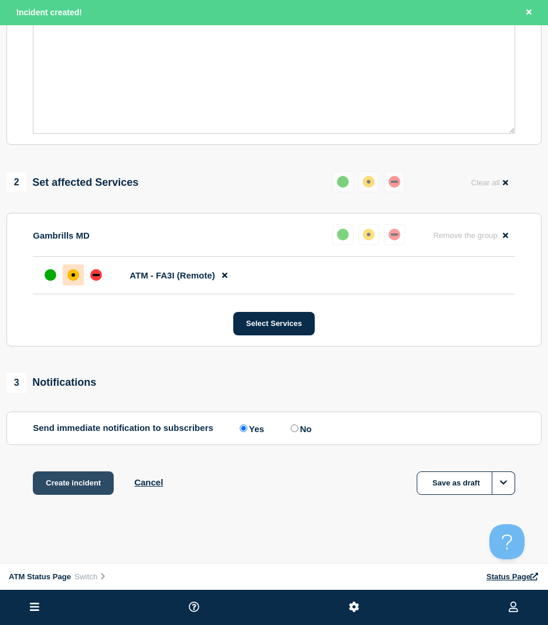
click at [80, 479] on button "Create incident" at bounding box center [73, 482] width 81 height 23
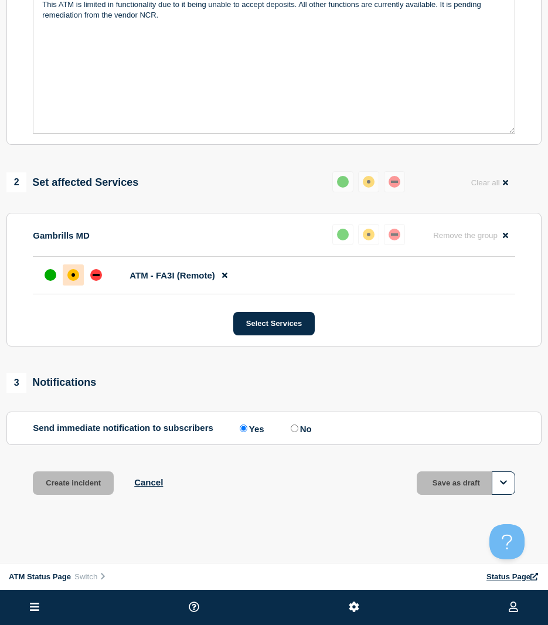
scroll to position [268, 0]
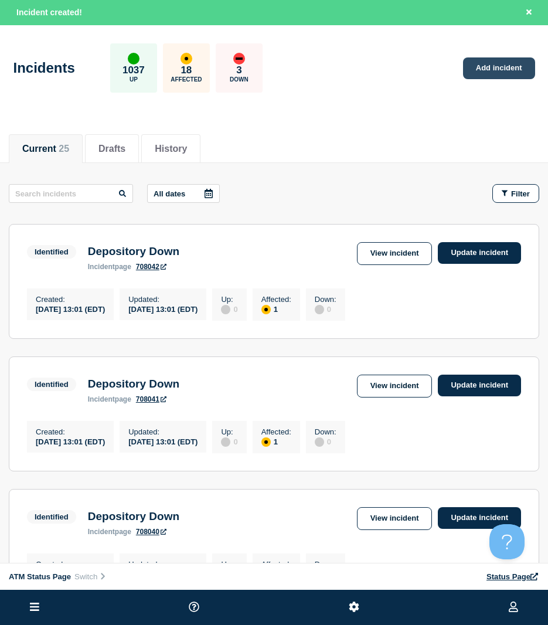
click at [517, 72] on link "Add incident" at bounding box center [499, 68] width 72 height 22
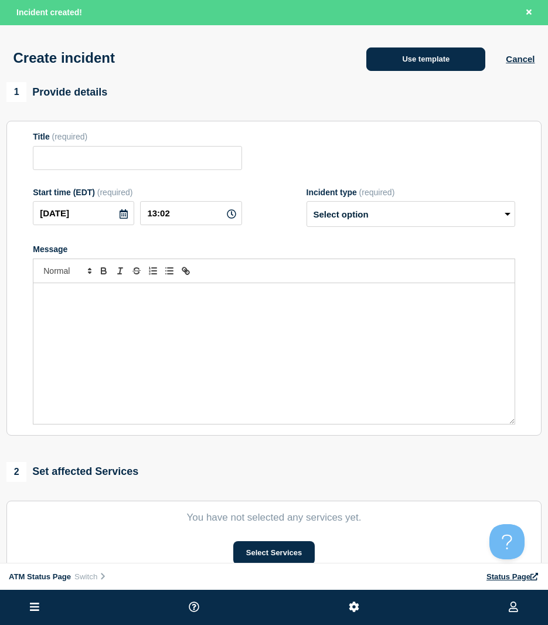
click at [374, 68] on button "Use template" at bounding box center [425, 58] width 119 height 23
click at [393, 60] on button "Use template" at bounding box center [425, 58] width 119 height 23
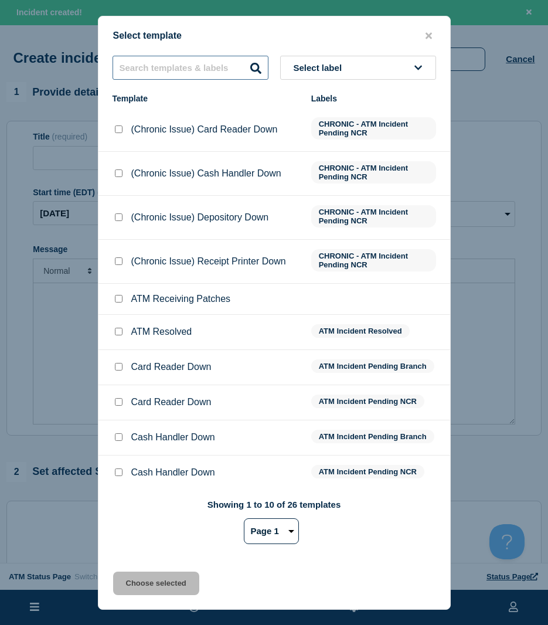
click at [219, 62] on input "text" at bounding box center [191, 68] width 156 height 24
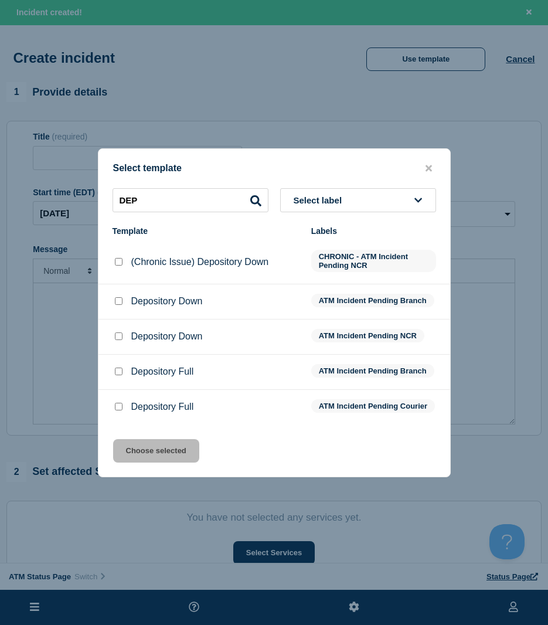
click at [118, 297] on input "Depository Down checkbox" at bounding box center [119, 301] width 8 height 8
click at [140, 462] on button "Choose selected" at bounding box center [156, 450] width 86 height 23
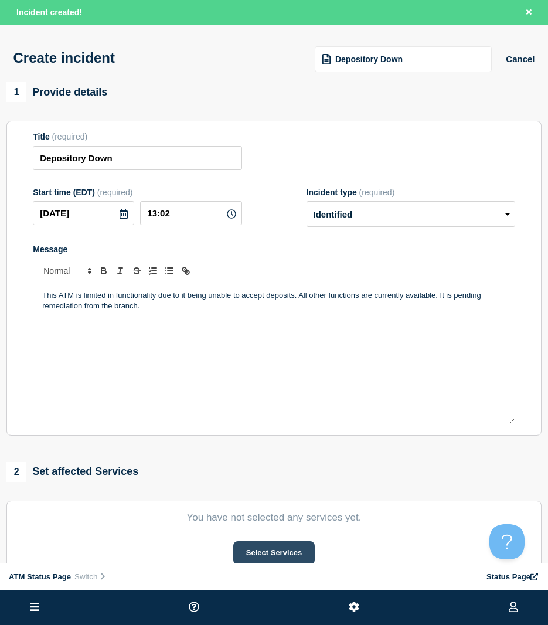
click at [258, 551] on button "Select Services" at bounding box center [273, 552] width 81 height 23
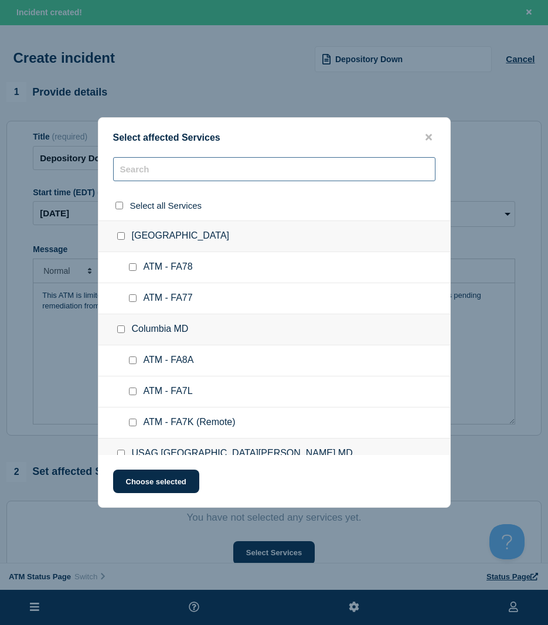
click at [155, 173] on input "text" at bounding box center [274, 169] width 322 height 24
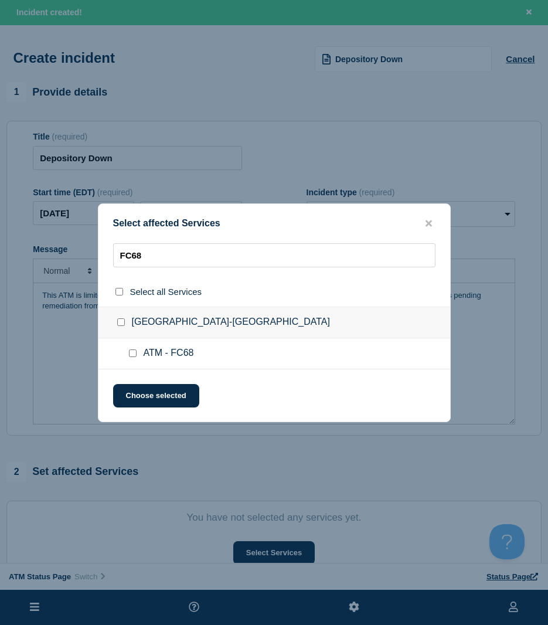
click at [131, 350] on input "ATM - FC68 checkbox" at bounding box center [133, 353] width 8 height 8
click at [138, 387] on button "Choose selected" at bounding box center [156, 395] width 86 height 23
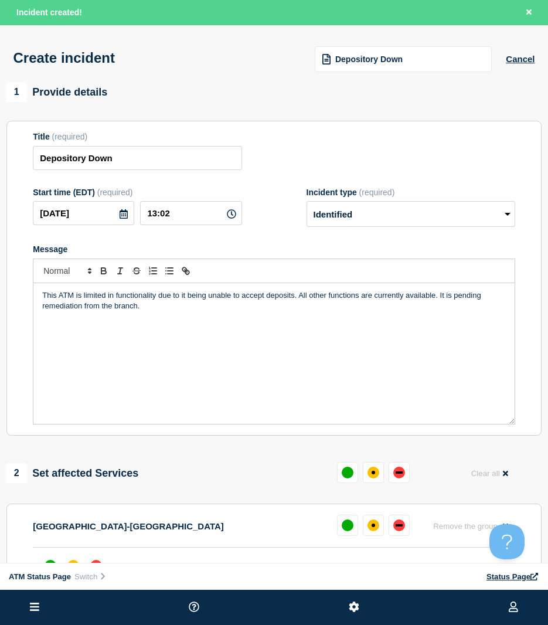
scroll to position [59, 0]
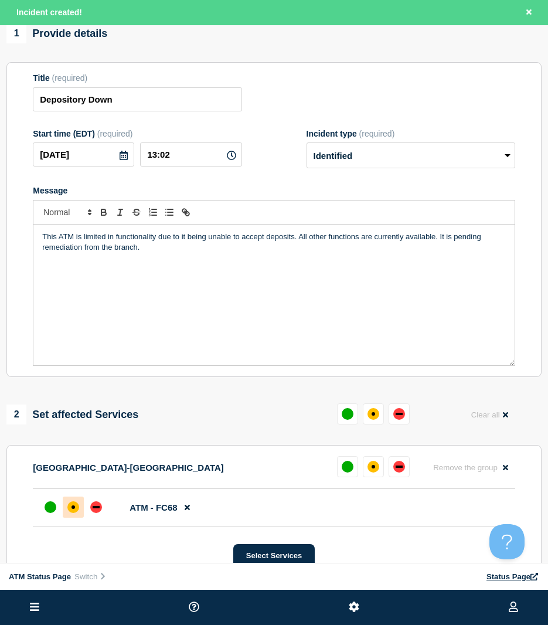
click at [79, 507] on div at bounding box center [73, 506] width 21 height 21
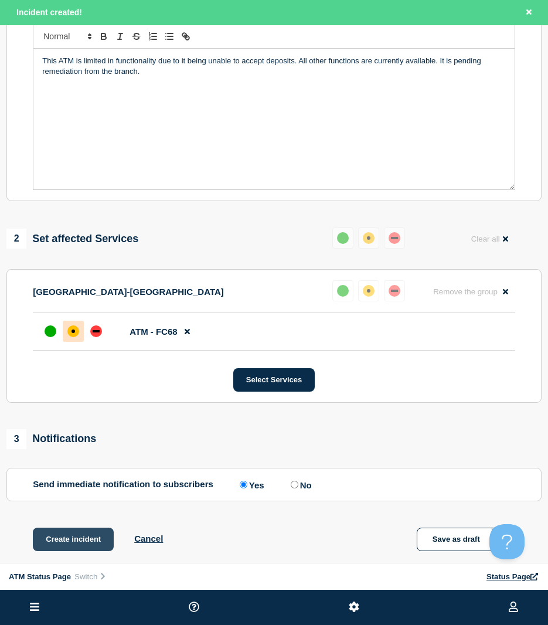
click at [84, 534] on button "Create incident" at bounding box center [73, 538] width 81 height 23
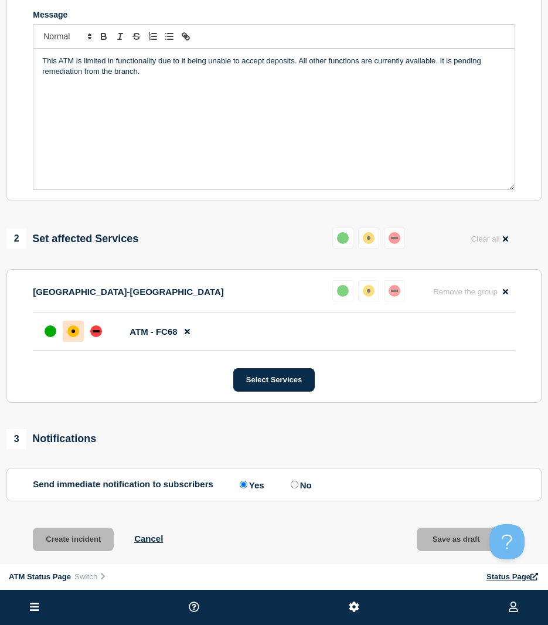
scroll to position [210, 0]
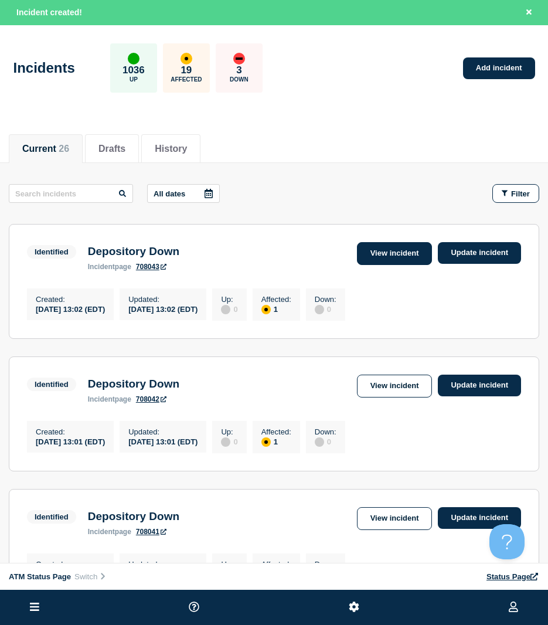
click at [405, 258] on link "View incident" at bounding box center [395, 253] width 76 height 23
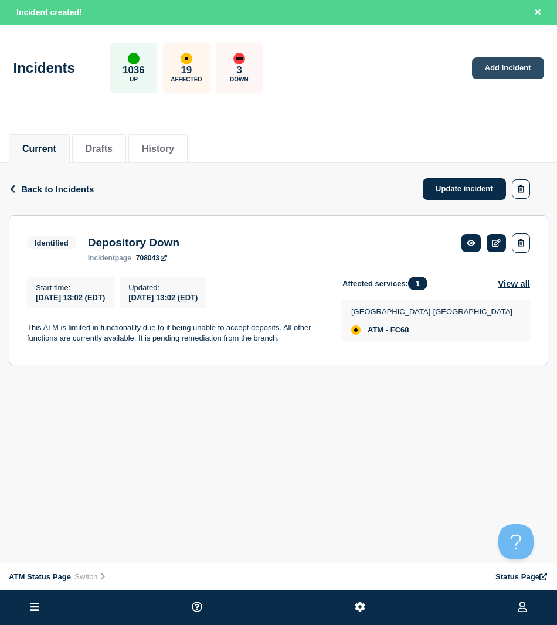
click at [485, 69] on link "Add incident" at bounding box center [508, 68] width 72 height 22
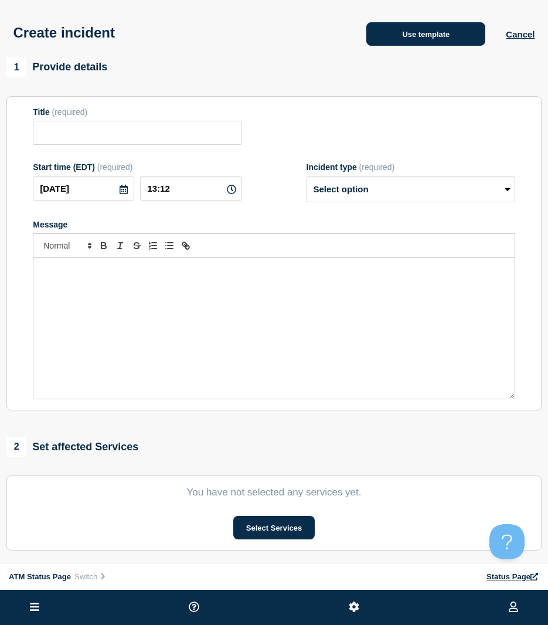
click at [420, 26] on button "Use template" at bounding box center [425, 33] width 119 height 23
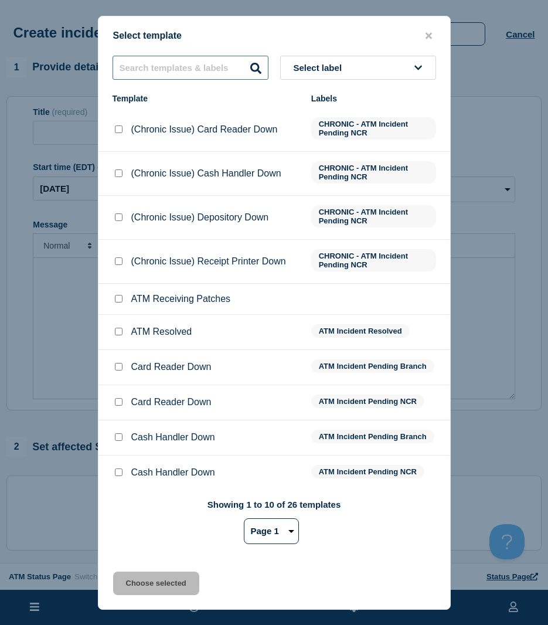
click at [200, 61] on input "text" at bounding box center [191, 68] width 156 height 24
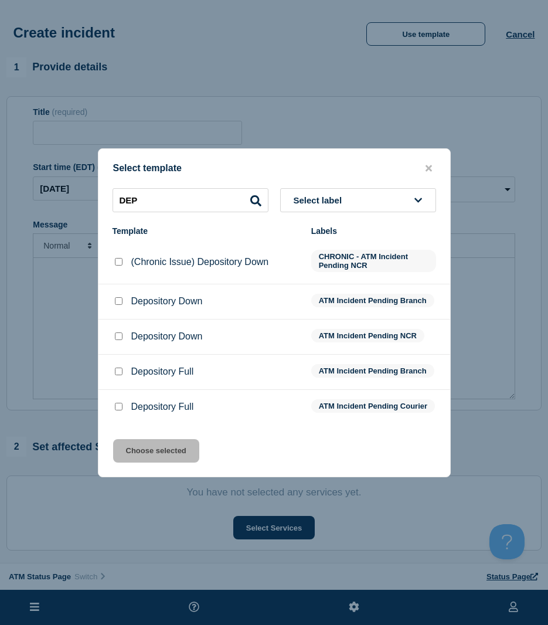
drag, startPoint x: 117, startPoint y: 296, endPoint x: 133, endPoint y: 379, distance: 84.7
click at [118, 297] on input "Depository Down checkbox" at bounding box center [119, 301] width 8 height 8
click at [151, 451] on button "Choose selected" at bounding box center [156, 450] width 86 height 23
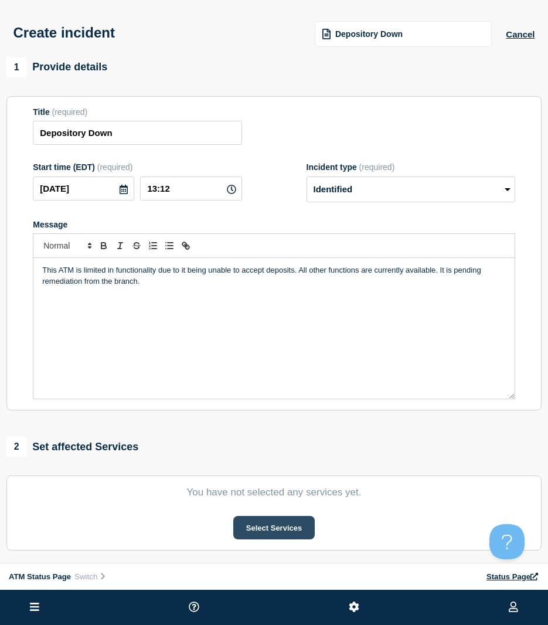
click at [284, 529] on button "Select Services" at bounding box center [273, 527] width 81 height 23
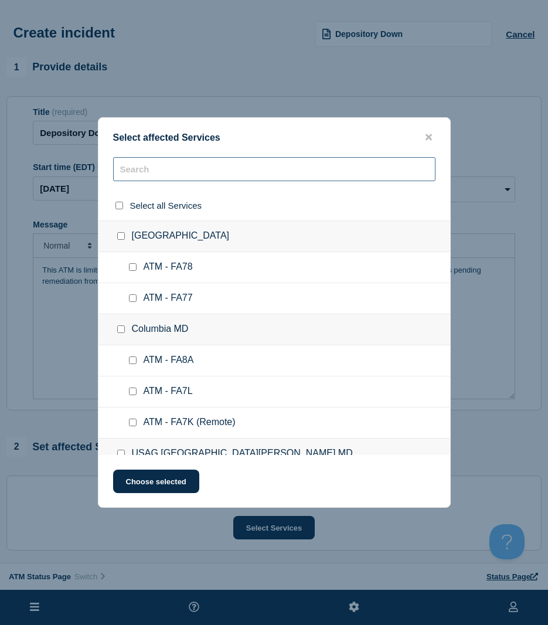
click at [137, 178] on input "text" at bounding box center [274, 169] width 322 height 24
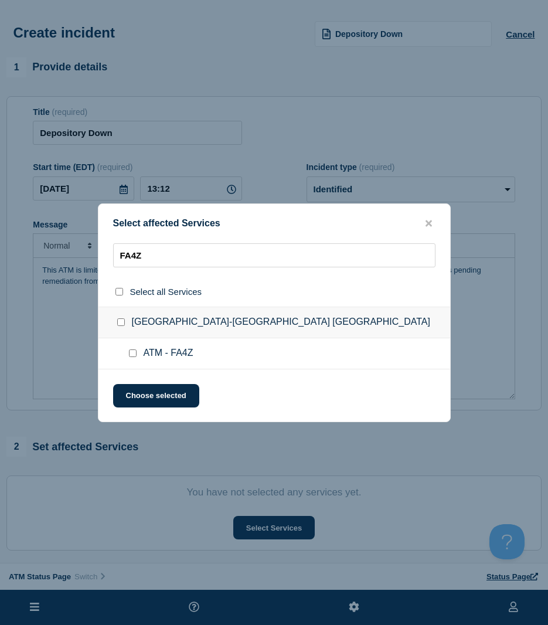
click at [135, 353] on input "ATM - FA4Z checkbox" at bounding box center [133, 353] width 8 height 8
click at [129, 352] on input "ATM - FA4Z checkbox" at bounding box center [133, 353] width 8 height 8
click at [130, 350] on input "ATM - FA4Z checkbox" at bounding box center [133, 353] width 8 height 8
click at [138, 391] on button "Choose selected" at bounding box center [156, 395] width 86 height 23
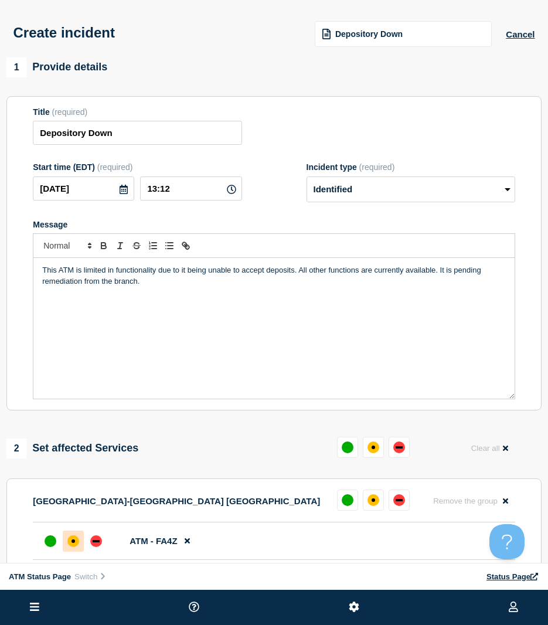
click at [73, 536] on div at bounding box center [73, 540] width 21 height 21
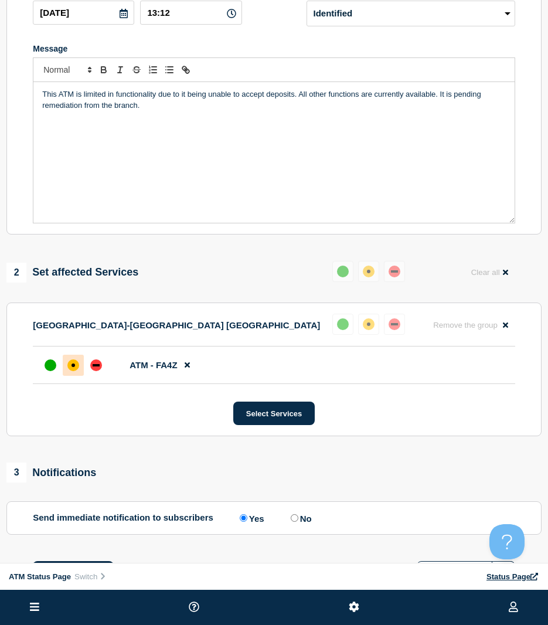
scroll to position [268, 0]
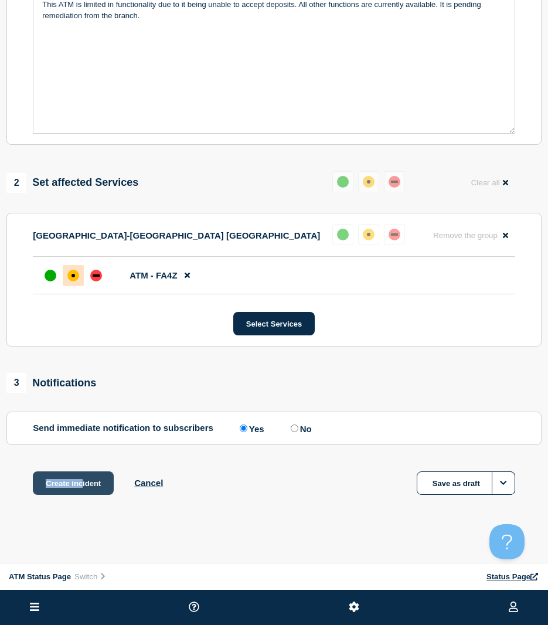
drag, startPoint x: 77, startPoint y: 469, endPoint x: 81, endPoint y: 478, distance: 9.5
click at [81, 478] on div "1 Provide details Title (required) Depository Down Start time (EDT) (required) …" at bounding box center [274, 158] width 548 height 732
click at [81, 478] on button "Create incident" at bounding box center [73, 482] width 81 height 23
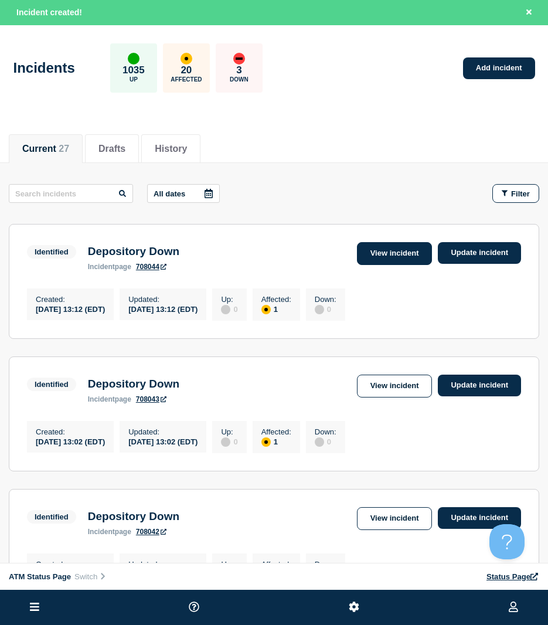
click at [384, 251] on link "View incident" at bounding box center [395, 253] width 76 height 23
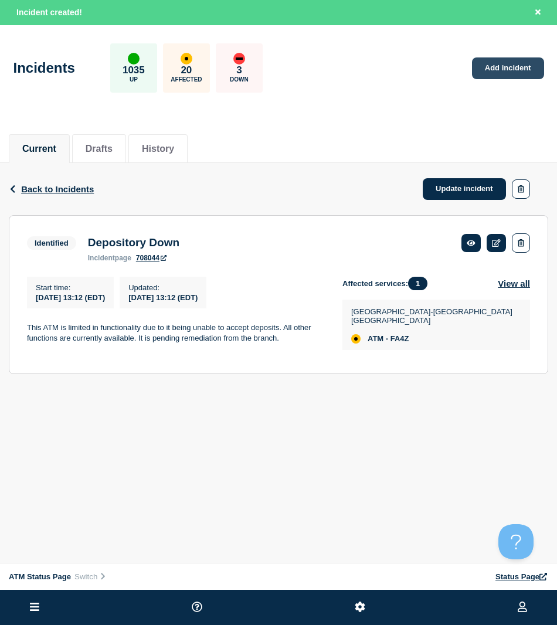
click at [488, 68] on link "Add incident" at bounding box center [508, 68] width 72 height 22
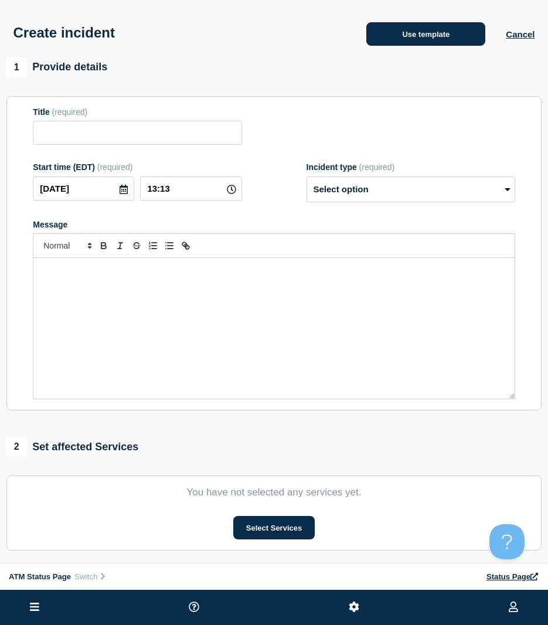
click at [405, 41] on button "Use template" at bounding box center [425, 33] width 119 height 23
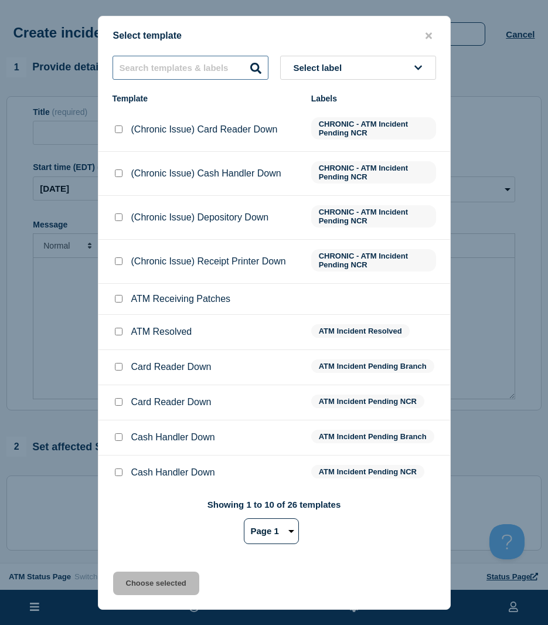
click at [177, 65] on input "text" at bounding box center [191, 68] width 156 height 24
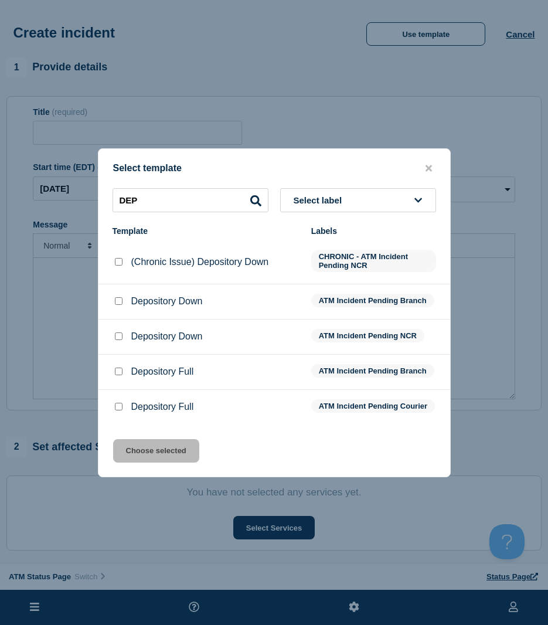
click at [121, 297] on input "Depository Down checkbox" at bounding box center [119, 301] width 8 height 8
click at [175, 450] on button "Choose selected" at bounding box center [156, 450] width 86 height 23
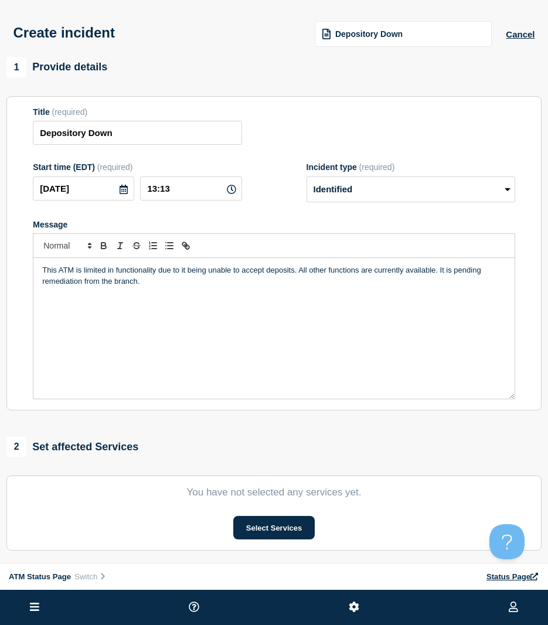
scroll to position [59, 0]
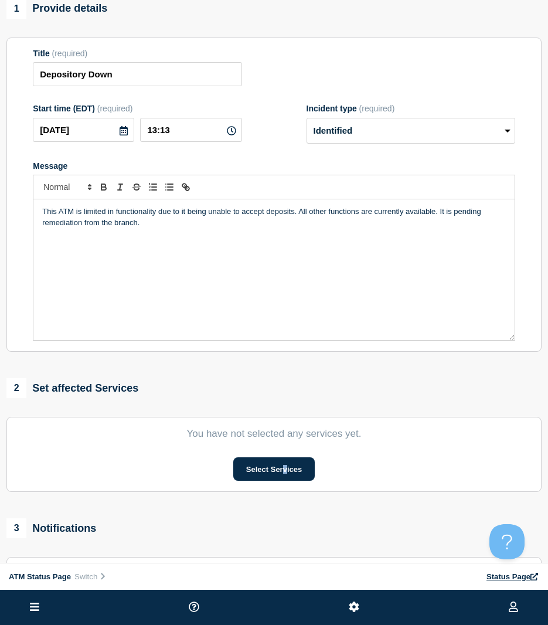
click at [285, 451] on section "You have not selected any services yet. Select Services" at bounding box center [273, 454] width 535 height 75
drag, startPoint x: 285, startPoint y: 452, endPoint x: 288, endPoint y: 468, distance: 16.1
click at [288, 468] on button "Select Services" at bounding box center [273, 468] width 81 height 23
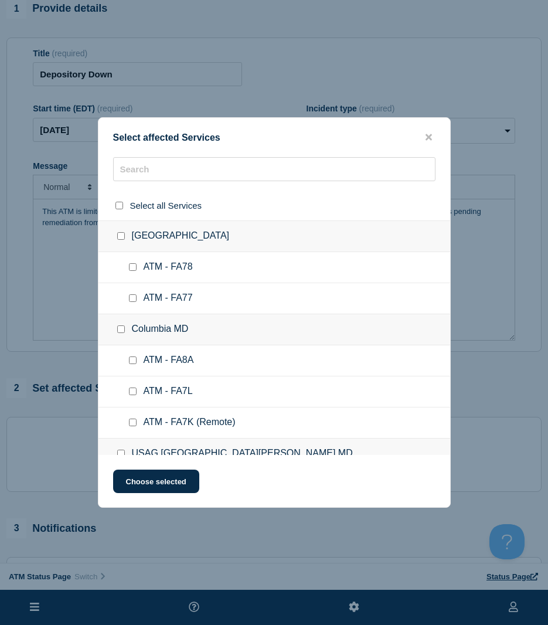
click at [144, 186] on div at bounding box center [274, 173] width 352 height 33
click at [145, 176] on input "text" at bounding box center [274, 169] width 322 height 24
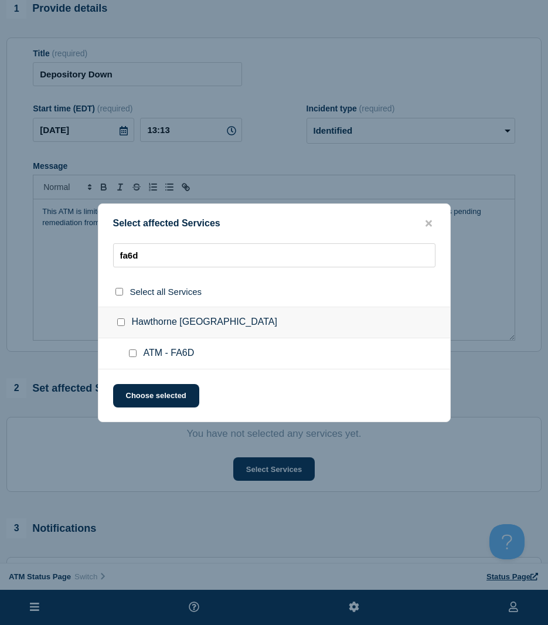
click at [131, 351] on input "ATM - FA6D checkbox" at bounding box center [133, 353] width 8 height 8
click at [134, 387] on button "Choose selected" at bounding box center [156, 395] width 86 height 23
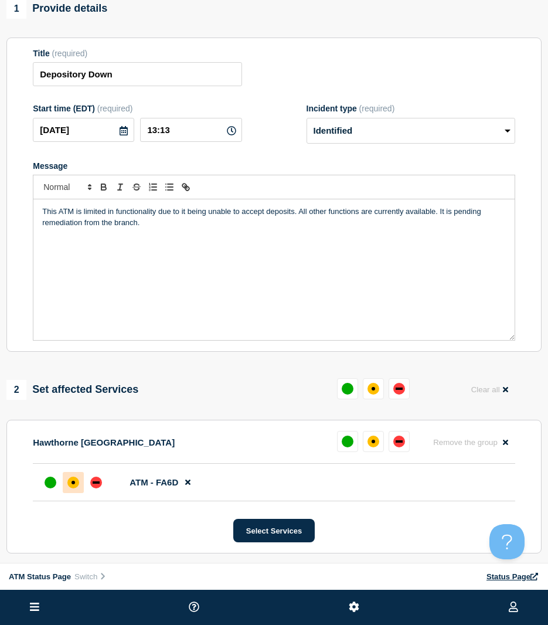
click at [81, 480] on div at bounding box center [73, 482] width 21 height 21
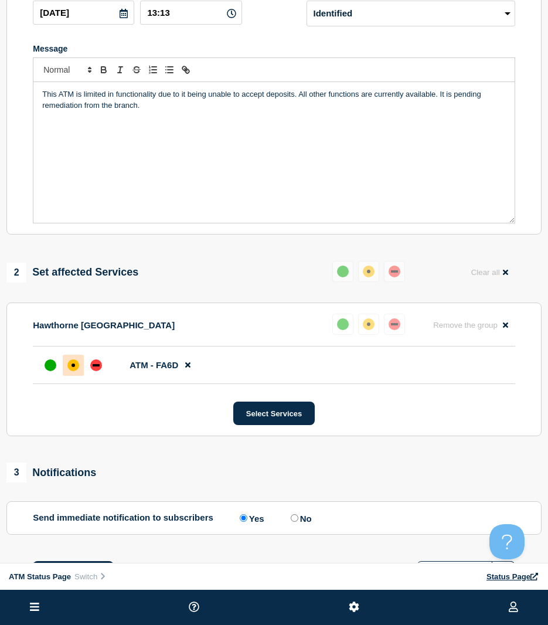
scroll to position [268, 0]
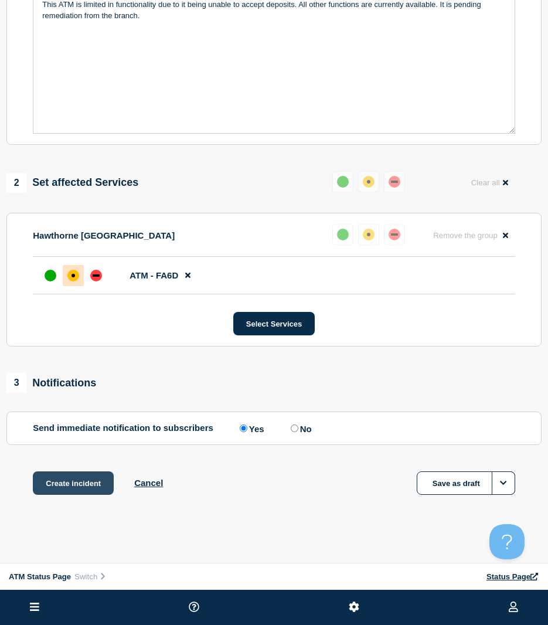
click at [92, 484] on button "Create incident" at bounding box center [73, 482] width 81 height 23
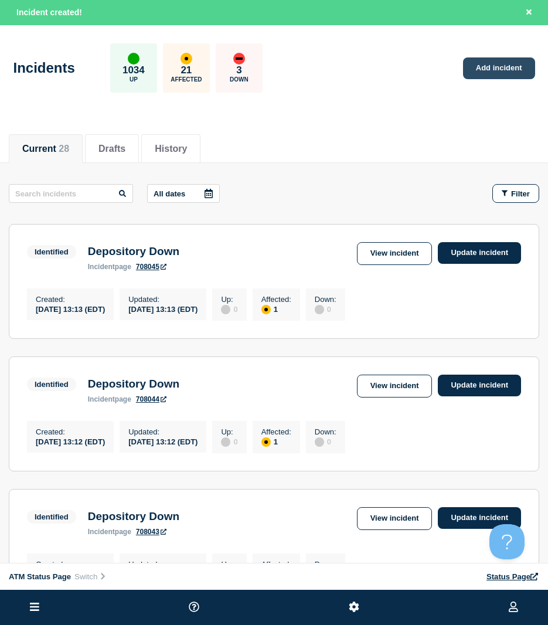
click at [507, 70] on link "Add incident" at bounding box center [499, 68] width 72 height 22
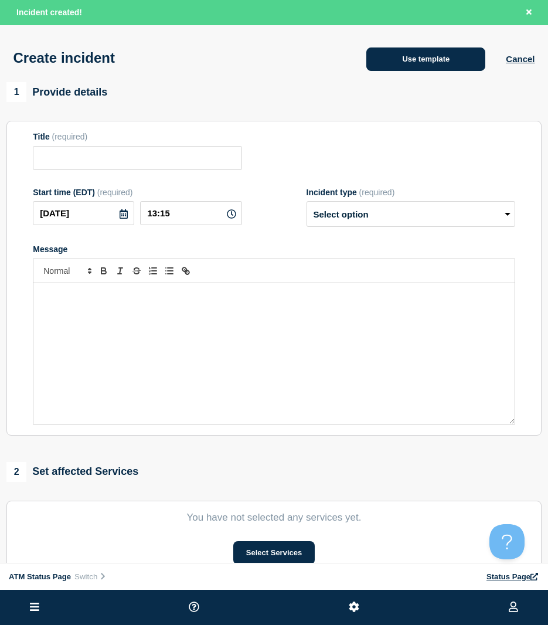
click at [389, 69] on button "Use template" at bounding box center [425, 58] width 119 height 23
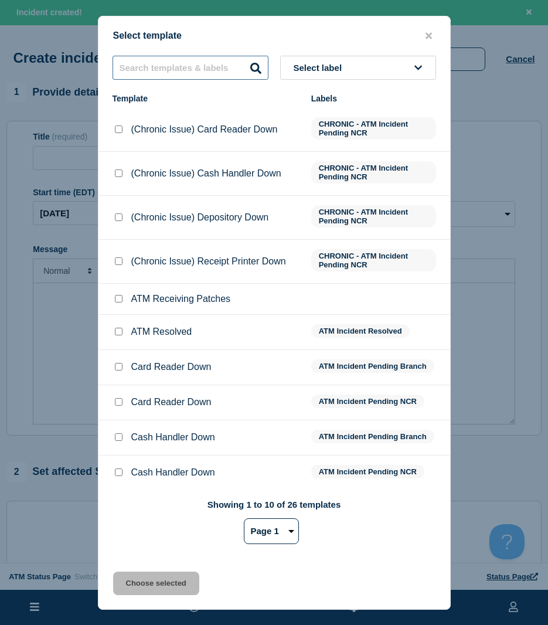
click at [169, 71] on input "text" at bounding box center [191, 68] width 156 height 24
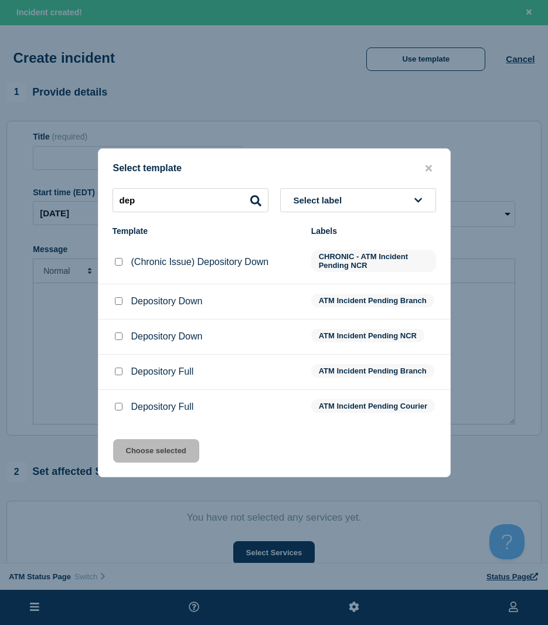
click at [118, 297] on input "Depository Down checkbox" at bounding box center [119, 301] width 8 height 8
click at [144, 451] on button "Choose selected" at bounding box center [156, 450] width 86 height 23
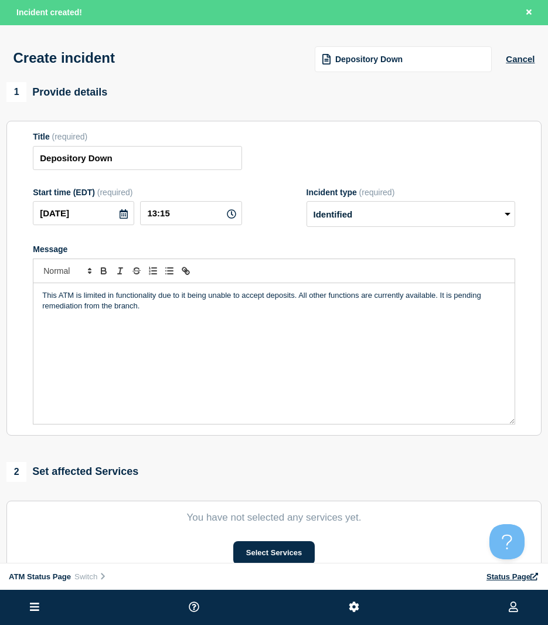
click at [367, 60] on span "Depository Down" at bounding box center [368, 58] width 67 height 9
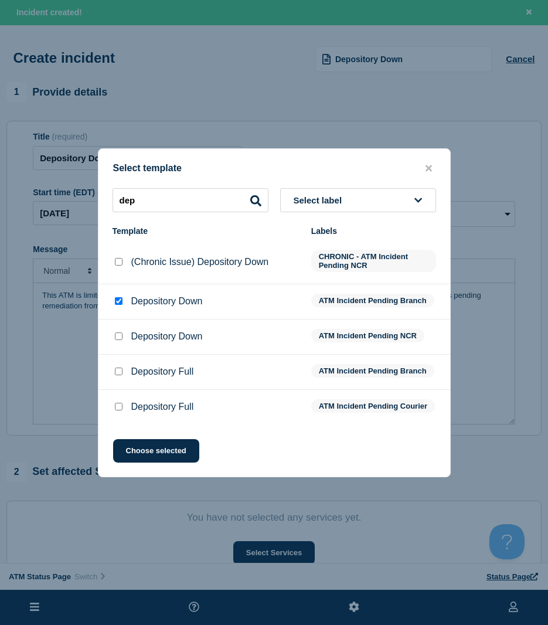
click at [119, 336] on input "Depository Down checkbox" at bounding box center [119, 336] width 8 height 8
click at [257, 550] on div at bounding box center [274, 312] width 548 height 625
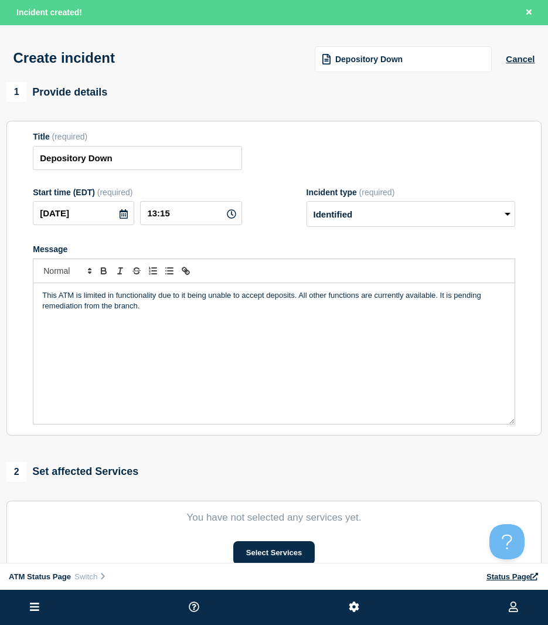
click at [355, 83] on div "Create incident Depository Down Cancel" at bounding box center [274, 53] width 548 height 57
click at [358, 63] on span "Depository Down" at bounding box center [368, 58] width 67 height 9
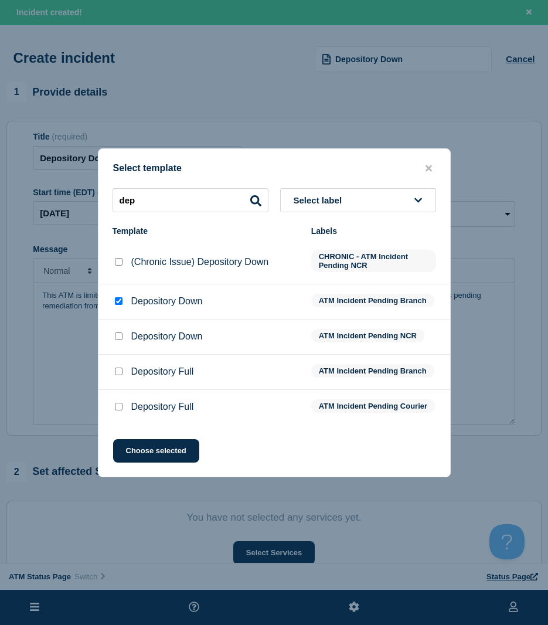
click at [121, 330] on div at bounding box center [119, 336] width 12 height 12
click at [122, 332] on input "Depository Down checkbox" at bounding box center [119, 336] width 8 height 8
click at [183, 448] on button "Choose selected" at bounding box center [156, 450] width 86 height 23
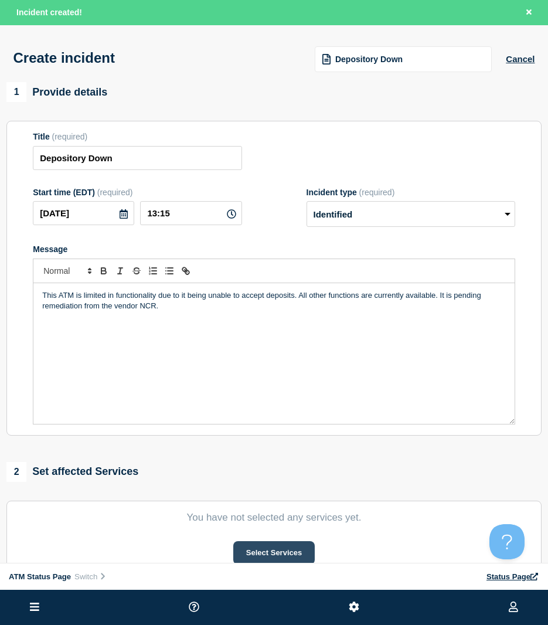
click at [252, 555] on button "Select Services" at bounding box center [273, 552] width 81 height 23
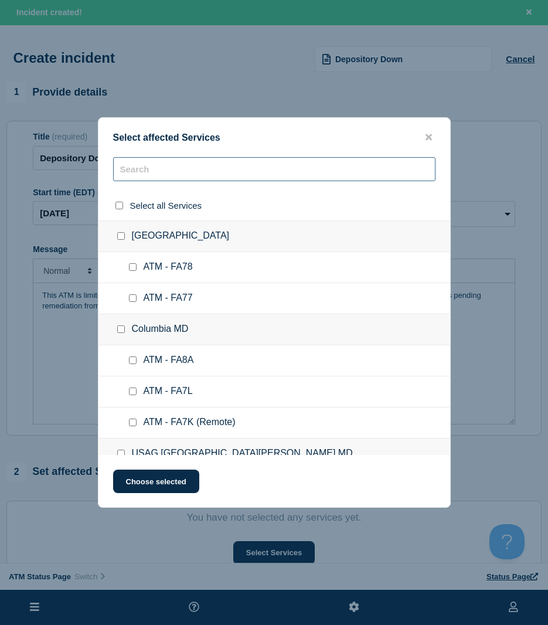
click at [148, 179] on input "text" at bounding box center [274, 169] width 322 height 24
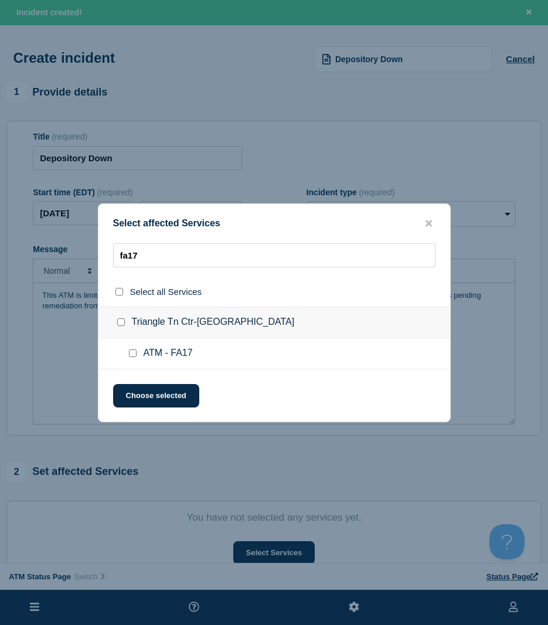
click at [130, 355] on input "ATM - FA17 checkbox" at bounding box center [133, 353] width 8 height 8
click at [141, 393] on button "Choose selected" at bounding box center [156, 395] width 86 height 23
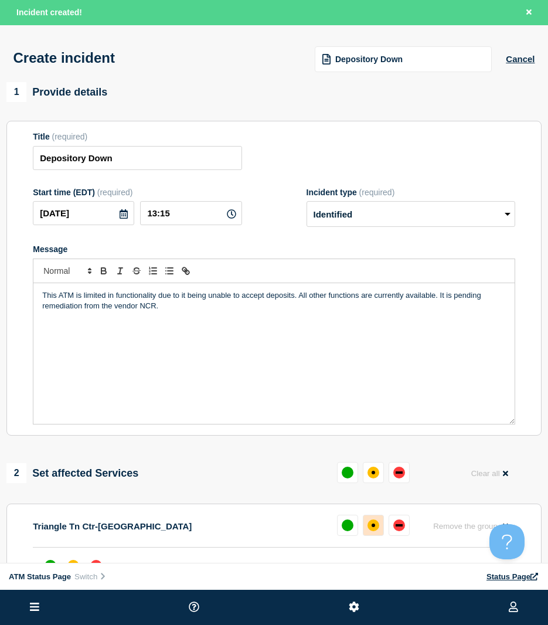
click at [366, 525] on button at bounding box center [373, 524] width 21 height 21
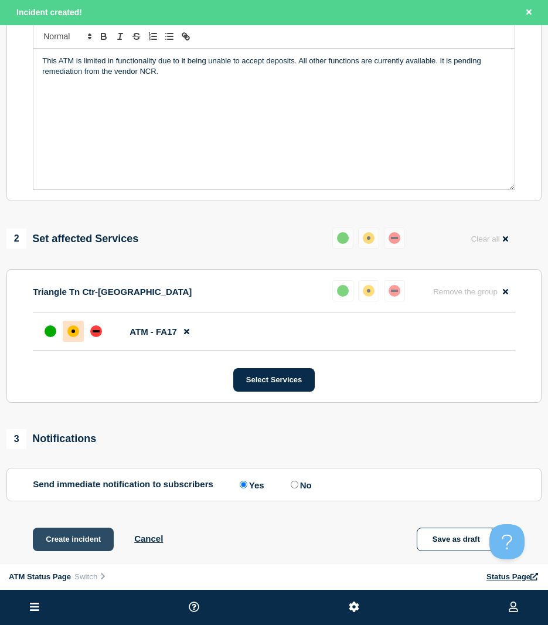
click at [52, 539] on button "Create incident" at bounding box center [73, 538] width 81 height 23
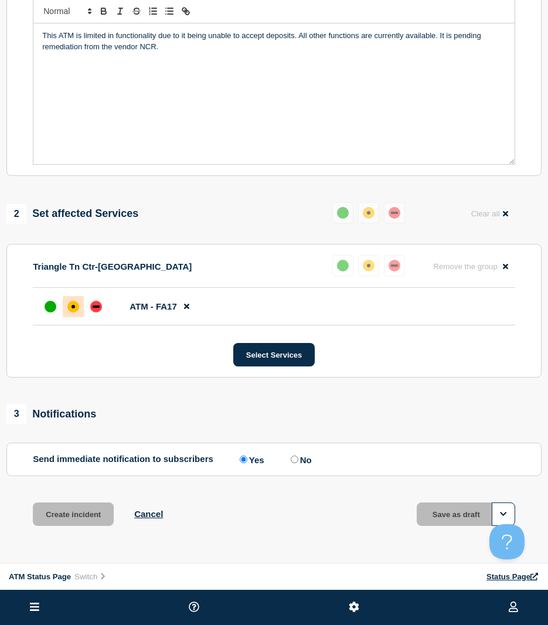
scroll to position [210, 0]
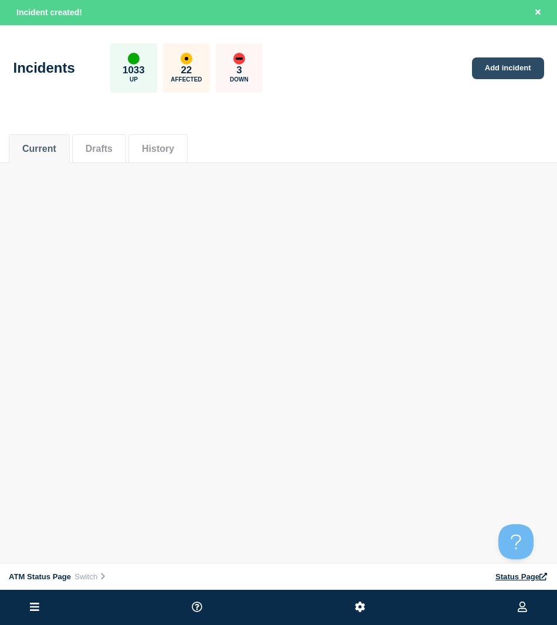
click at [511, 69] on link "Add incident" at bounding box center [508, 68] width 72 height 22
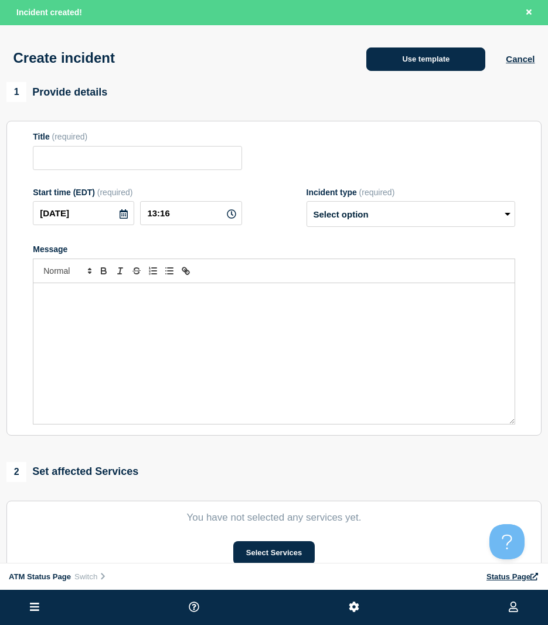
click at [452, 69] on button "Use template" at bounding box center [425, 58] width 119 height 23
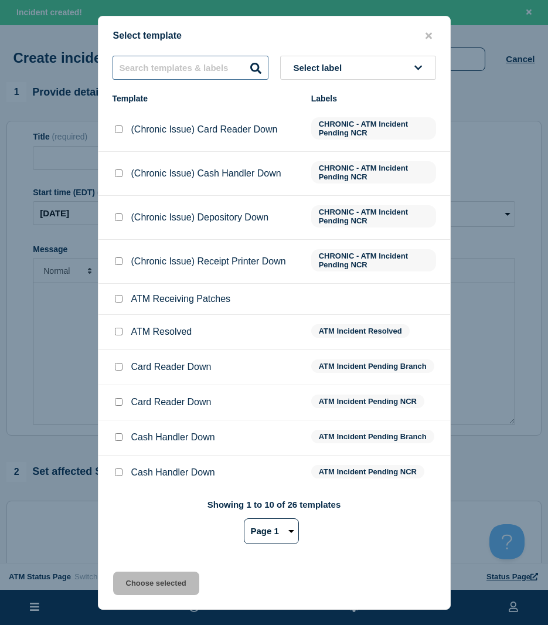
click at [189, 73] on input "text" at bounding box center [191, 68] width 156 height 24
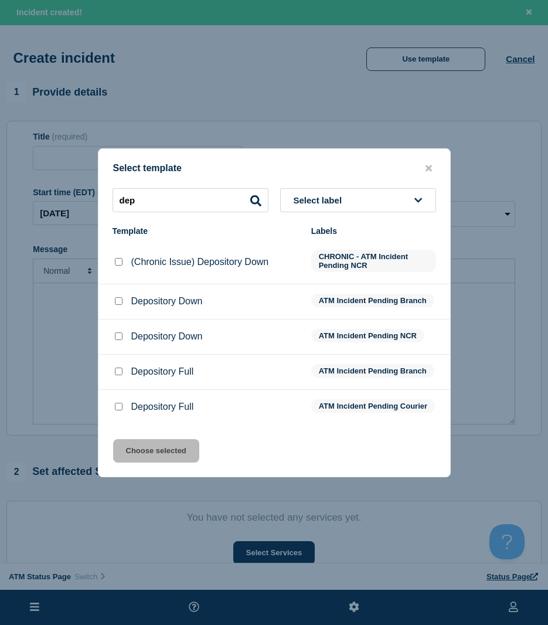
click at [113, 296] on div at bounding box center [119, 301] width 12 height 12
click at [115, 298] on input "Depository Down checkbox" at bounding box center [119, 301] width 8 height 8
click at [143, 459] on button "Choose selected" at bounding box center [156, 450] width 86 height 23
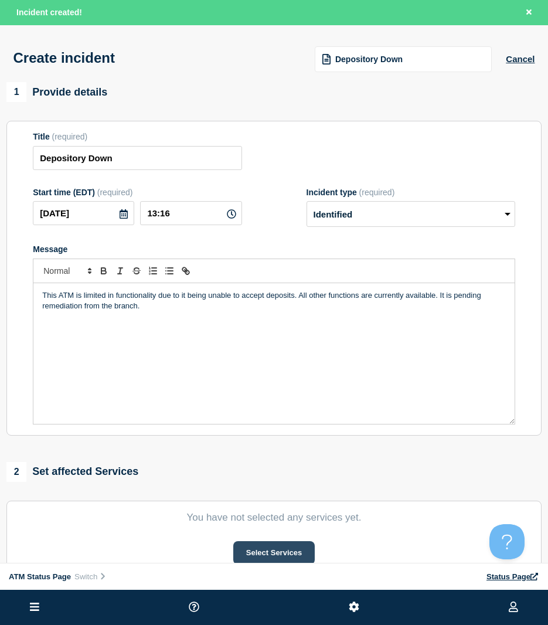
click at [246, 551] on button "Select Services" at bounding box center [273, 552] width 81 height 23
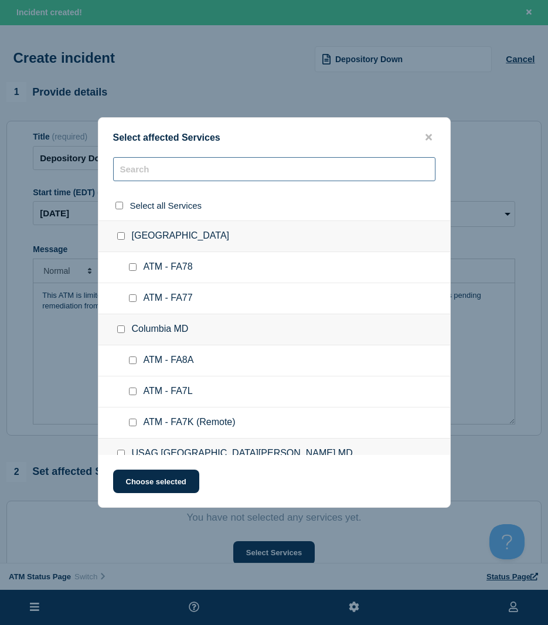
click at [176, 172] on input "text" at bounding box center [274, 169] width 322 height 24
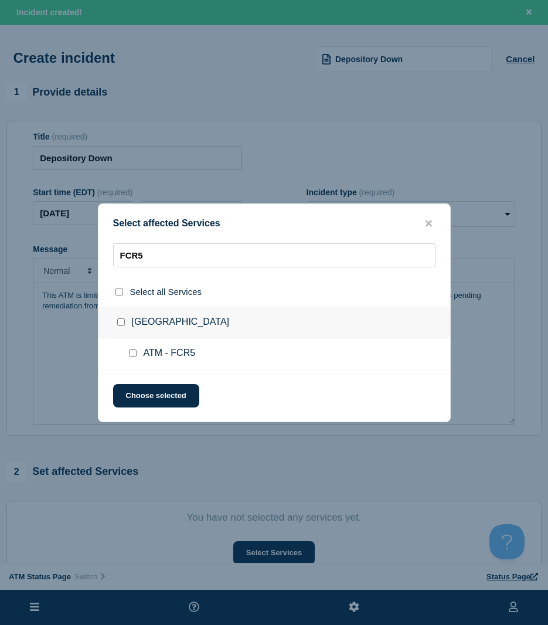
click at [130, 353] on input "ATM - FCR5 checkbox" at bounding box center [133, 353] width 8 height 8
click at [145, 396] on button "Choose selected" at bounding box center [156, 395] width 86 height 23
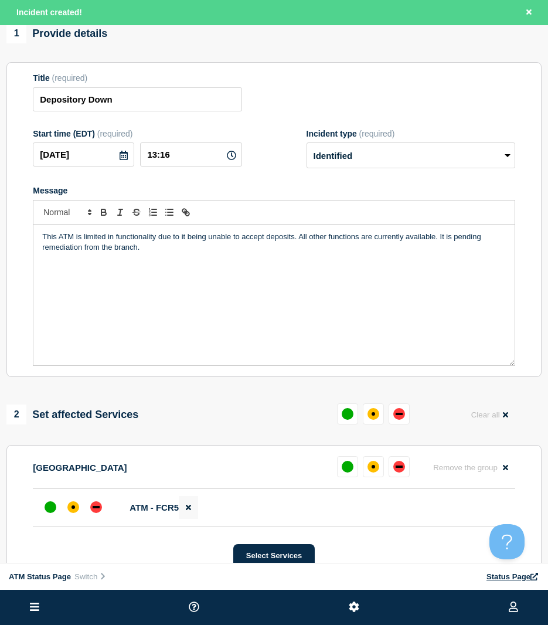
scroll to position [117, 0]
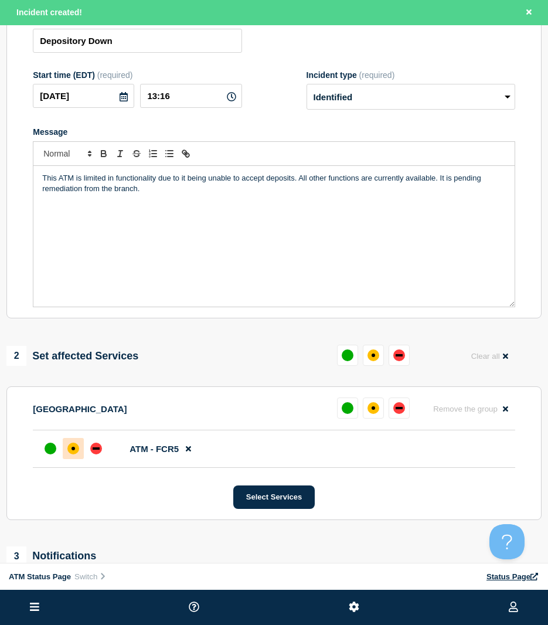
click at [79, 452] on div at bounding box center [73, 448] width 21 height 21
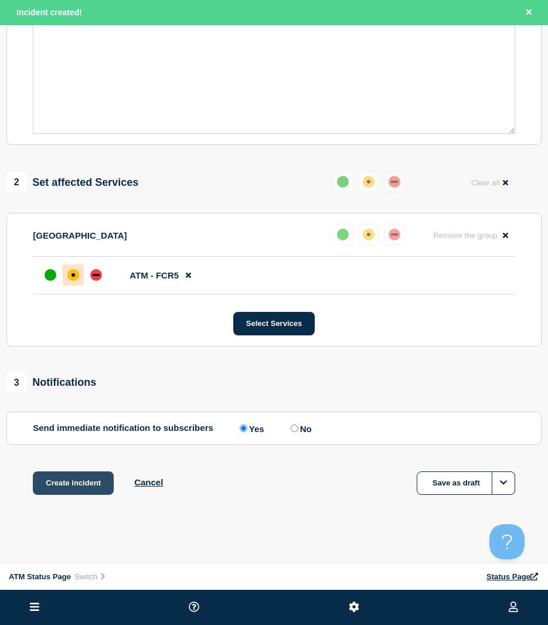
click at [77, 486] on button "Create incident" at bounding box center [73, 482] width 81 height 23
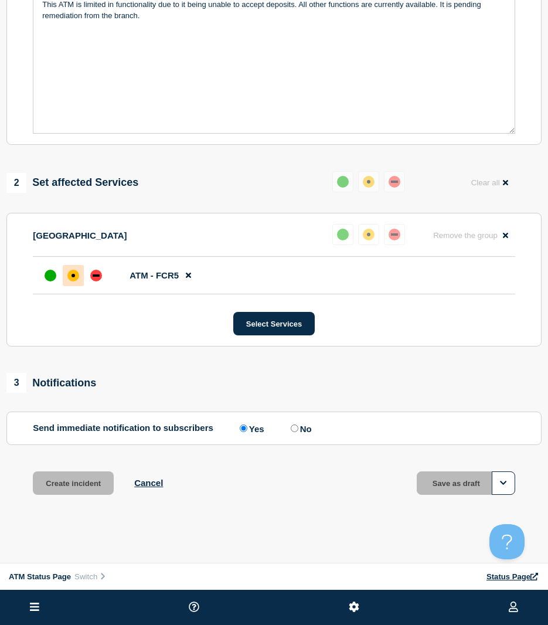
scroll to position [268, 0]
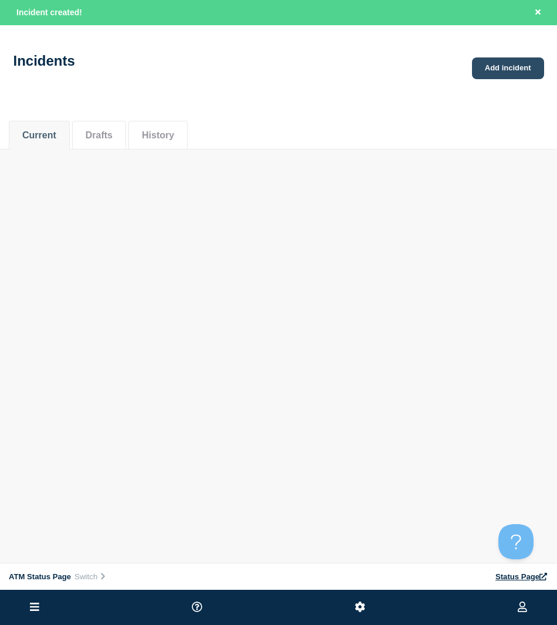
click at [497, 66] on link "Add incident" at bounding box center [508, 68] width 72 height 22
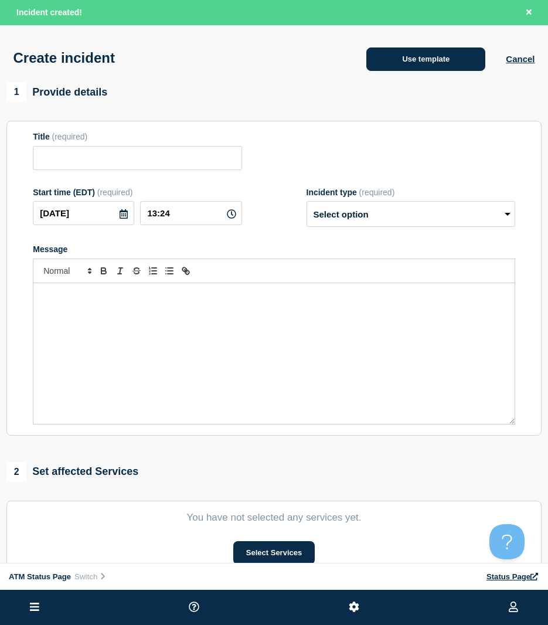
click at [405, 56] on button "Use template" at bounding box center [425, 58] width 119 height 23
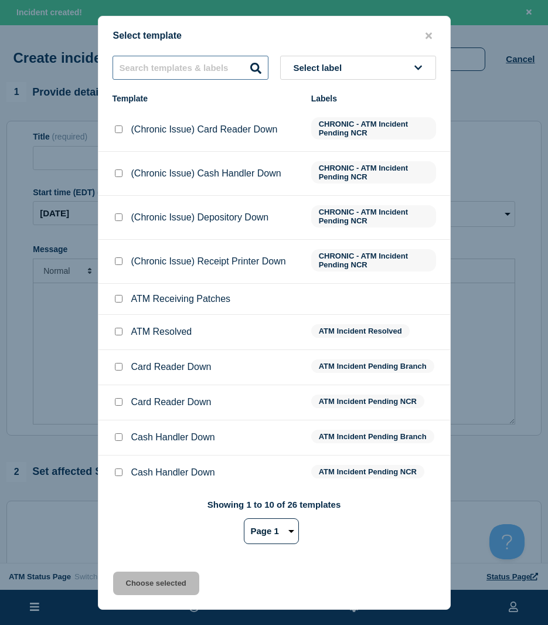
click at [216, 60] on input "text" at bounding box center [191, 68] width 156 height 24
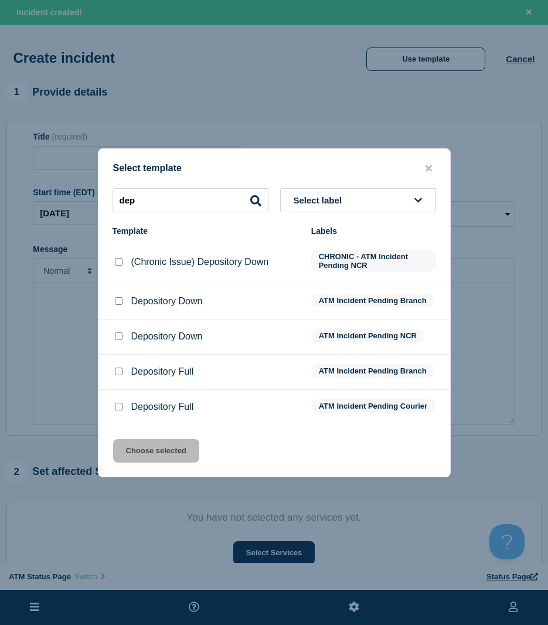
click at [118, 300] on input "Depository Down checkbox" at bounding box center [119, 301] width 8 height 8
click at [145, 461] on button "Choose selected" at bounding box center [156, 450] width 86 height 23
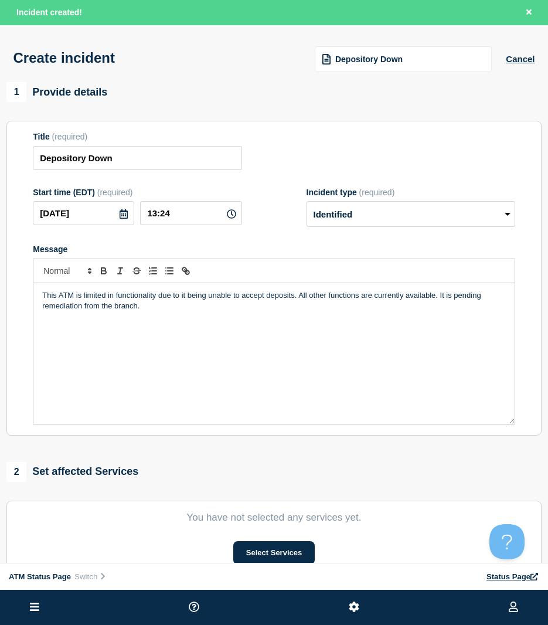
click at [382, 51] on div "Depository Down" at bounding box center [403, 59] width 177 height 26
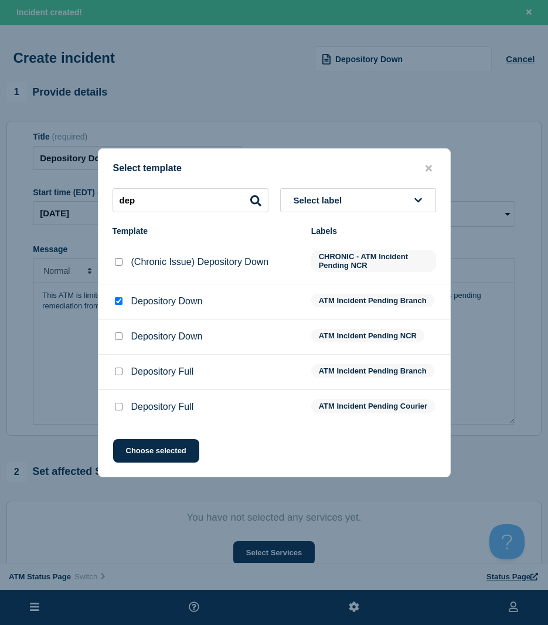
click at [117, 336] on input "Depository Down checkbox" at bounding box center [119, 336] width 8 height 8
click at [148, 454] on button "Choose selected" at bounding box center [156, 450] width 86 height 23
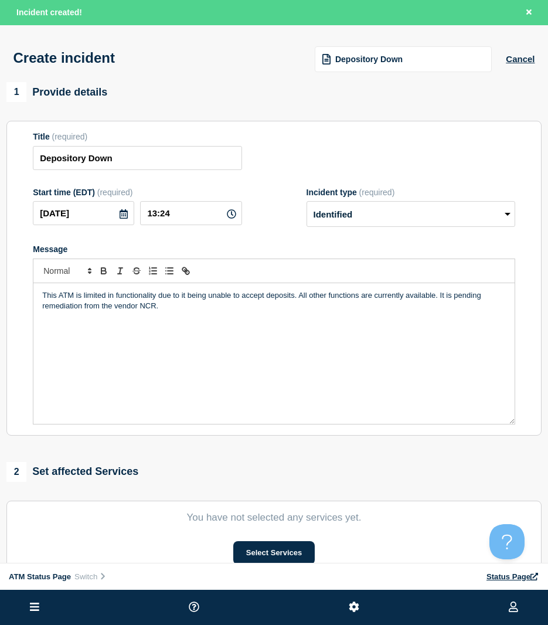
click at [287, 542] on section "You have not selected any services yet. Select Services" at bounding box center [273, 537] width 535 height 75
click at [281, 549] on button "Select Services" at bounding box center [273, 552] width 81 height 23
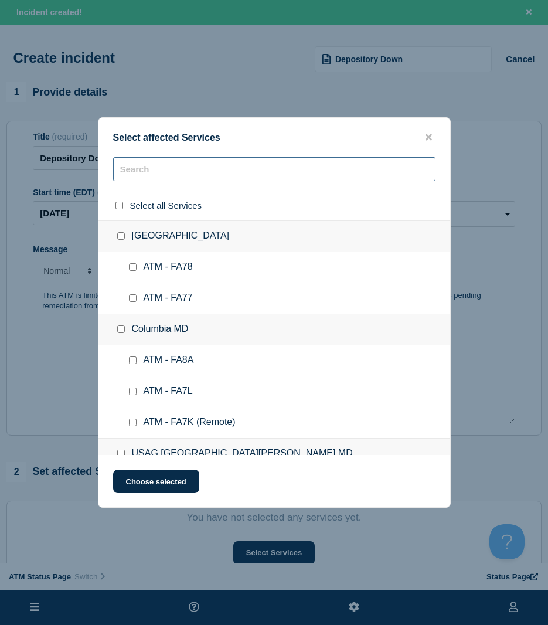
click at [165, 173] on input "text" at bounding box center [274, 169] width 322 height 24
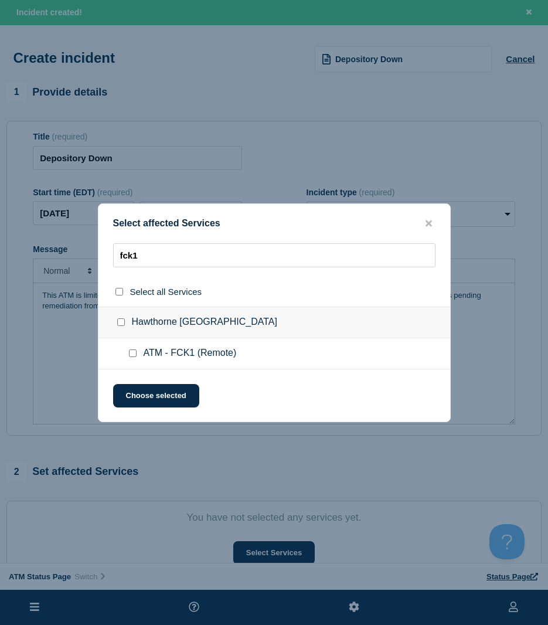
click at [134, 358] on div at bounding box center [135, 353] width 17 height 12
click at [131, 355] on input "ATM - FCK1 (Remote) checkbox" at bounding box center [133, 353] width 8 height 8
click at [135, 384] on button "Choose selected" at bounding box center [156, 395] width 86 height 23
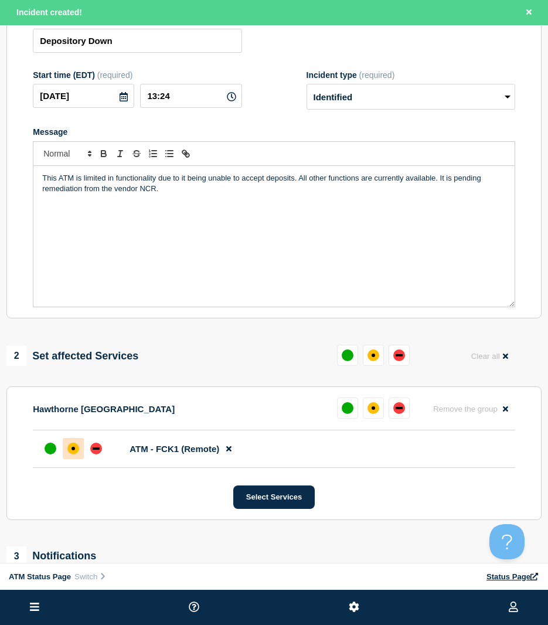
click at [69, 459] on div at bounding box center [73, 448] width 21 height 21
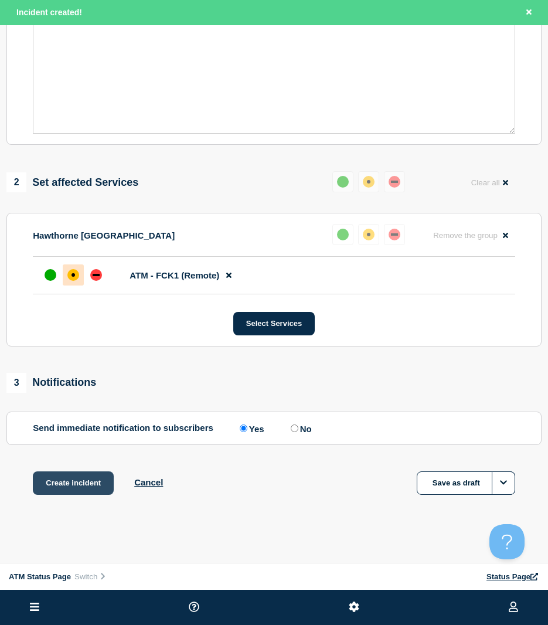
click at [79, 481] on button "Create incident" at bounding box center [73, 482] width 81 height 23
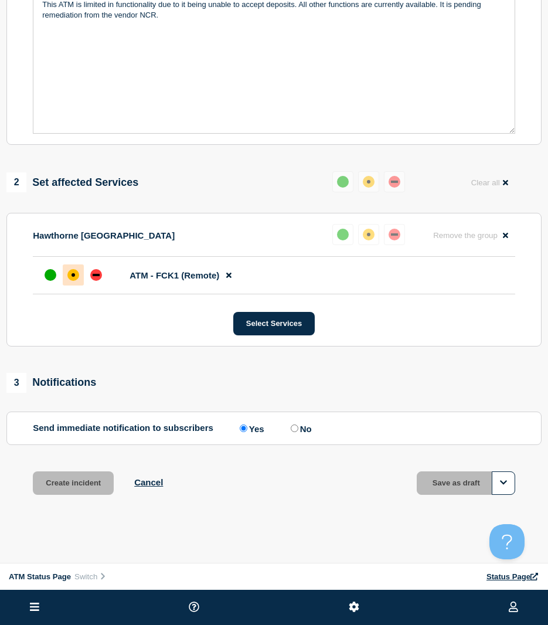
scroll to position [268, 0]
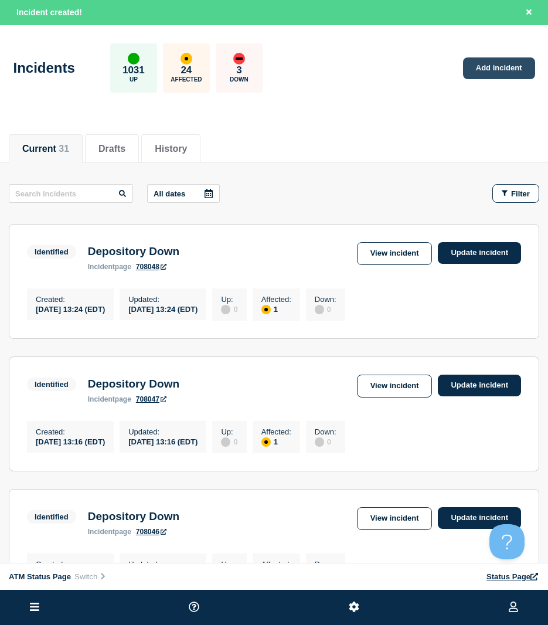
click at [513, 64] on link "Add incident" at bounding box center [499, 68] width 72 height 22
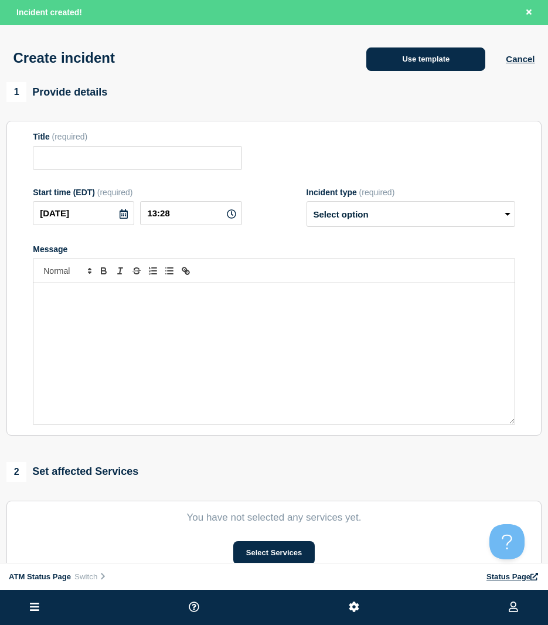
click at [418, 60] on button "Use template" at bounding box center [425, 58] width 119 height 23
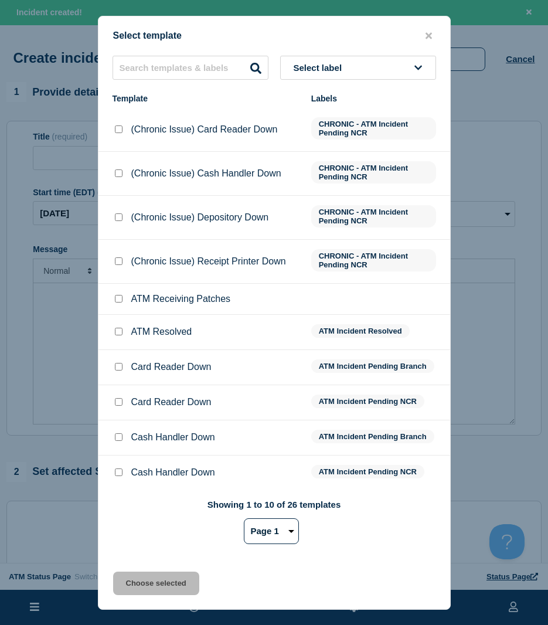
click at [119, 329] on div at bounding box center [119, 332] width 12 height 12
click at [180, 70] on input "text" at bounding box center [191, 68] width 156 height 24
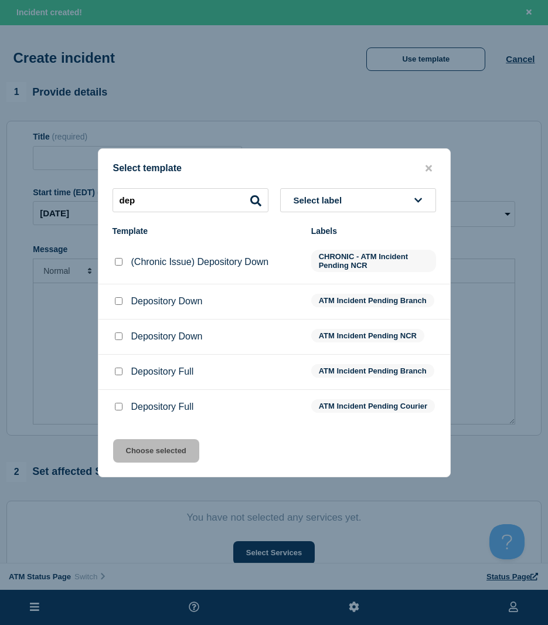
click at [118, 292] on li "Depository Down ATM Incident Pending Branch" at bounding box center [274, 301] width 352 height 35
click at [117, 330] on div at bounding box center [119, 336] width 12 height 12
click at [117, 332] on input "Depository Down checkbox" at bounding box center [119, 336] width 8 height 8
click at [142, 437] on div "Select template dep Select label Template Labels (Chronic Issue) Depository Dow…" at bounding box center [274, 312] width 353 height 329
click at [145, 447] on button "Choose selected" at bounding box center [156, 450] width 86 height 23
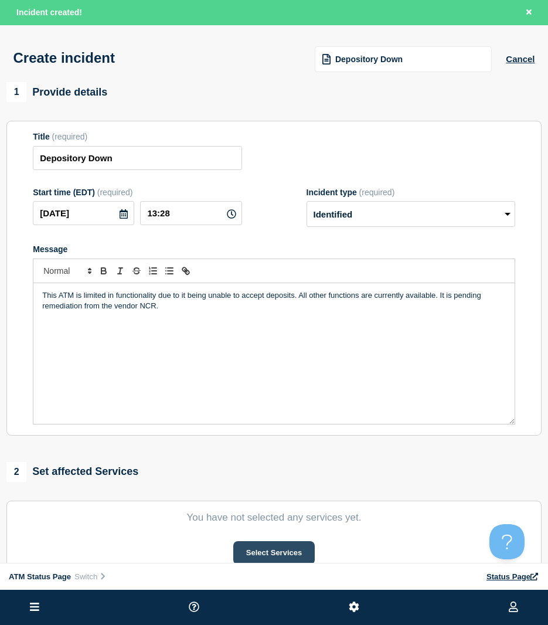
click at [284, 550] on button "Select Services" at bounding box center [273, 552] width 81 height 23
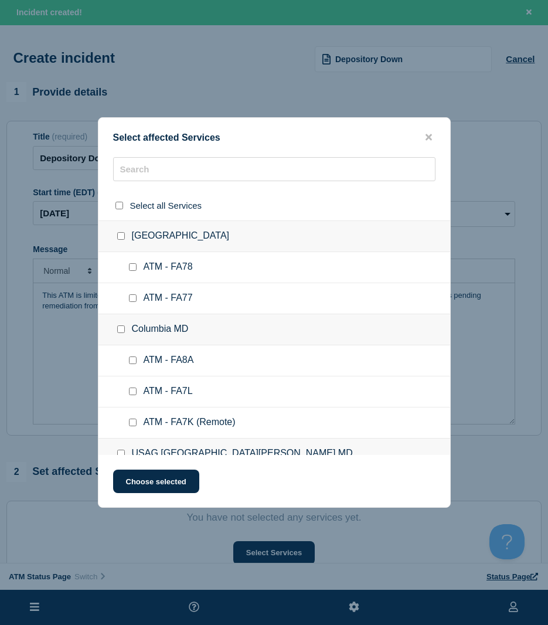
click at [162, 156] on div "Select affected Services Select all Services [GEOGRAPHIC_DATA] [GEOGRAPHIC_DATA…" at bounding box center [274, 312] width 353 height 390
click at [158, 171] on input "text" at bounding box center [274, 169] width 322 height 24
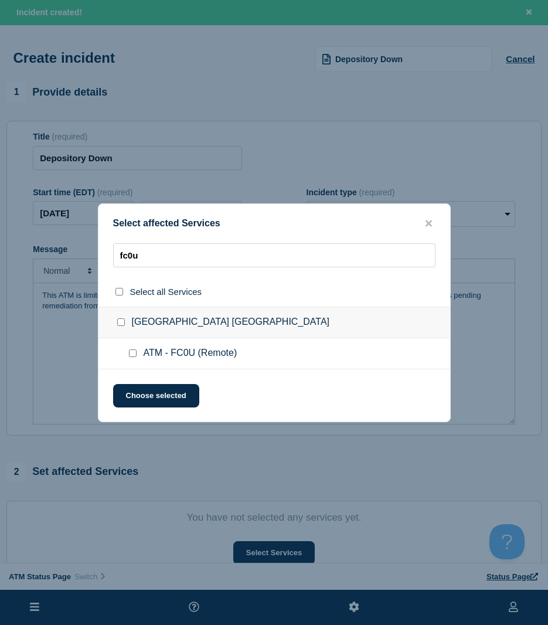
click at [132, 351] on input "ATM - FC0U (Remote) checkbox" at bounding box center [133, 353] width 8 height 8
click at [136, 392] on button "Choose selected" at bounding box center [156, 395] width 86 height 23
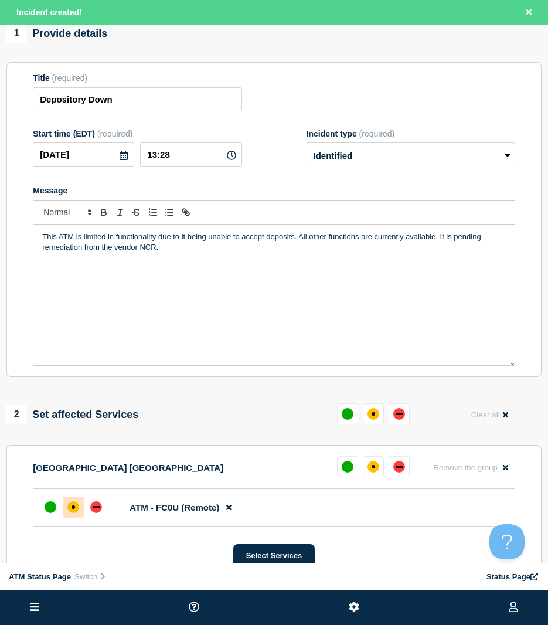
click at [76, 502] on div at bounding box center [73, 506] width 21 height 21
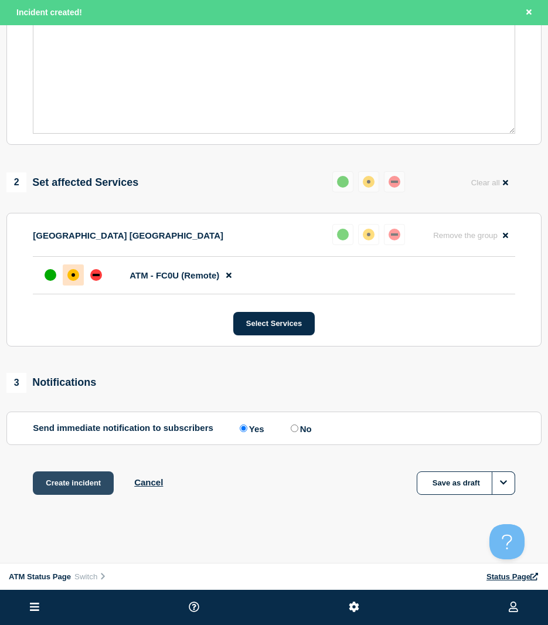
click at [76, 487] on button "Create incident" at bounding box center [73, 482] width 81 height 23
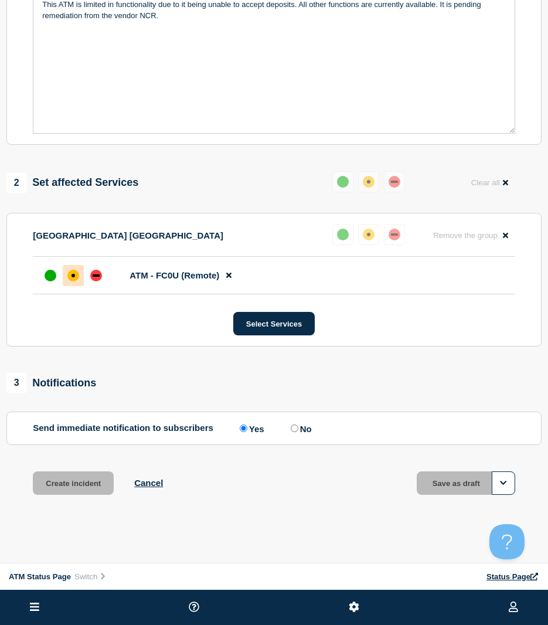
scroll to position [268, 0]
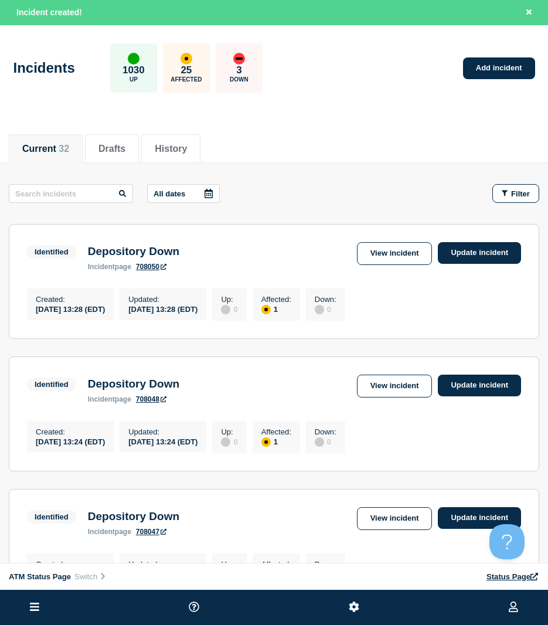
click at [493, 84] on div "Incidents 1030 Up 25 Affected 3 Down Add incident" at bounding box center [274, 63] width 548 height 71
click at [485, 77] on link "Add incident" at bounding box center [499, 68] width 72 height 22
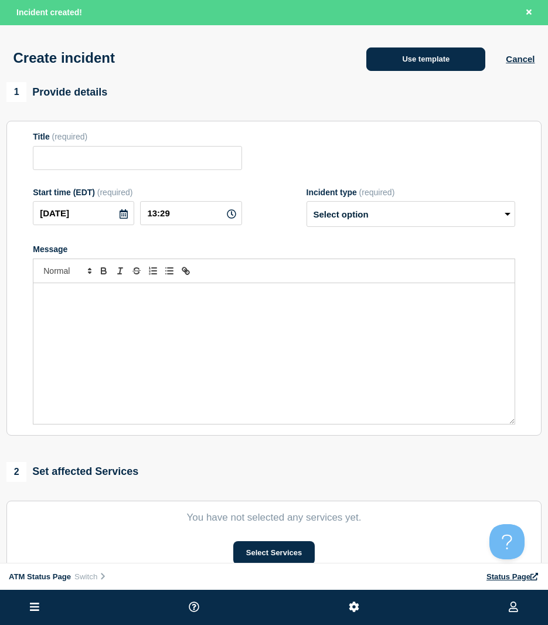
click at [452, 57] on button "Use template" at bounding box center [425, 58] width 119 height 23
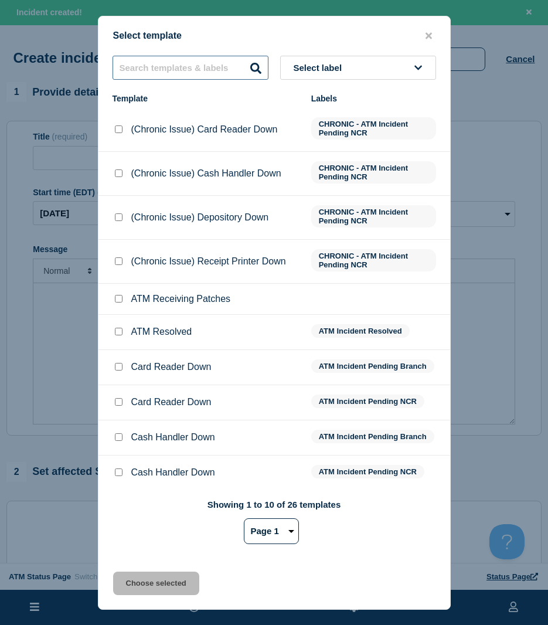
click at [189, 66] on input "text" at bounding box center [191, 68] width 156 height 24
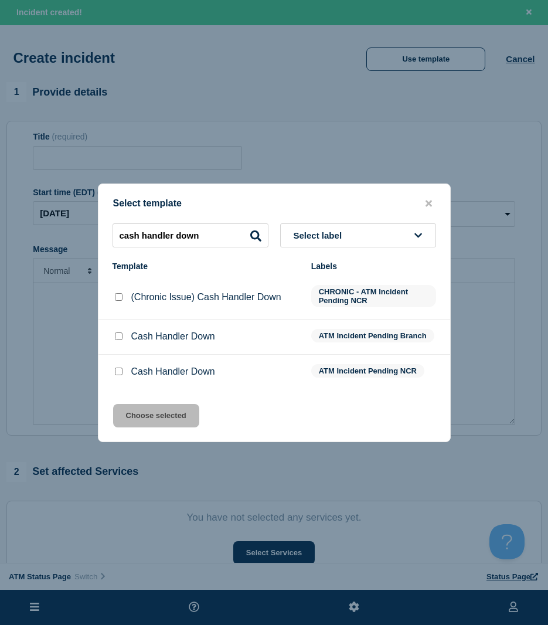
click at [115, 373] on input "Cash Handler Down checkbox" at bounding box center [119, 371] width 8 height 8
click at [138, 410] on button "Choose selected" at bounding box center [156, 415] width 86 height 23
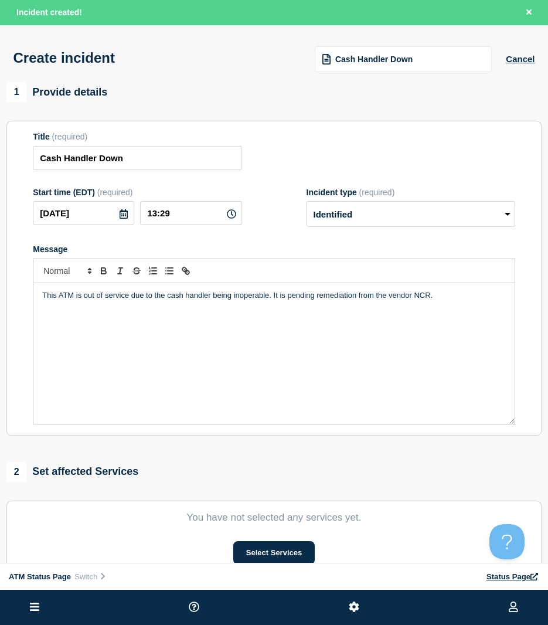
scroll to position [59, 0]
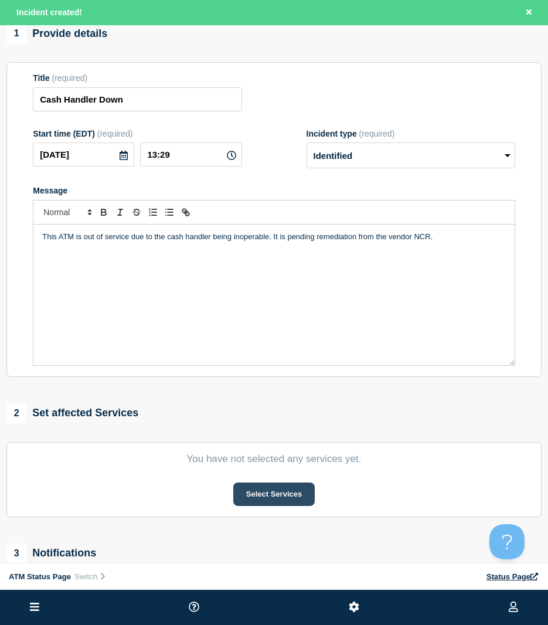
click at [263, 506] on button "Select Services" at bounding box center [273, 493] width 81 height 23
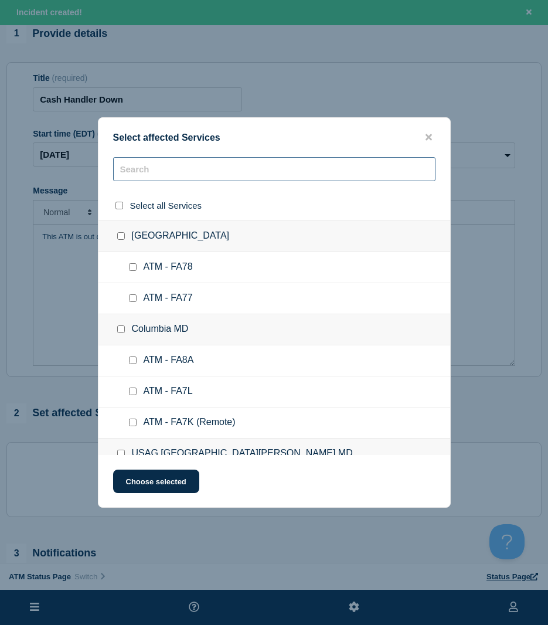
click at [182, 172] on input "text" at bounding box center [274, 169] width 322 height 24
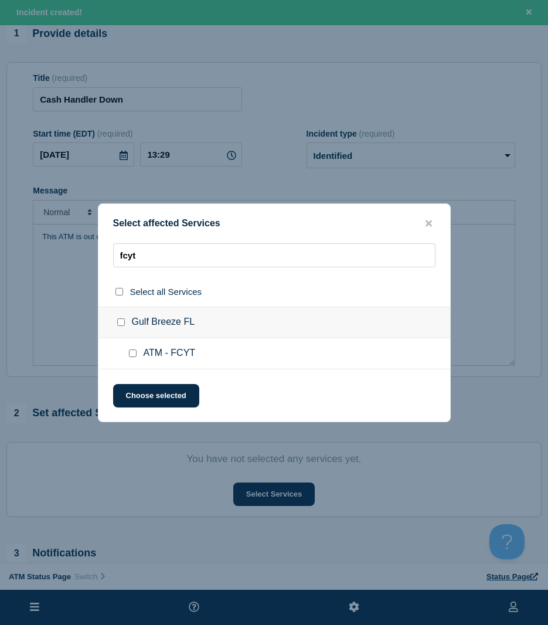
click at [131, 362] on ul "ATM - FCYT" at bounding box center [274, 353] width 352 height 31
click at [132, 353] on input "ATM - FCYT checkbox" at bounding box center [133, 353] width 8 height 8
click at [142, 386] on button "Choose selected" at bounding box center [156, 395] width 86 height 23
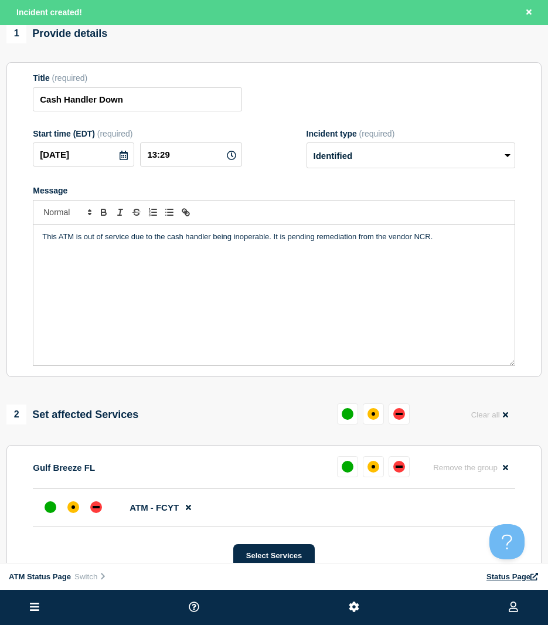
scroll to position [176, 0]
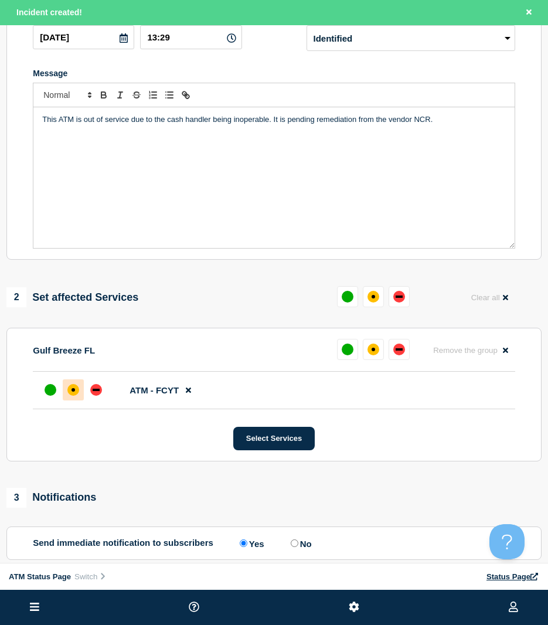
click at [77, 393] on div "affected" at bounding box center [73, 390] width 12 height 12
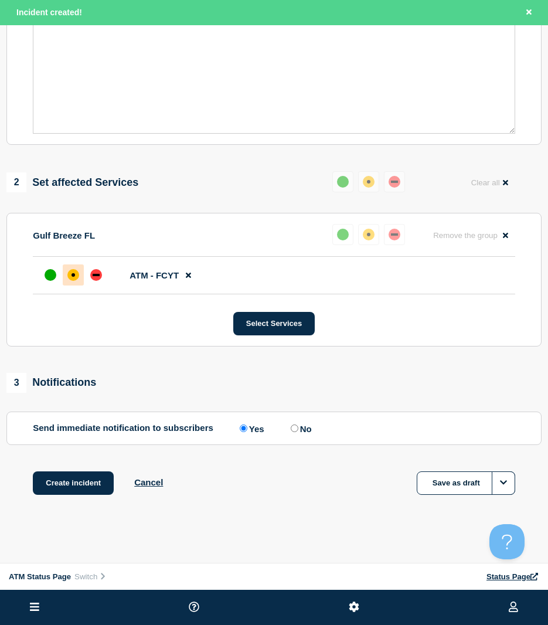
click at [108, 469] on div "1 Provide details Title (required) Cash Handler Down Start time (EDT) (required…" at bounding box center [274, 157] width 548 height 732
click at [100, 475] on button "Create incident" at bounding box center [73, 482] width 81 height 23
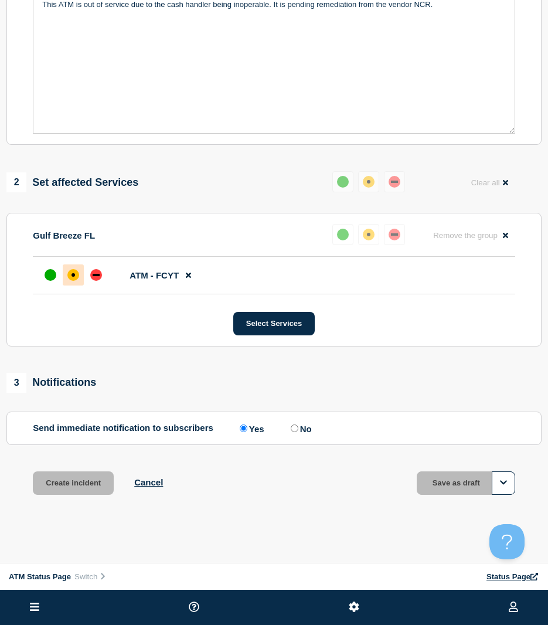
scroll to position [268, 0]
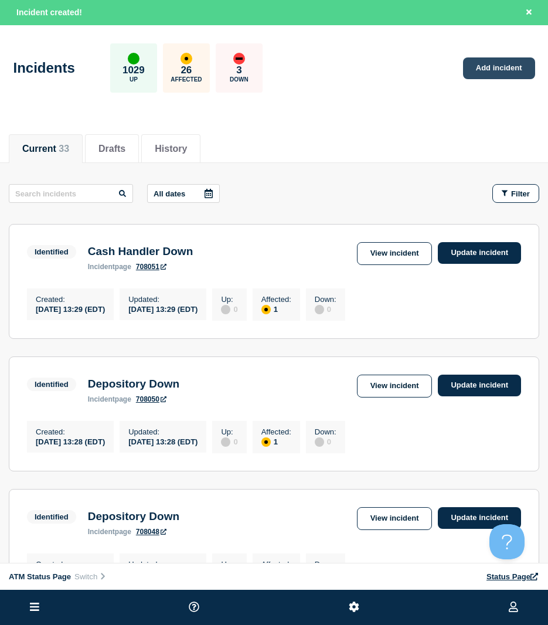
click at [484, 73] on link "Add incident" at bounding box center [499, 68] width 72 height 22
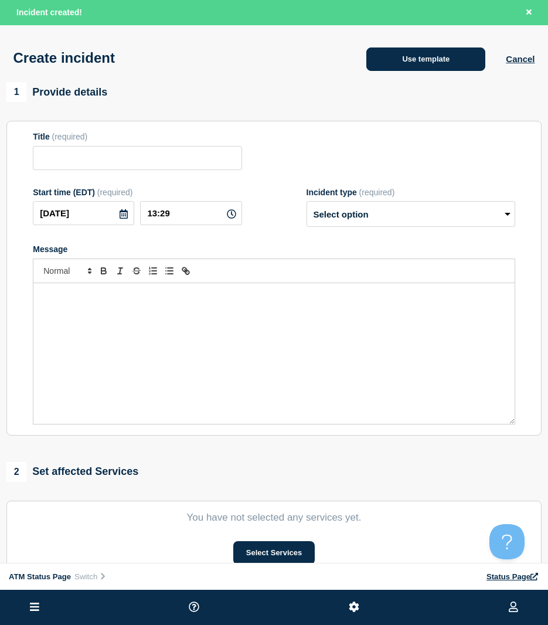
click at [449, 66] on button "Use template" at bounding box center [425, 58] width 119 height 23
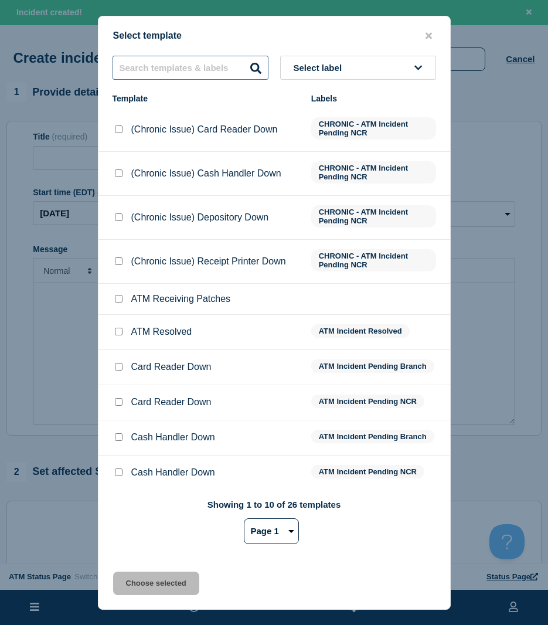
click at [158, 71] on input "text" at bounding box center [191, 68] width 156 height 24
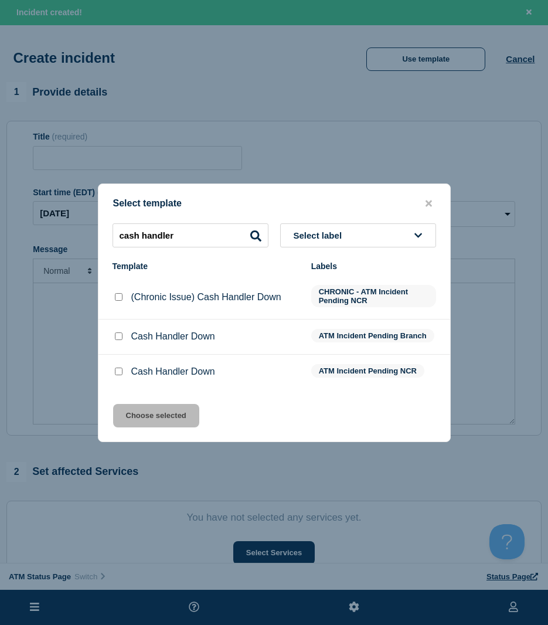
drag, startPoint x: 119, startPoint y: 338, endPoint x: 130, endPoint y: 413, distance: 76.3
click at [118, 338] on input "Cash Handler Down checkbox" at bounding box center [119, 336] width 8 height 8
click at [145, 417] on button "Choose selected" at bounding box center [156, 415] width 86 height 23
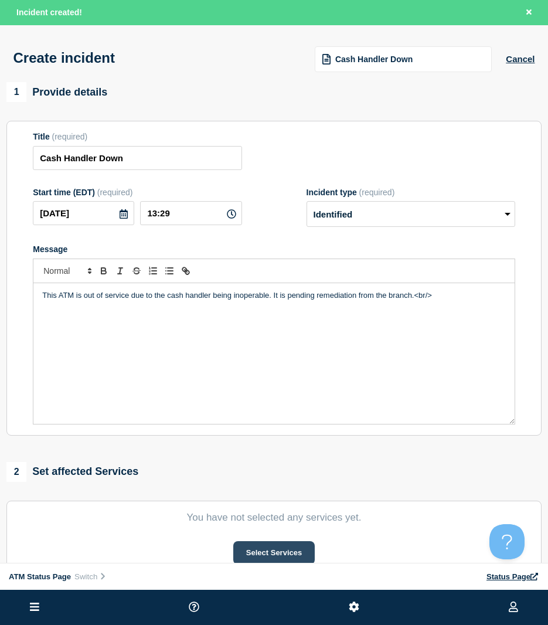
click at [276, 550] on button "Select Services" at bounding box center [273, 552] width 81 height 23
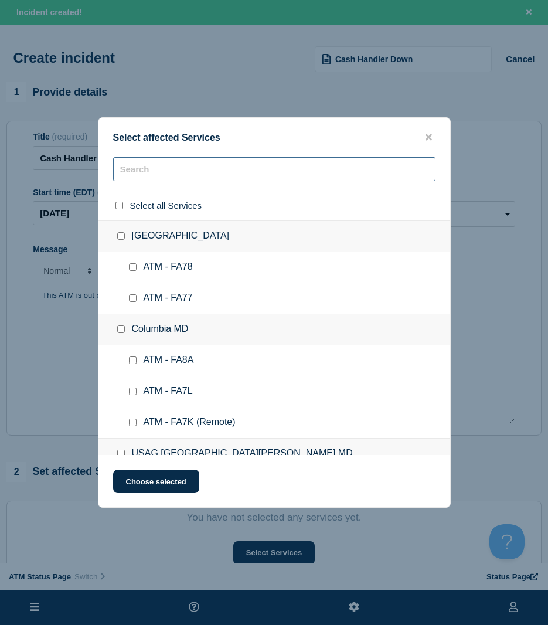
click at [146, 169] on input "text" at bounding box center [274, 169] width 322 height 24
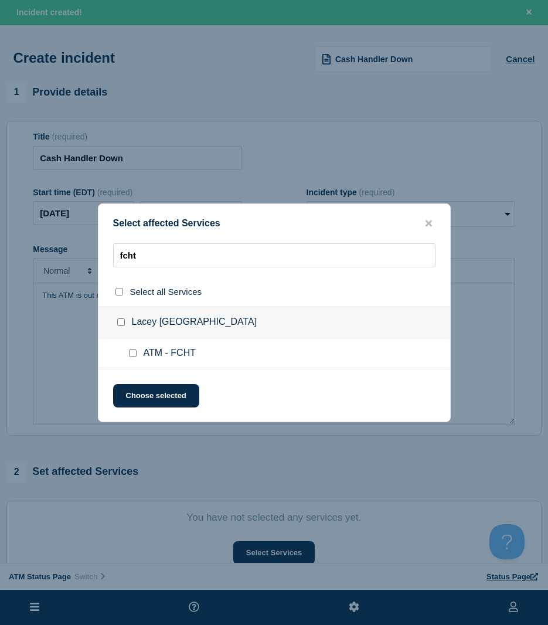
click at [132, 353] on input "ATM - FCHT checkbox" at bounding box center [133, 353] width 8 height 8
click at [150, 402] on button "Choose selected" at bounding box center [156, 395] width 86 height 23
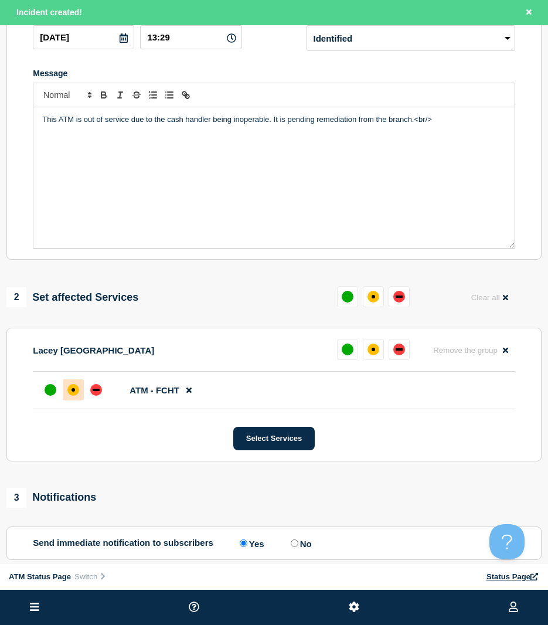
click at [74, 394] on div "affected" at bounding box center [73, 390] width 12 height 12
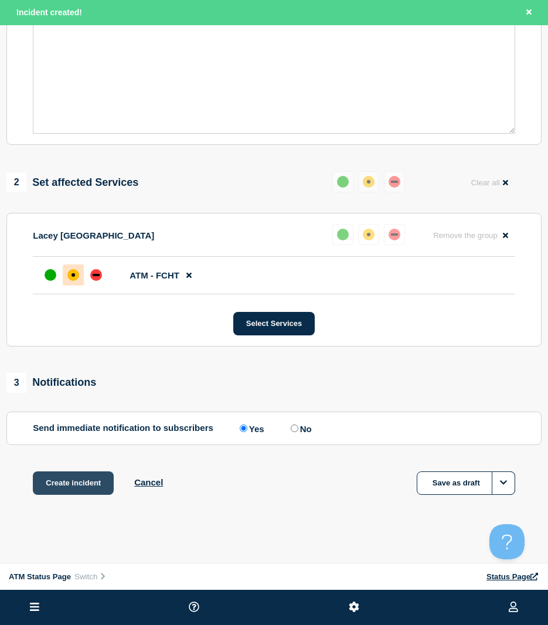
click at [68, 481] on button "Create incident" at bounding box center [73, 482] width 81 height 23
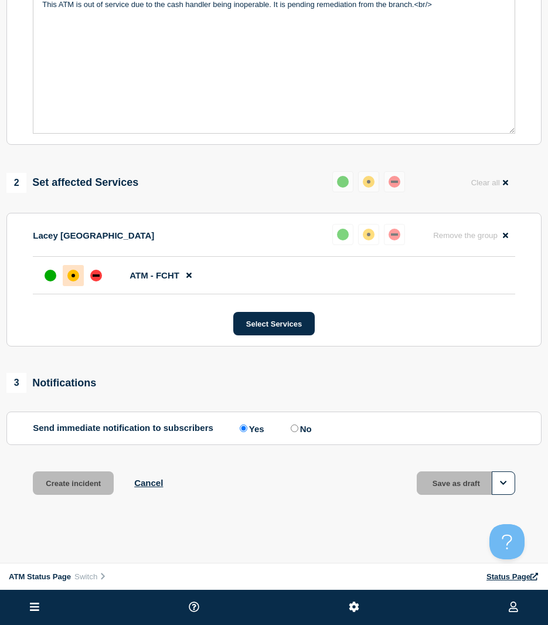
scroll to position [268, 0]
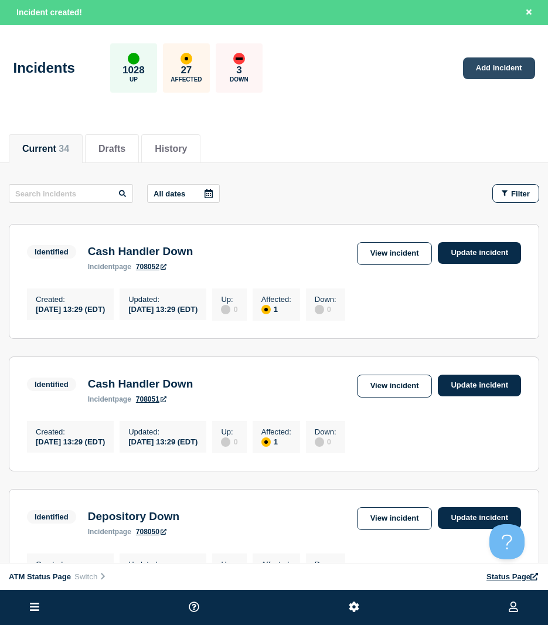
click at [483, 65] on link "Add incident" at bounding box center [499, 68] width 72 height 22
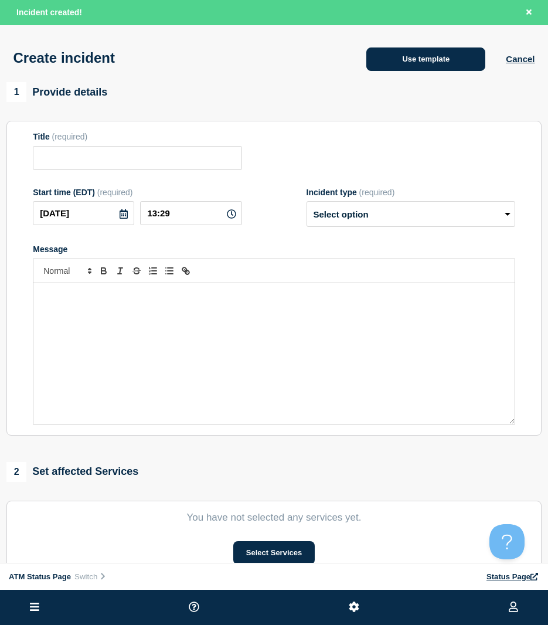
click at [404, 56] on button "Use template" at bounding box center [425, 58] width 119 height 23
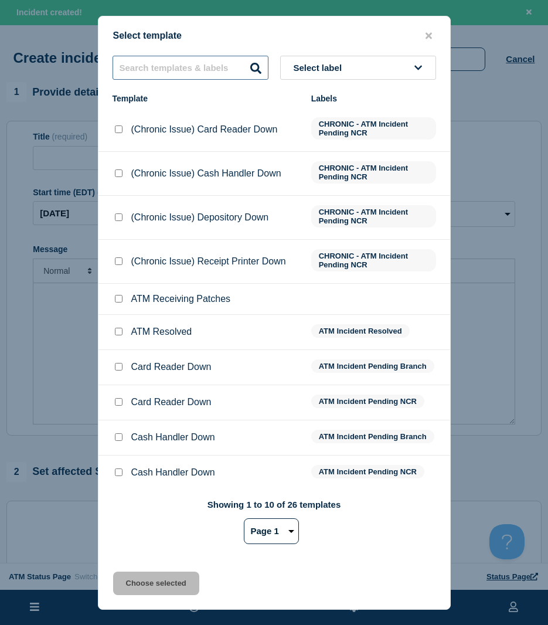
click at [179, 73] on input "text" at bounding box center [191, 68] width 156 height 24
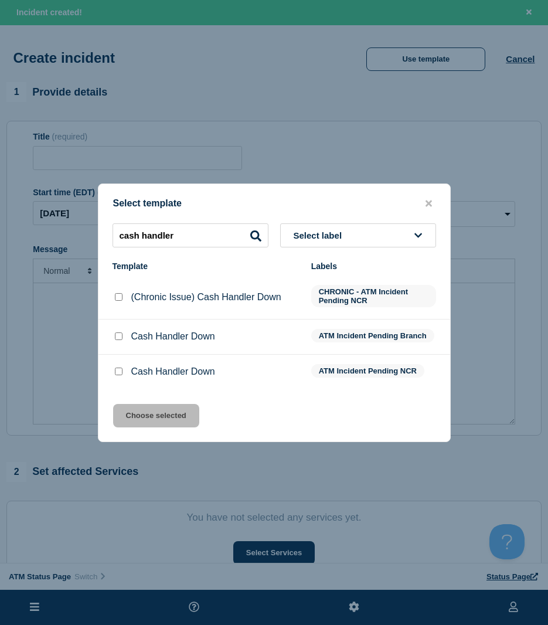
click at [119, 370] on input "Cash Handler Down checkbox" at bounding box center [119, 371] width 8 height 8
click at [141, 408] on button "Choose selected" at bounding box center [156, 415] width 86 height 23
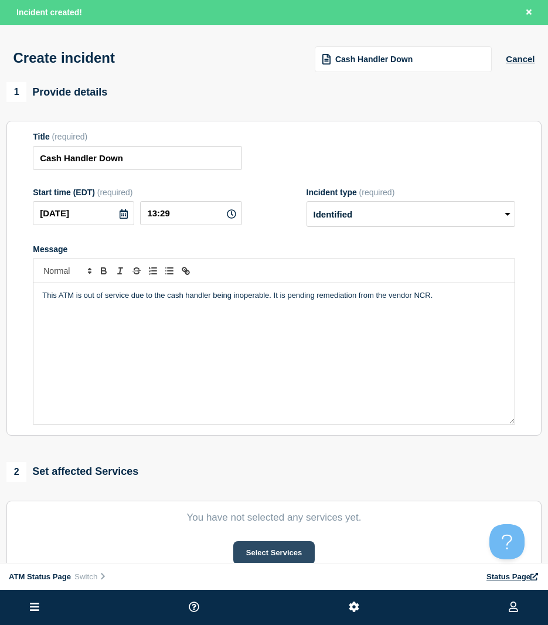
scroll to position [117, 0]
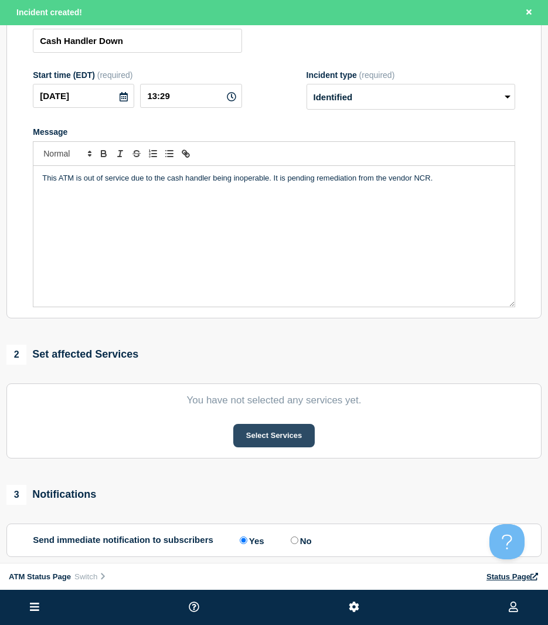
click at [265, 447] on button "Select Services" at bounding box center [273, 435] width 81 height 23
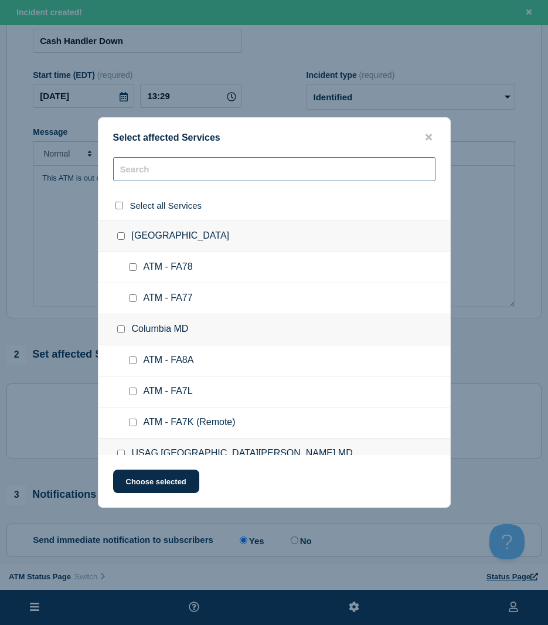
click at [172, 181] on input "text" at bounding box center [274, 169] width 322 height 24
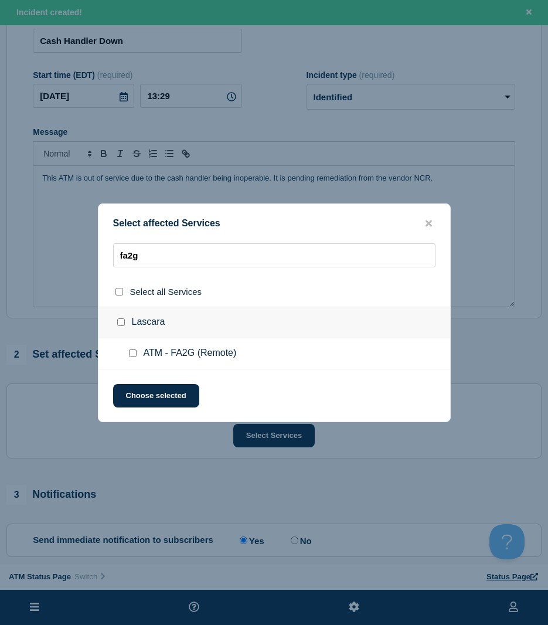
click at [132, 354] on input "ATM - FA2G (Remote) checkbox" at bounding box center [133, 353] width 8 height 8
click at [134, 393] on button "Choose selected" at bounding box center [156, 395] width 86 height 23
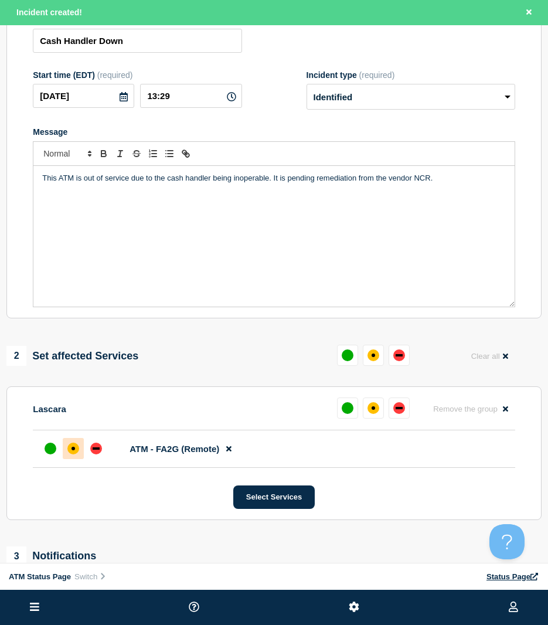
click at [83, 449] on div at bounding box center [73, 448] width 21 height 21
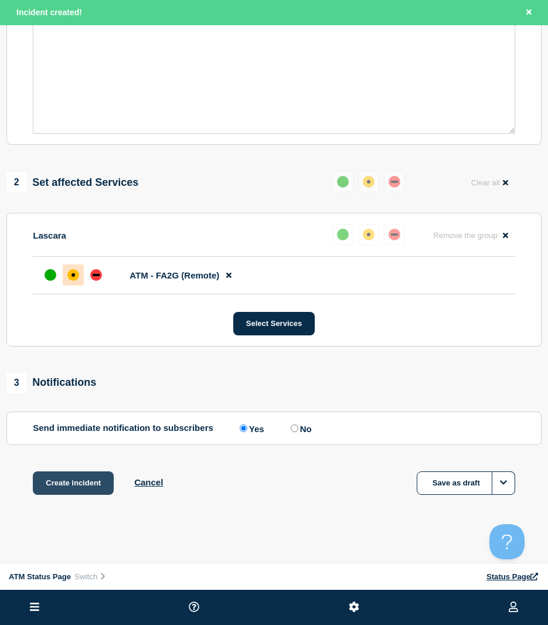
click at [93, 475] on button "Create incident" at bounding box center [73, 482] width 81 height 23
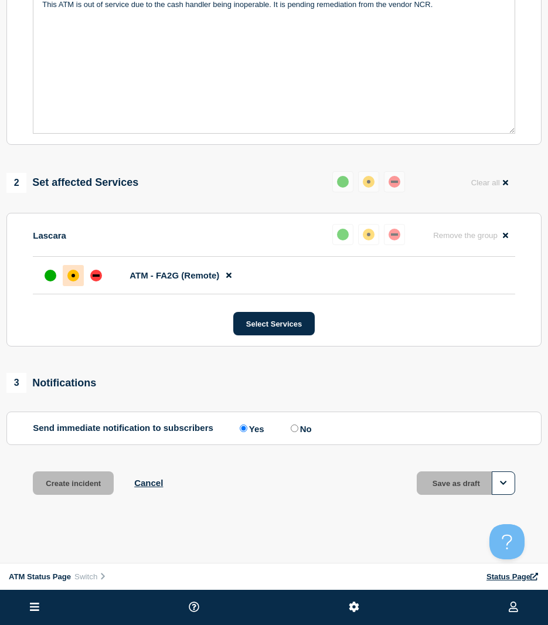
scroll to position [268, 0]
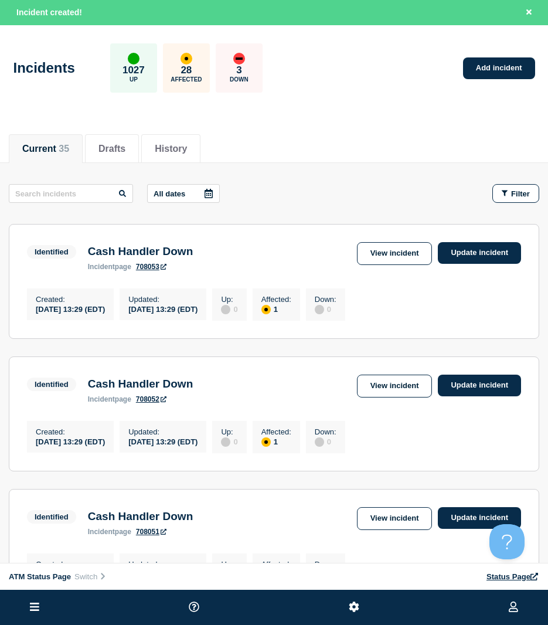
click at [476, 56] on div "Incidents 1027 Up 28 Affected 3 Down Add incident" at bounding box center [274, 63] width 548 height 71
click at [471, 67] on link "Add incident" at bounding box center [499, 68] width 72 height 22
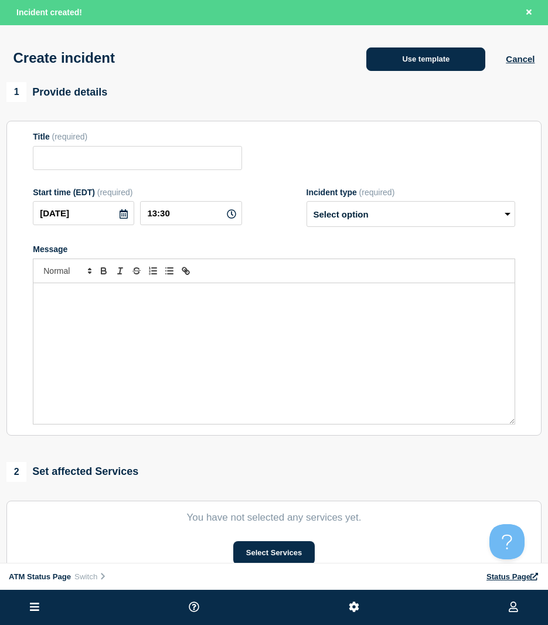
click at [445, 69] on button "Use template" at bounding box center [425, 58] width 119 height 23
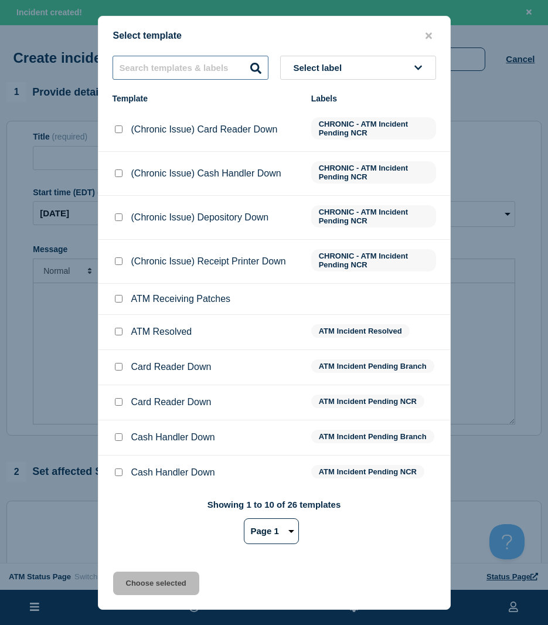
click at [224, 70] on input "text" at bounding box center [191, 68] width 156 height 24
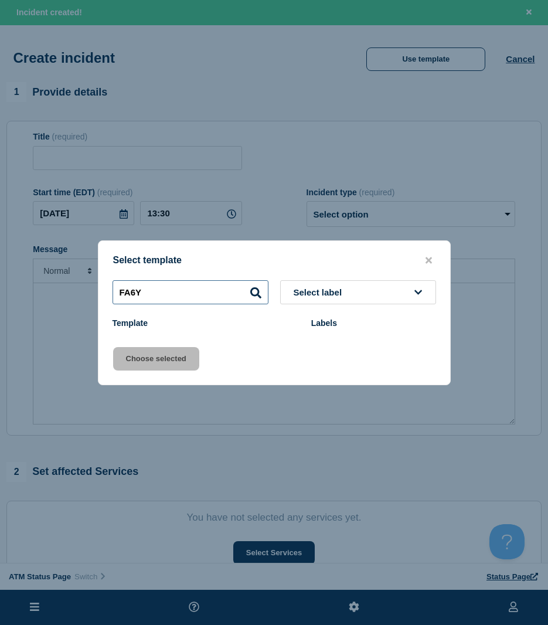
click at [165, 294] on input "FA6Y" at bounding box center [191, 292] width 156 height 24
click at [165, 293] on input "FA6Y" at bounding box center [191, 292] width 156 height 24
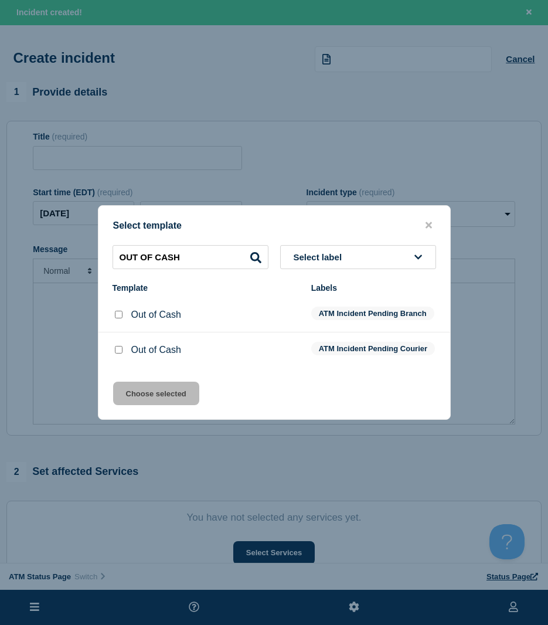
click at [121, 315] on input "Out of Cash checkbox" at bounding box center [119, 315] width 8 height 8
click at [154, 405] on button "Choose selected" at bounding box center [156, 392] width 86 height 23
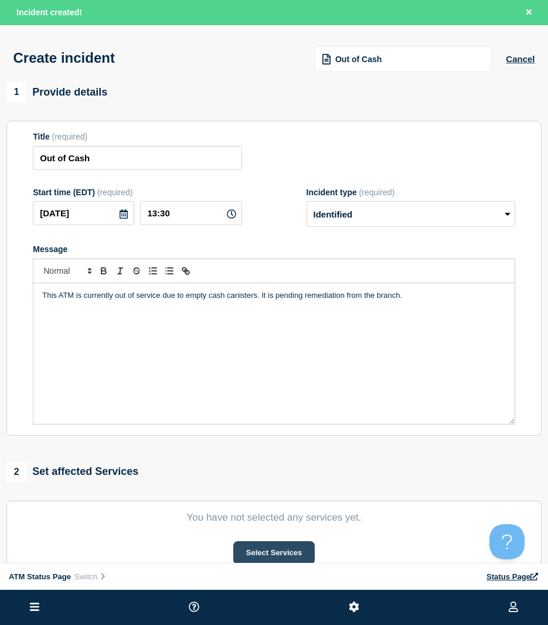
click at [256, 547] on button "Select Services" at bounding box center [273, 552] width 81 height 23
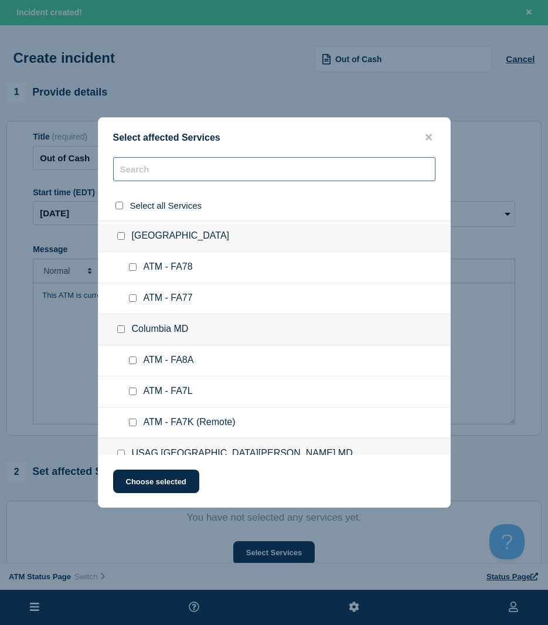
click at [202, 170] on input "text" at bounding box center [274, 169] width 322 height 24
click at [196, 170] on input "text" at bounding box center [274, 169] width 322 height 24
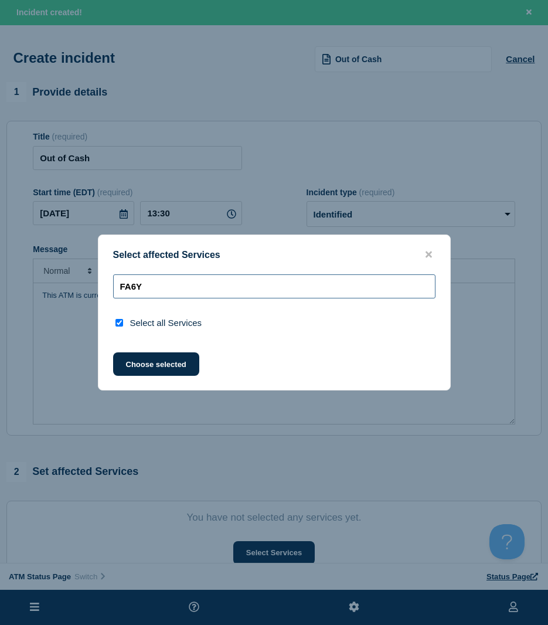
click at [151, 296] on input "FA6Y" at bounding box center [274, 286] width 322 height 24
click at [181, 280] on input "FA6Y" at bounding box center [274, 286] width 322 height 24
click at [182, 280] on input "FA6Y" at bounding box center [274, 286] width 322 height 24
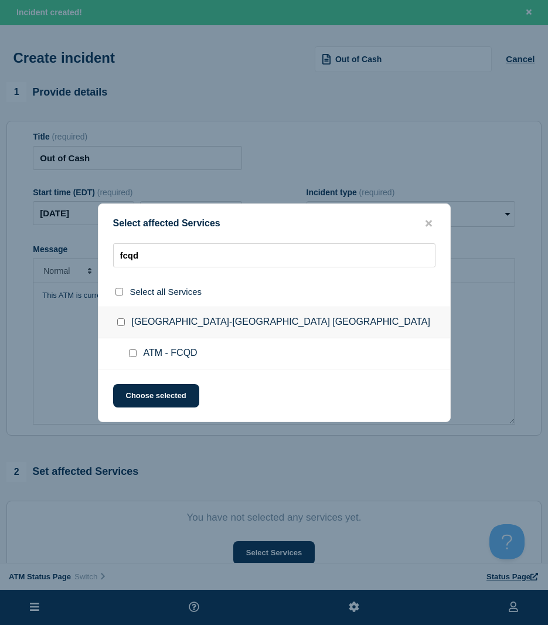
click at [131, 355] on input "ATM - FCQD checkbox" at bounding box center [133, 353] width 8 height 8
click at [128, 392] on button "Choose selected" at bounding box center [156, 395] width 86 height 23
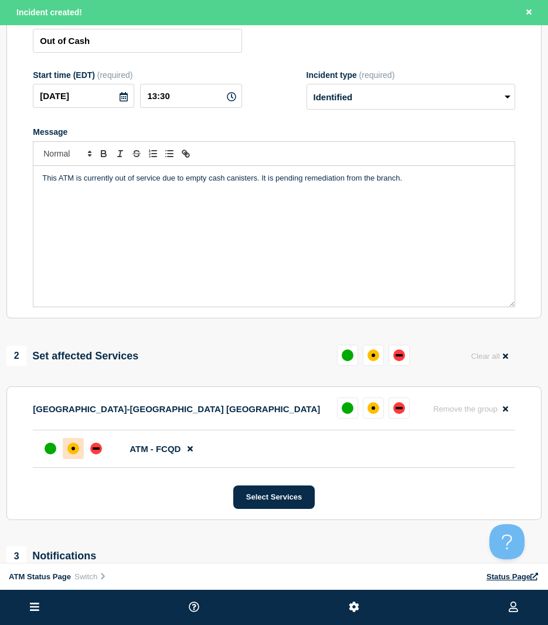
click at [63, 454] on div at bounding box center [73, 448] width 21 height 21
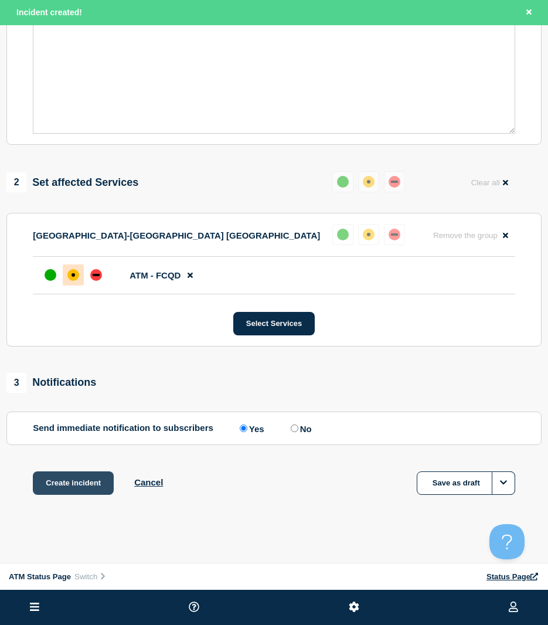
click at [95, 488] on button "Create incident" at bounding box center [73, 482] width 81 height 23
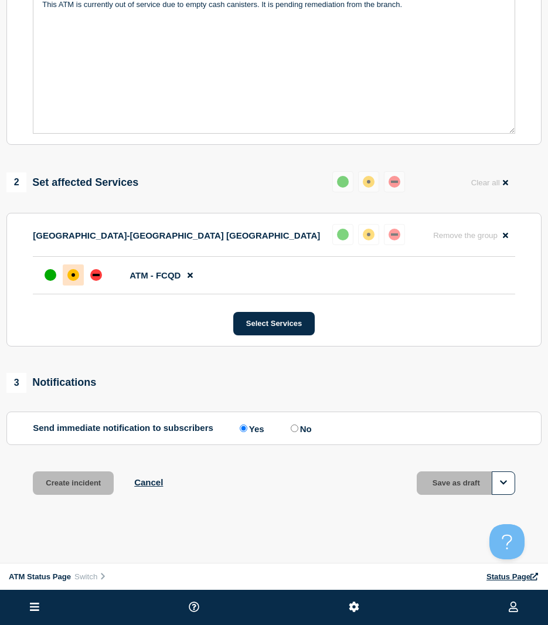
scroll to position [268, 0]
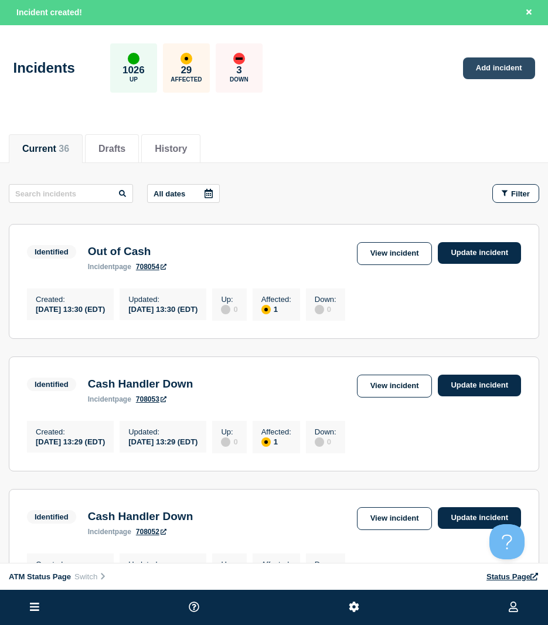
click at [520, 68] on link "Add incident" at bounding box center [499, 68] width 72 height 22
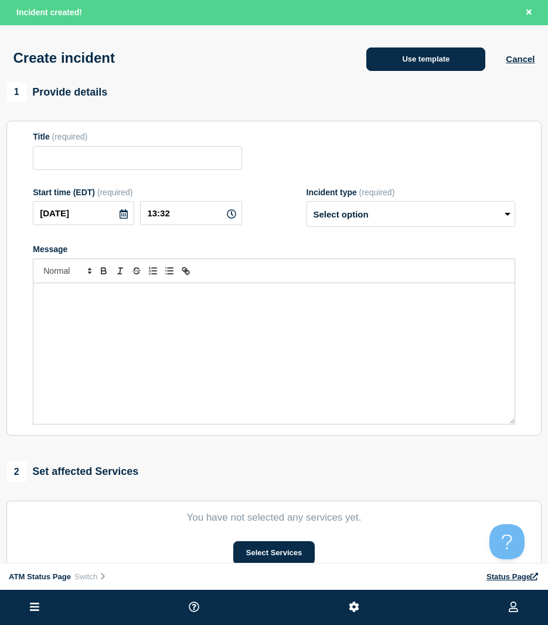
click at [406, 52] on button "Use template" at bounding box center [425, 58] width 119 height 23
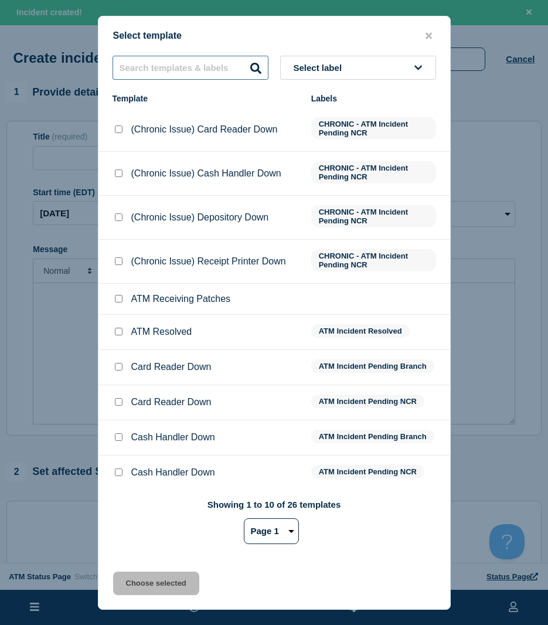
click at [171, 75] on input "text" at bounding box center [191, 68] width 156 height 24
click at [220, 71] on input "text" at bounding box center [191, 68] width 156 height 24
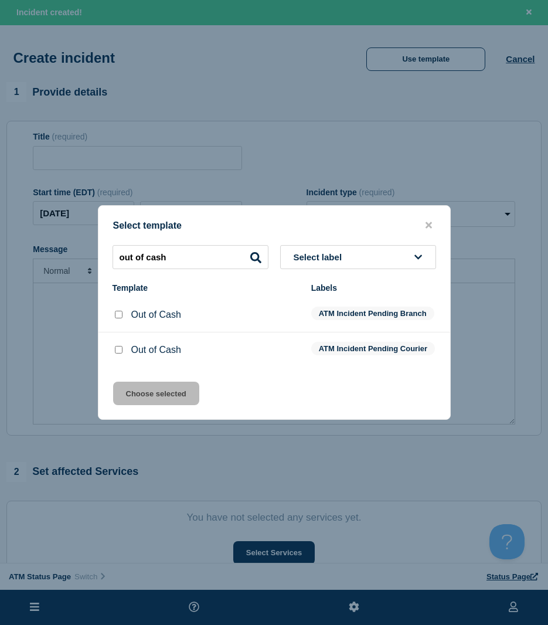
click at [116, 351] on input "Out of Cash checkbox" at bounding box center [119, 350] width 8 height 8
click at [116, 313] on input "Out of Cash checkbox" at bounding box center [119, 315] width 8 height 8
click at [151, 405] on button "Choose selected" at bounding box center [156, 392] width 86 height 23
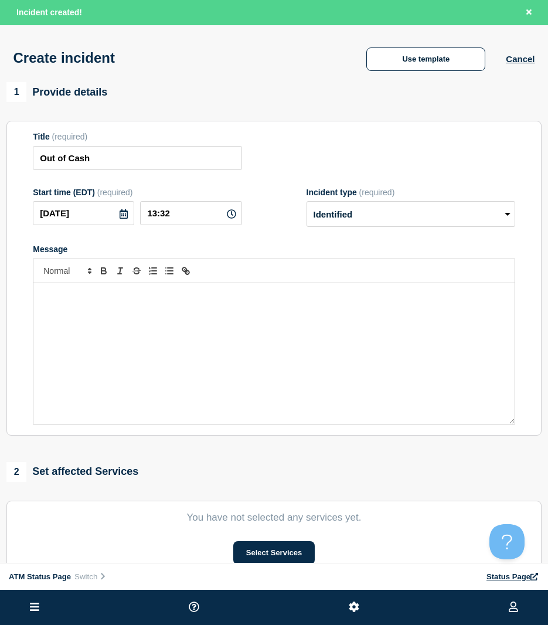
scroll to position [117, 0]
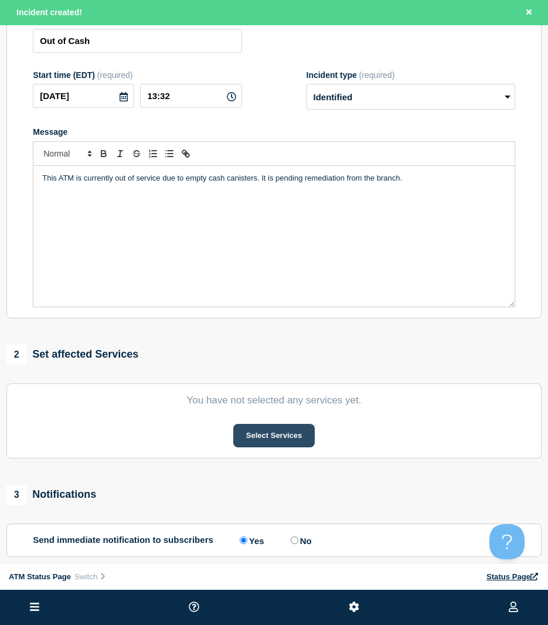
click at [295, 447] on button "Select Services" at bounding box center [273, 435] width 81 height 23
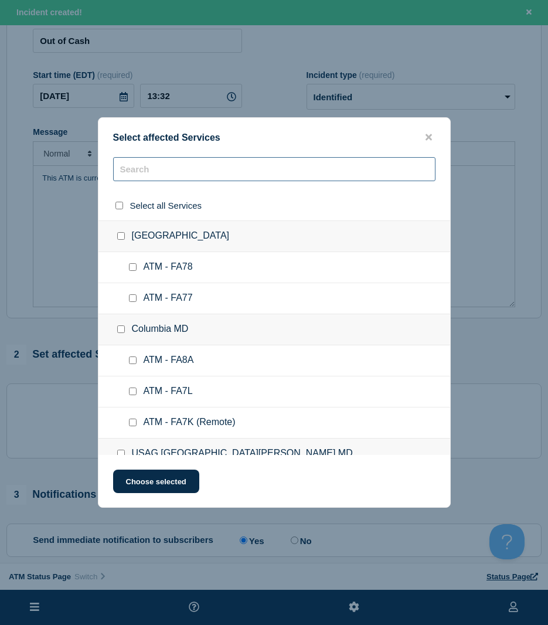
click at [210, 175] on input "text" at bounding box center [274, 169] width 322 height 24
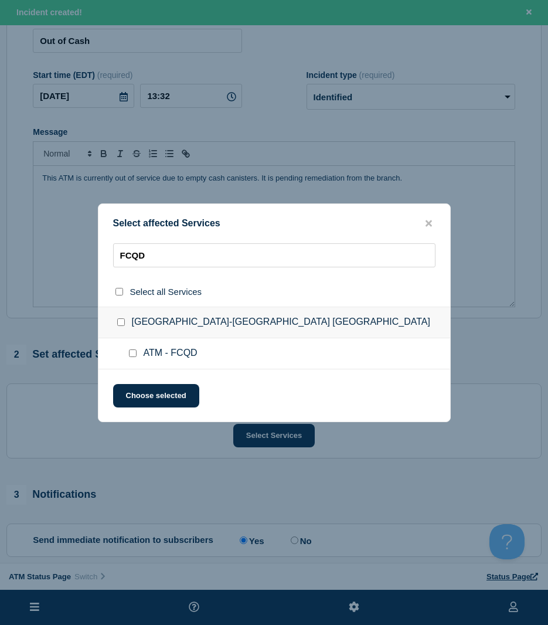
click at [132, 352] on input "ATM - FCQD checkbox" at bounding box center [133, 353] width 8 height 8
click at [139, 380] on div "Select affected Services FCQD Select all Services [GEOGRAPHIC_DATA]-[GEOGRAPHIC…" at bounding box center [274, 312] width 353 height 219
click at [138, 388] on button "Choose selected" at bounding box center [156, 395] width 86 height 23
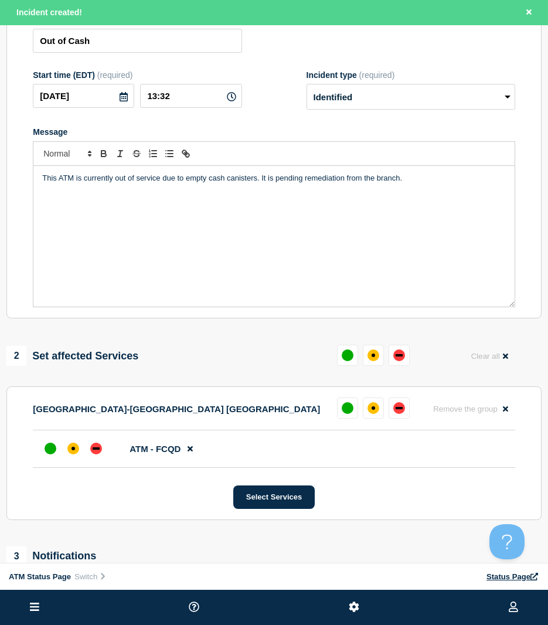
click at [77, 454] on div "affected" at bounding box center [73, 448] width 12 height 12
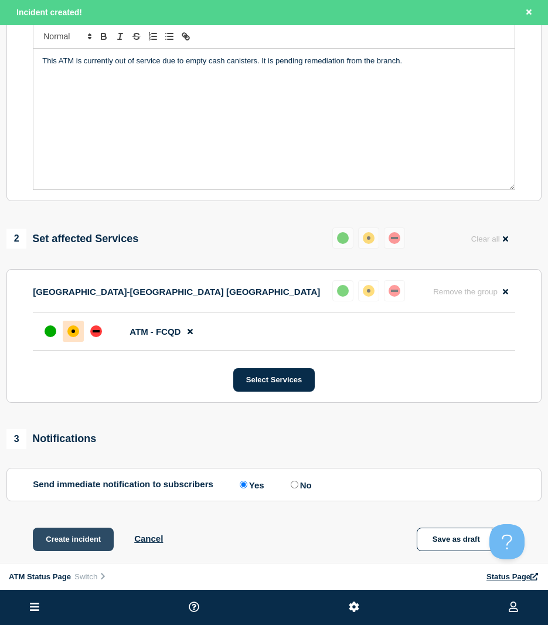
click at [87, 535] on button "Create incident" at bounding box center [73, 538] width 81 height 23
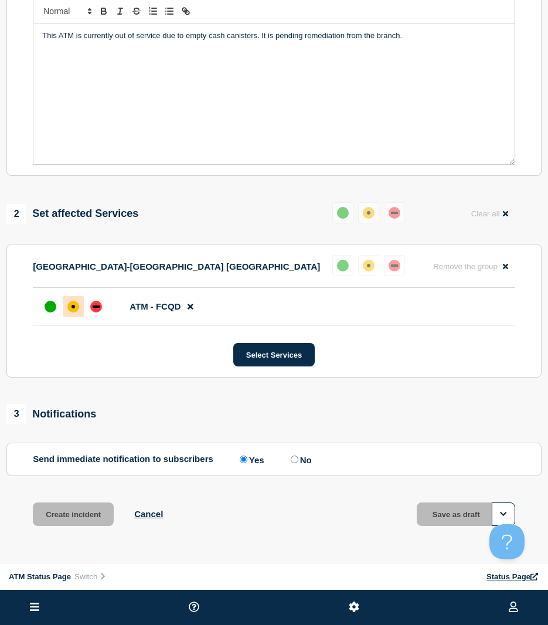
scroll to position [210, 0]
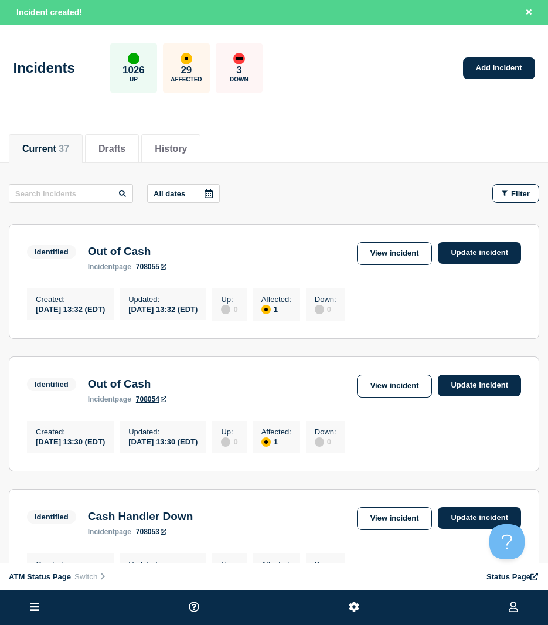
click at [512, 187] on button "Filter" at bounding box center [515, 193] width 47 height 19
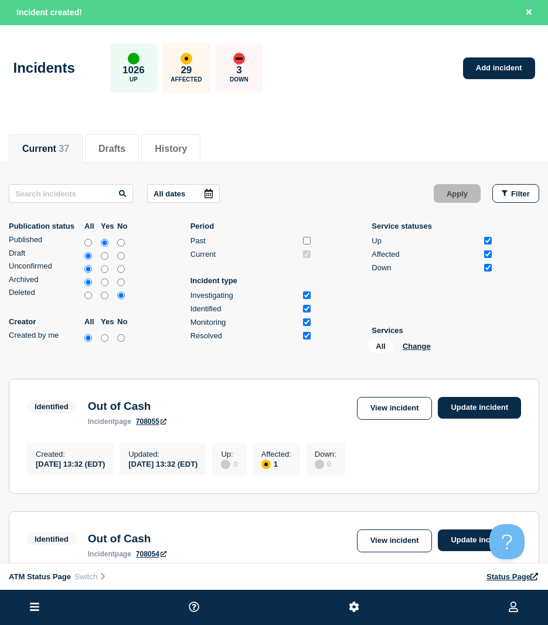
click at [411, 340] on div "All Change" at bounding box center [426, 348] width 117 height 18
click at [417, 342] on button "Change" at bounding box center [417, 346] width 28 height 9
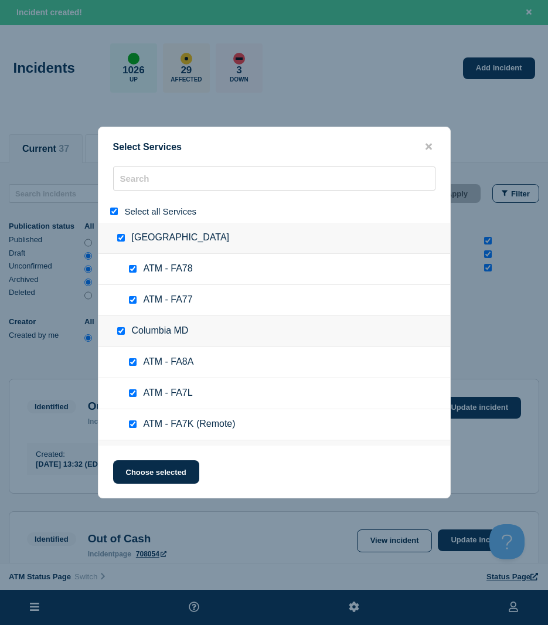
click at [115, 213] on input "select all" at bounding box center [114, 211] width 8 height 8
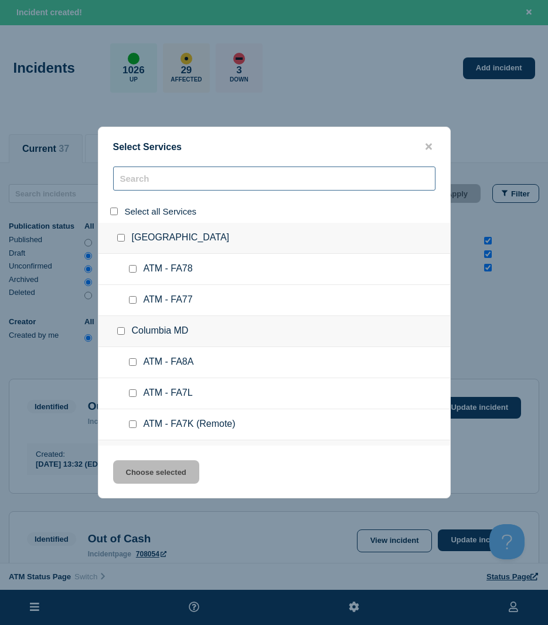
click at [154, 182] on input "search" at bounding box center [274, 178] width 322 height 24
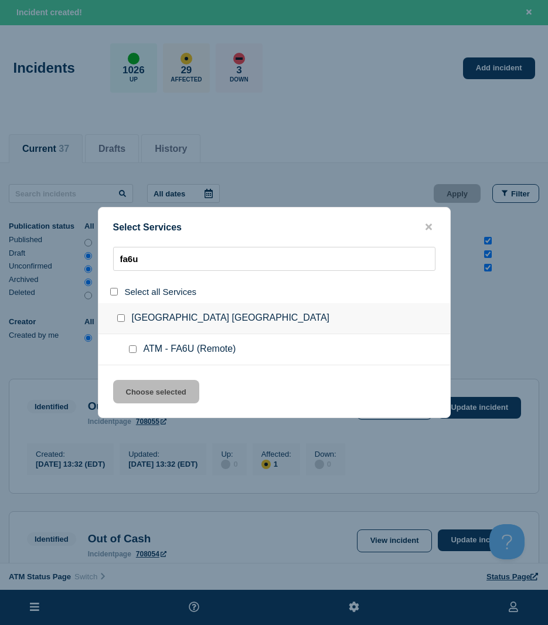
click at [133, 349] on input "service: ATM - FA6U (Remote)" at bounding box center [133, 349] width 8 height 8
click at [131, 382] on button "Choose selected" at bounding box center [156, 391] width 86 height 23
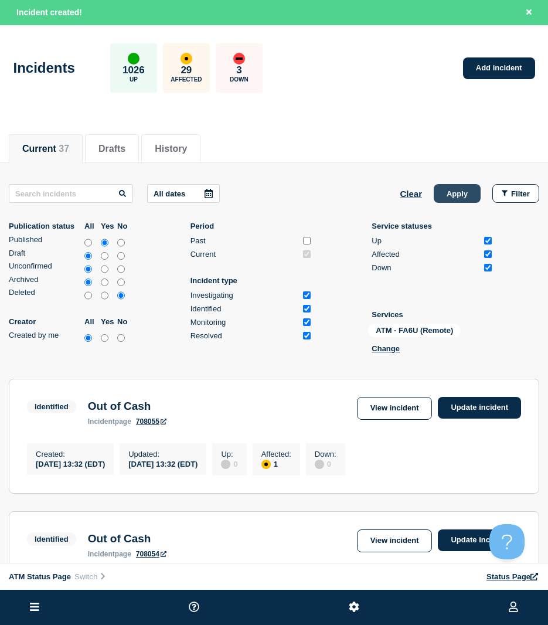
click at [465, 193] on button "Apply" at bounding box center [457, 193] width 47 height 19
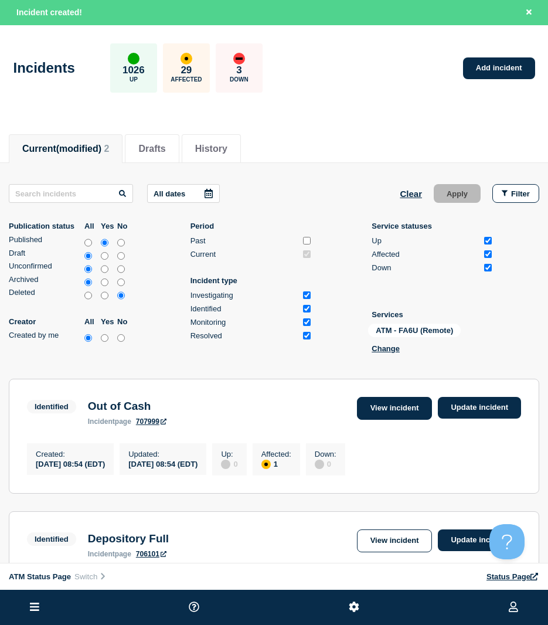
scroll to position [117, 0]
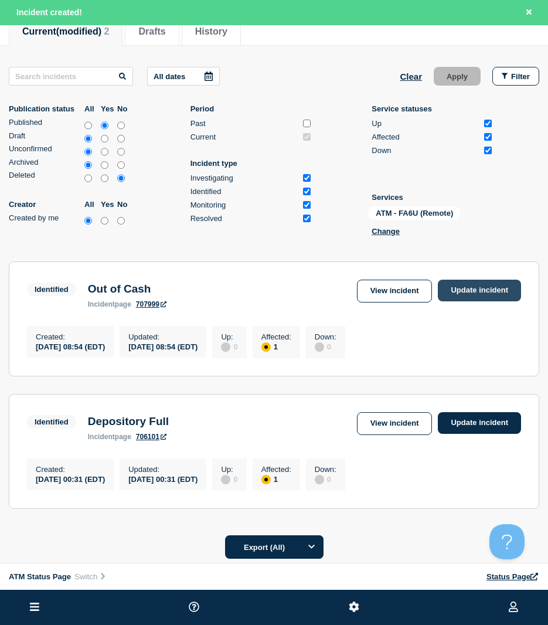
click at [472, 286] on link "Update incident" at bounding box center [479, 291] width 83 height 22
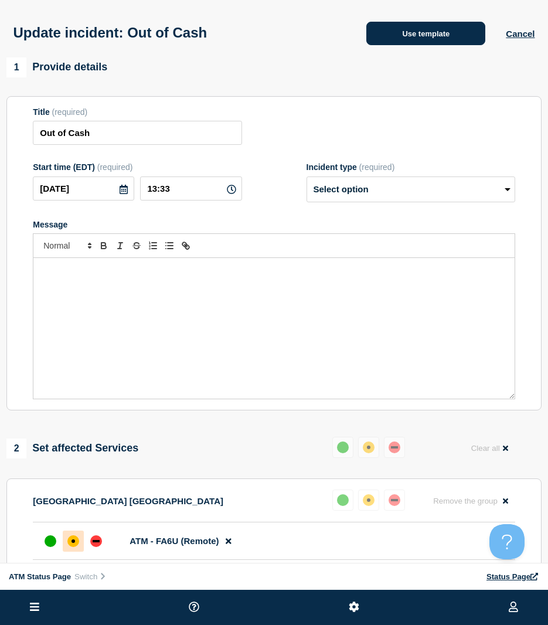
click at [392, 40] on button "Use template" at bounding box center [425, 33] width 119 height 23
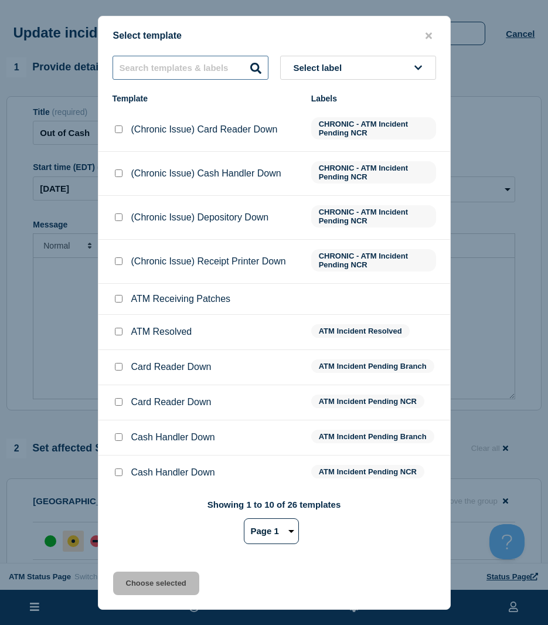
click at [208, 73] on input "text" at bounding box center [191, 68] width 156 height 24
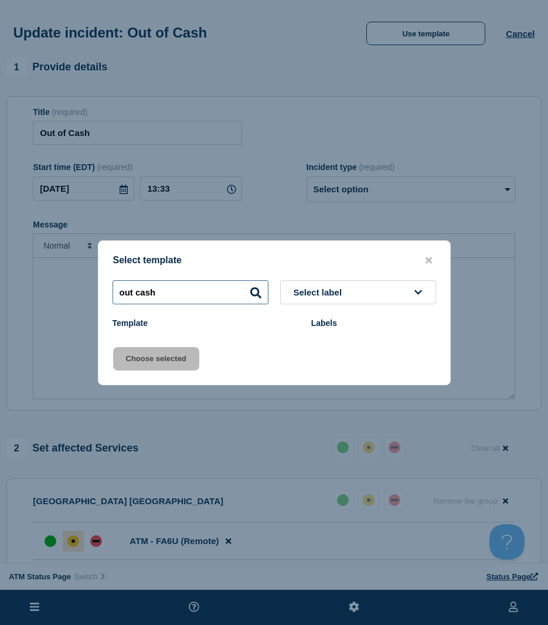
click at [193, 292] on input "out cash" at bounding box center [191, 292] width 156 height 24
click at [137, 301] on input "out cash" at bounding box center [191, 292] width 156 height 24
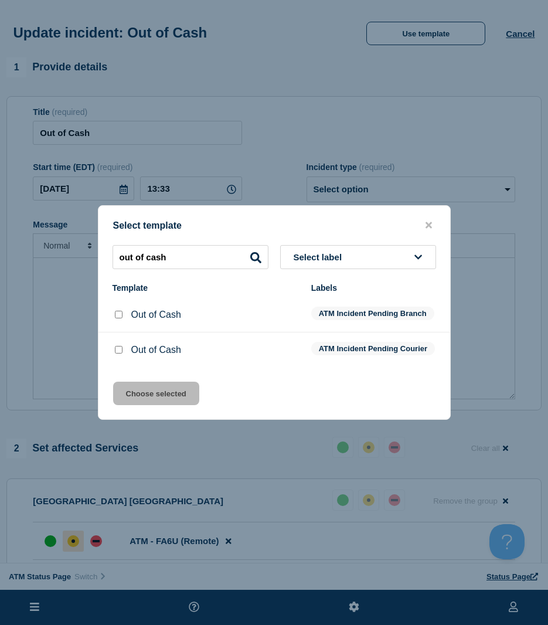
click at [118, 346] on div at bounding box center [119, 350] width 12 height 12
click at [115, 351] on input "Out of Cash checkbox" at bounding box center [119, 350] width 8 height 8
click at [143, 395] on button "Choose selected" at bounding box center [156, 392] width 86 height 23
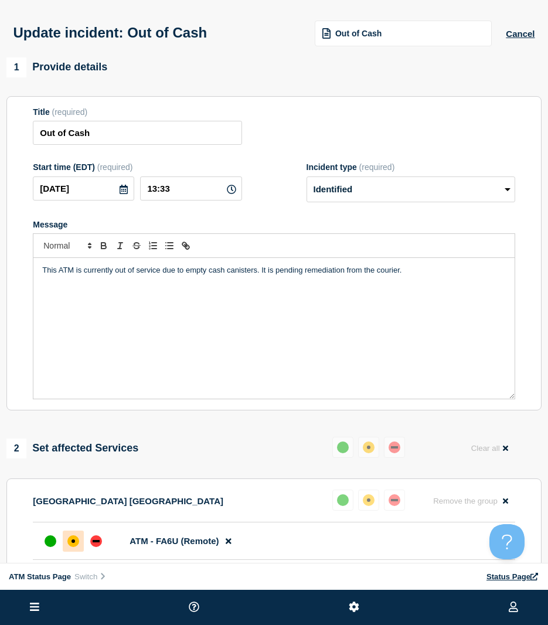
drag, startPoint x: 101, startPoint y: 542, endPoint x: 108, endPoint y: 539, distance: 7.1
click at [101, 542] on div "down" at bounding box center [96, 541] width 12 height 12
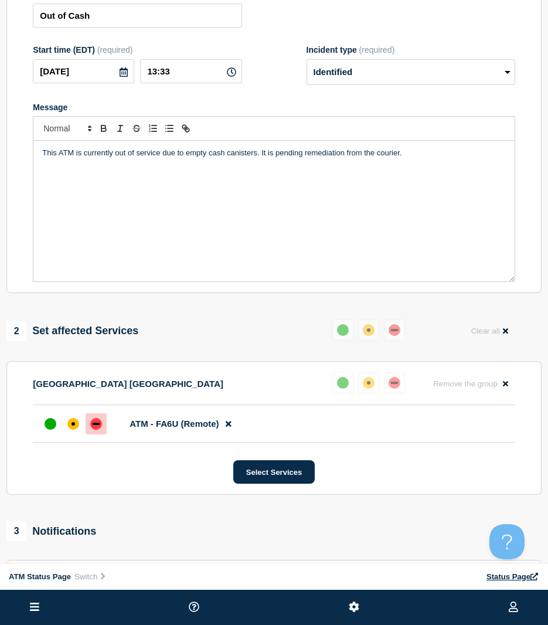
scroll to position [234, 0]
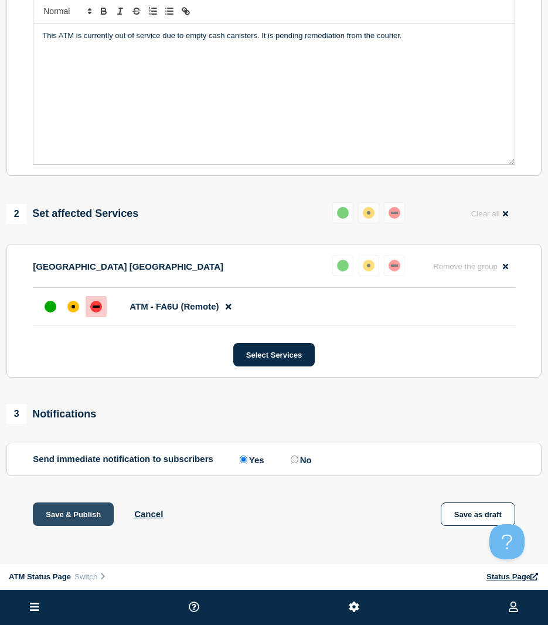
click at [88, 510] on button "Save & Publish" at bounding box center [73, 513] width 81 height 23
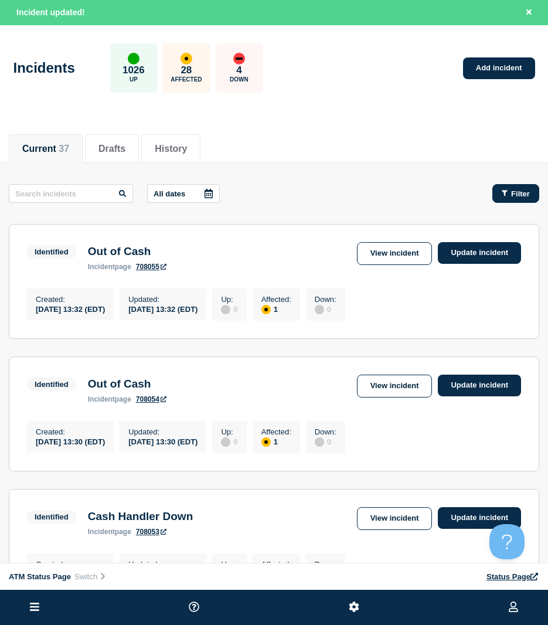
click at [506, 187] on button "Filter" at bounding box center [515, 193] width 47 height 19
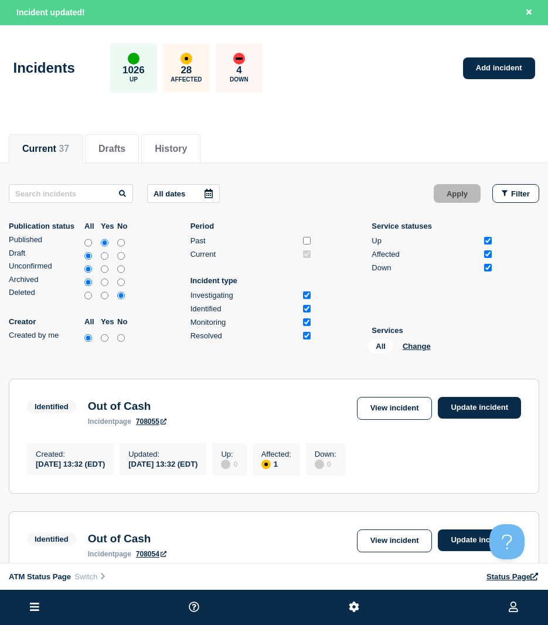
click at [415, 350] on div "All Change" at bounding box center [426, 348] width 117 height 18
click at [417, 342] on button "Change" at bounding box center [417, 346] width 28 height 9
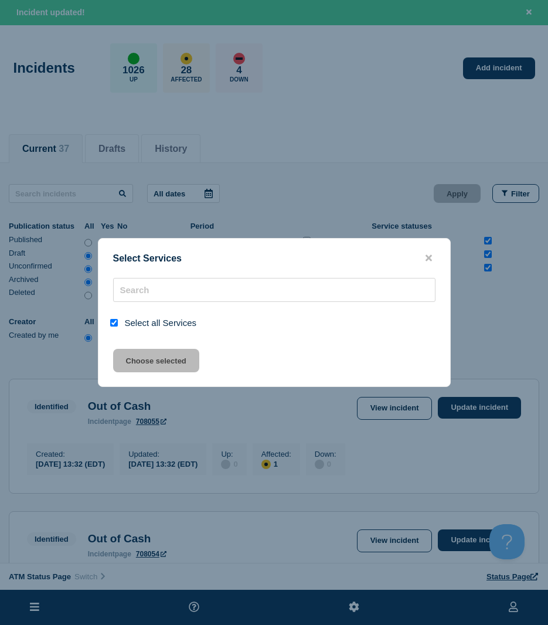
click at [112, 319] on input "select all" at bounding box center [114, 323] width 8 height 8
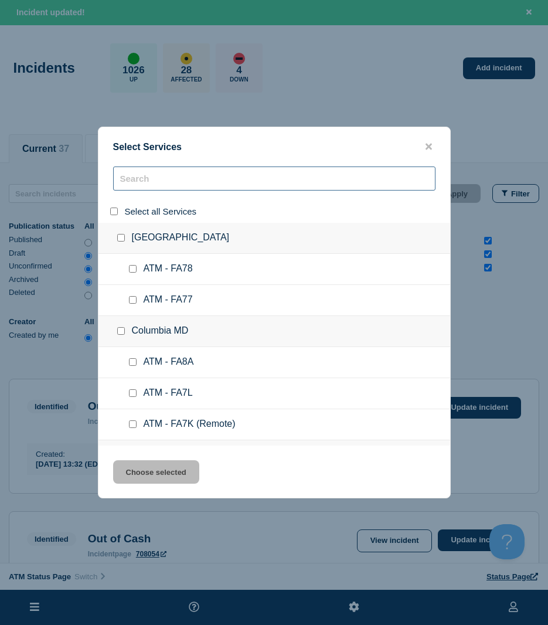
click at [137, 181] on input "search" at bounding box center [274, 178] width 322 height 24
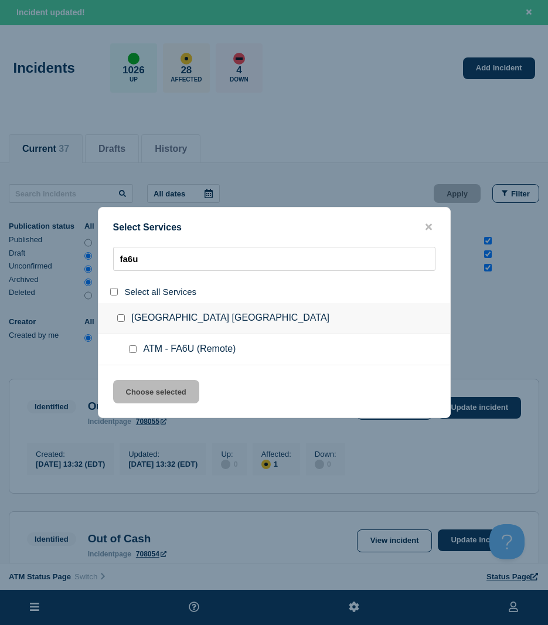
click at [133, 348] on input "service: ATM - FA6U (Remote)" at bounding box center [133, 349] width 8 height 8
click at [139, 384] on button "Choose selected" at bounding box center [156, 391] width 86 height 23
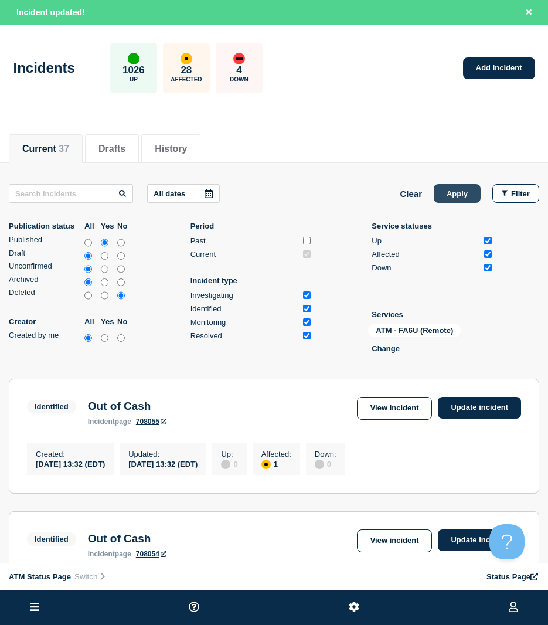
click at [454, 197] on button "Apply" at bounding box center [457, 193] width 47 height 19
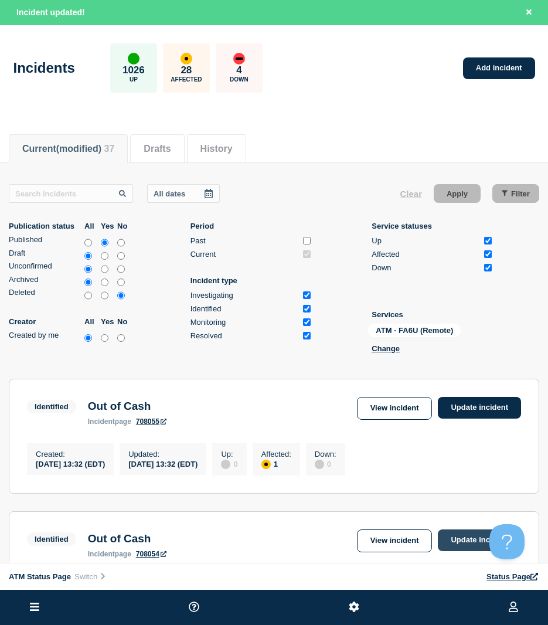
scroll to position [176, 0]
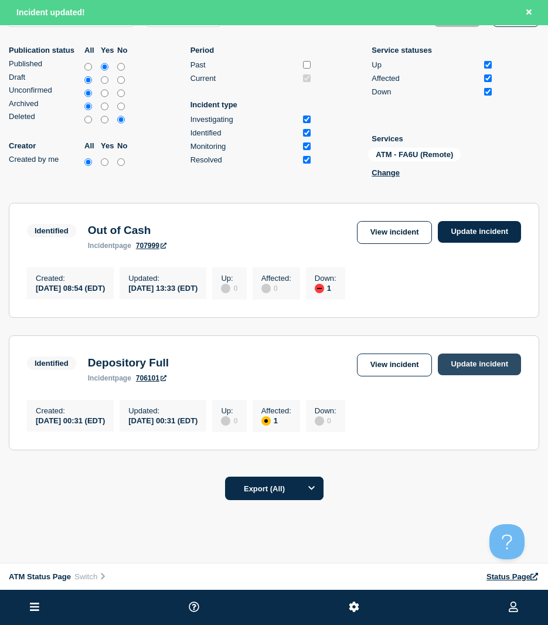
click at [462, 370] on link "Update incident" at bounding box center [479, 364] width 83 height 22
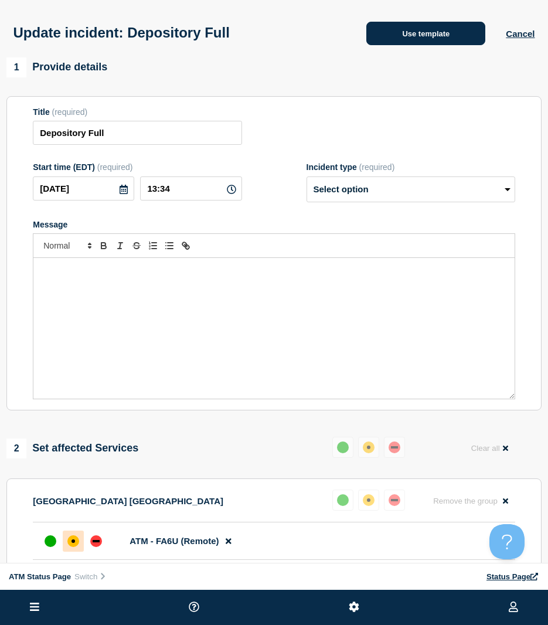
click at [418, 28] on button "Use template" at bounding box center [425, 33] width 119 height 23
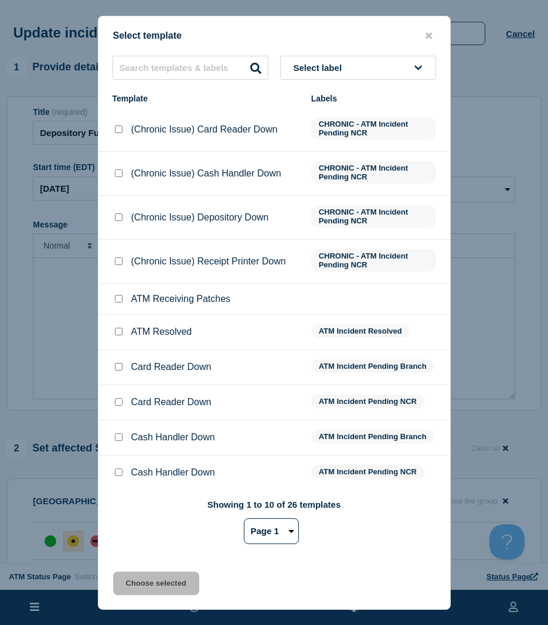
click at [115, 329] on input "ATM Resolved checkbox" at bounding box center [119, 332] width 8 height 8
click at [120, 326] on li "ATM Resolved ATM Incident Resolved" at bounding box center [274, 332] width 352 height 35
click at [118, 330] on input "ATM Resolved checkbox" at bounding box center [119, 332] width 8 height 8
click at [210, 65] on input "text" at bounding box center [191, 68] width 156 height 24
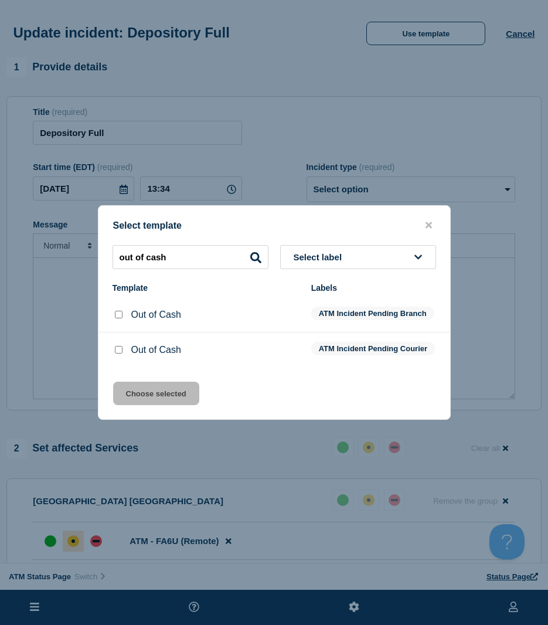
click at [118, 352] on input "Out of Cash checkbox" at bounding box center [119, 350] width 8 height 8
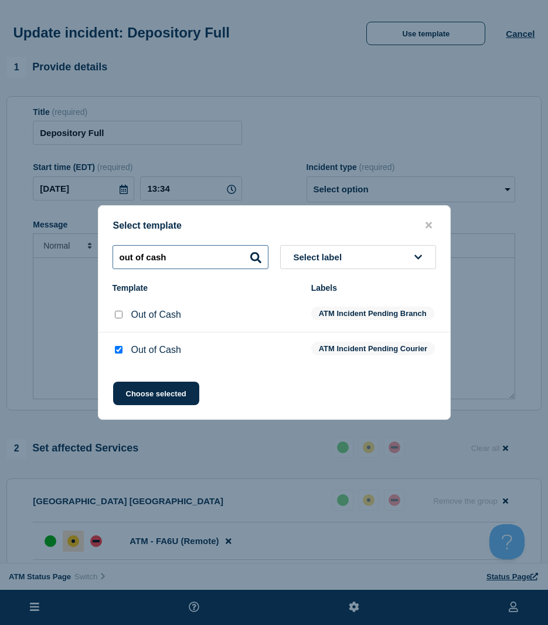
click at [153, 257] on input "out of cash" at bounding box center [191, 257] width 156 height 24
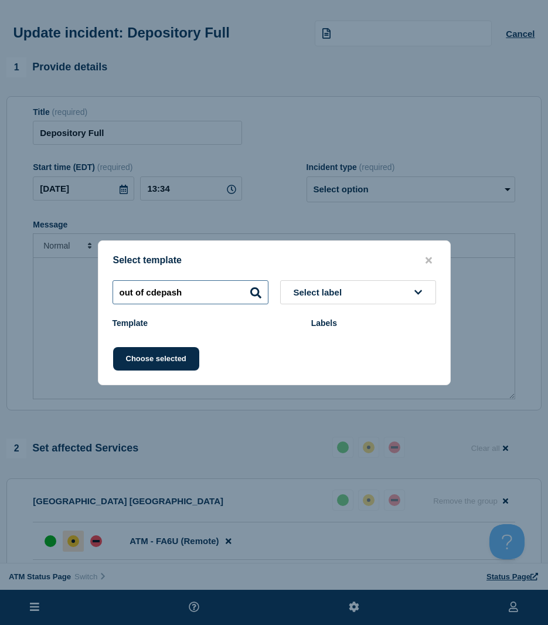
drag, startPoint x: 200, startPoint y: 282, endPoint x: 118, endPoint y: 279, distance: 82.7
click at [118, 279] on div "Select template out of cdepash Select label Template Labels Choose selected" at bounding box center [274, 312] width 353 height 145
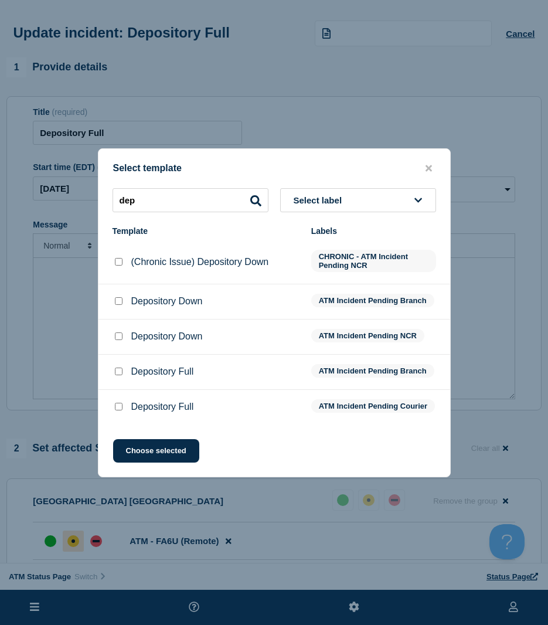
click at [118, 328] on li "Depository Down ATM Incident Pending NCR" at bounding box center [274, 336] width 352 height 35
click at [118, 333] on input "Depository Down checkbox" at bounding box center [119, 336] width 8 height 8
click at [162, 459] on button "Choose selected" at bounding box center [156, 450] width 86 height 23
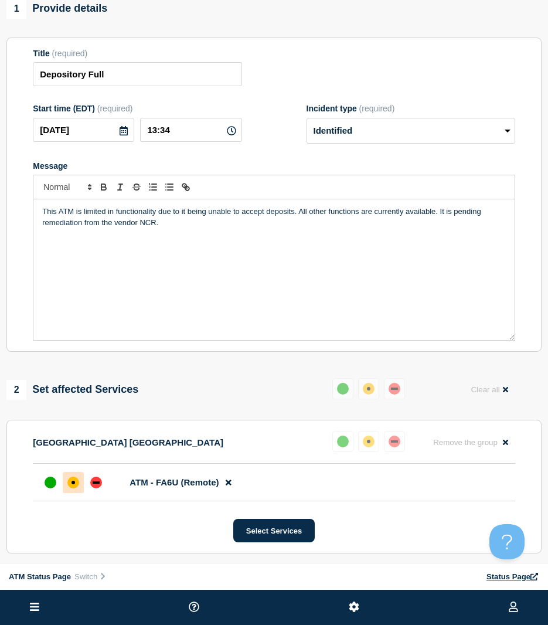
scroll to position [176, 0]
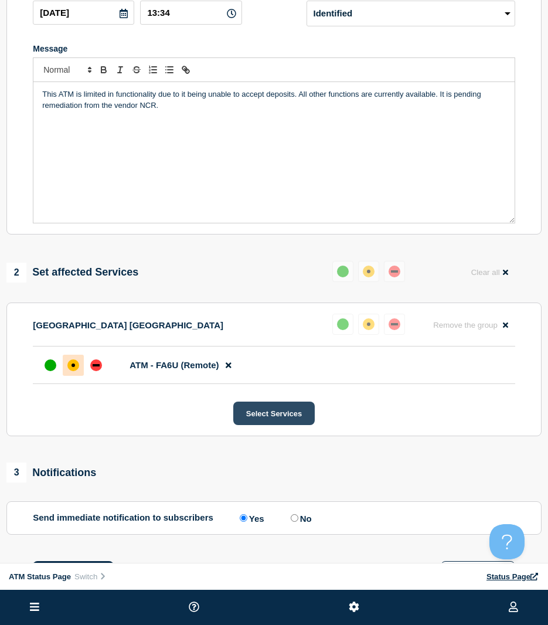
click at [276, 415] on button "Select Services" at bounding box center [273, 412] width 81 height 23
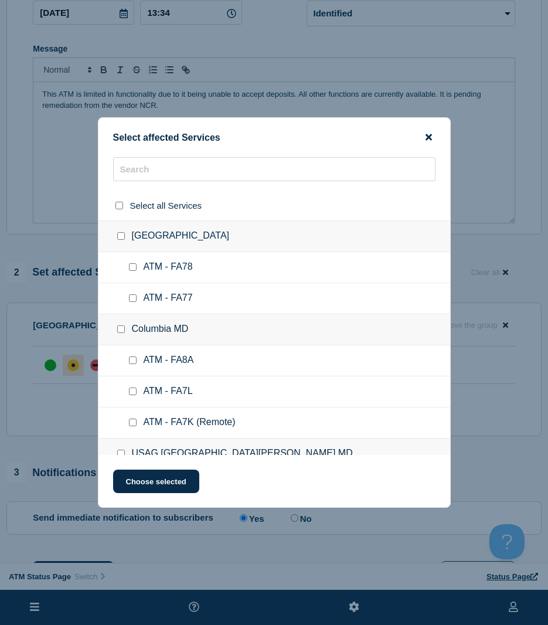
click at [427, 139] on icon "close button" at bounding box center [428, 136] width 6 height 9
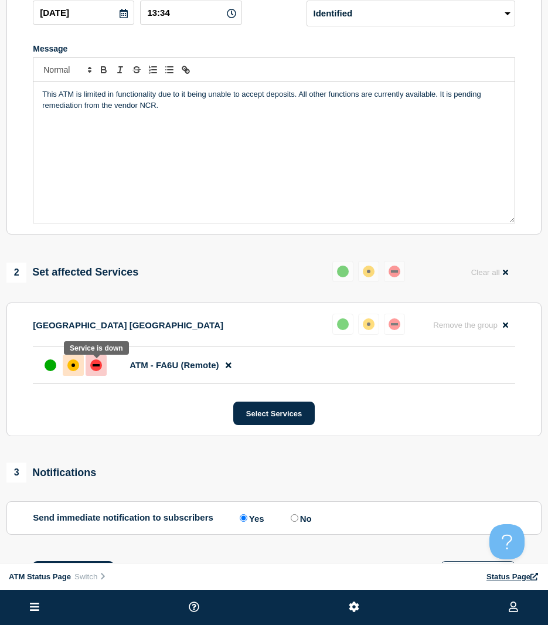
click at [101, 372] on div at bounding box center [96, 365] width 21 height 21
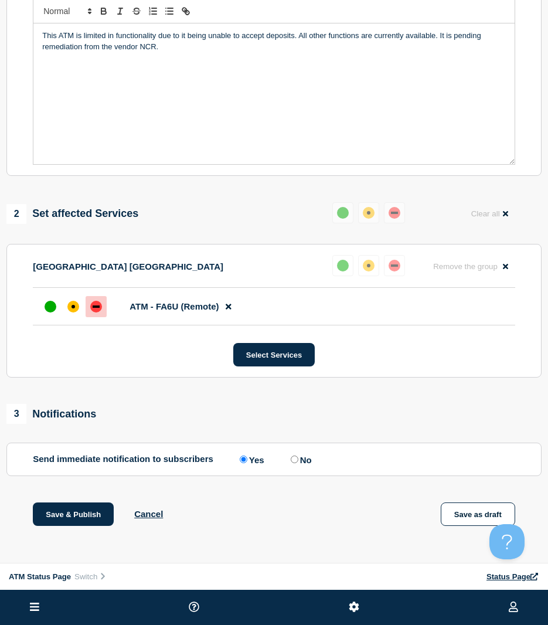
scroll to position [293, 0]
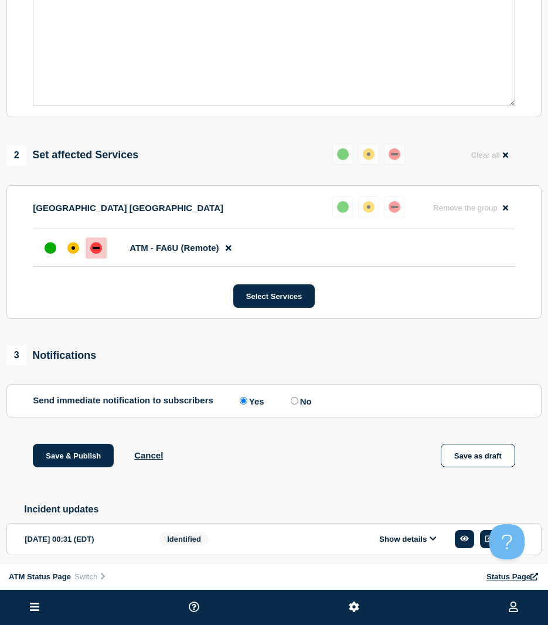
click at [76, 481] on div "Save & Publish Cancel Save as draft" at bounding box center [273, 470] width 535 height 53
click at [71, 459] on button "Save & Publish" at bounding box center [73, 455] width 81 height 23
